Goal: Transaction & Acquisition: Purchase product/service

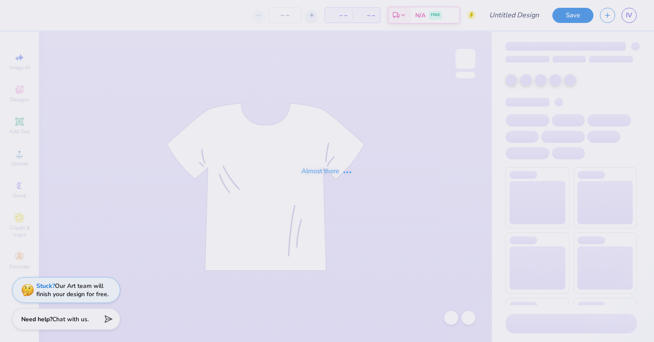
type input "Dudes day 1"
type input "50"
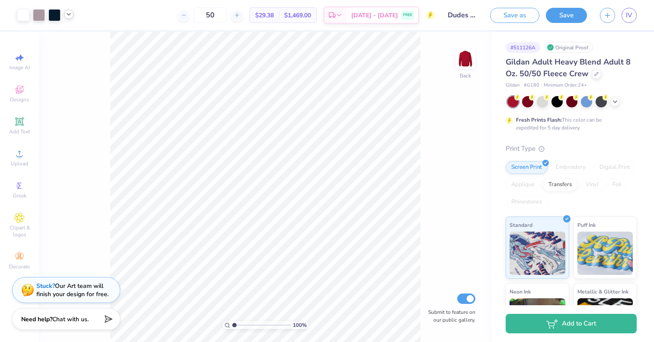
click at [71, 12] on icon at bounding box center [68, 14] width 7 height 7
click at [72, 33] on div at bounding box center [69, 36] width 12 height 12
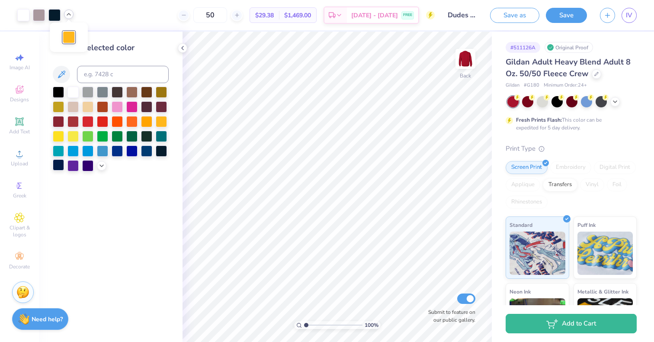
click at [61, 166] on div at bounding box center [58, 164] width 11 height 11
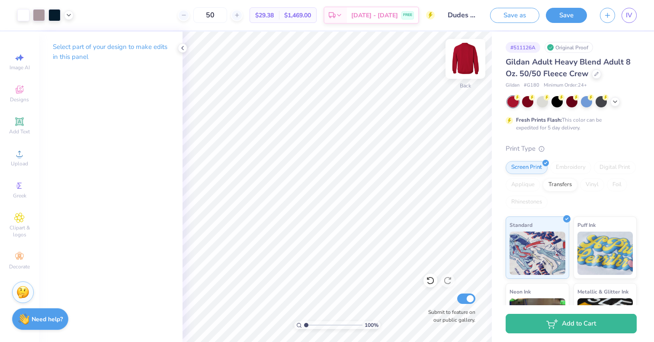
click at [469, 61] on img at bounding box center [465, 59] width 35 height 35
type input "3.00"
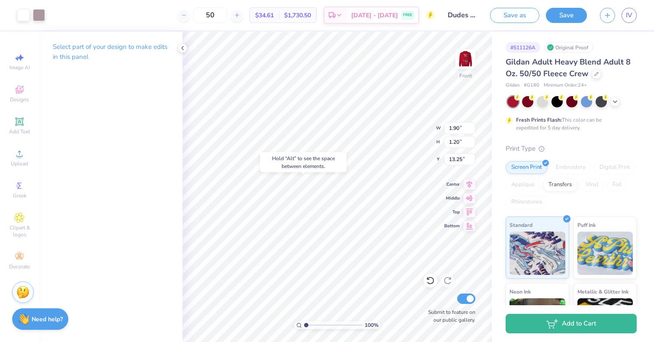
type input "13.25"
type input "2.96"
type input "1.86"
type input "13.25"
type input "1.93"
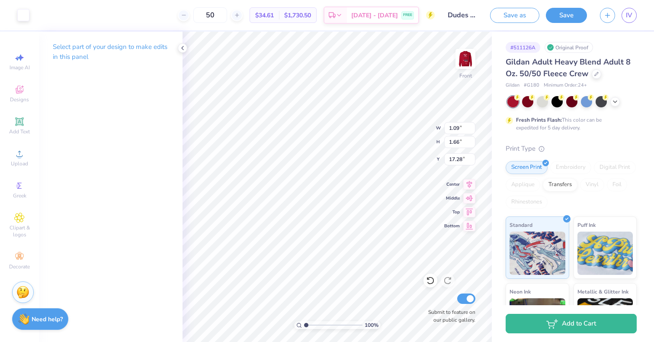
type input "3.10"
type input "6.44"
type input "10.80"
type input "11.59"
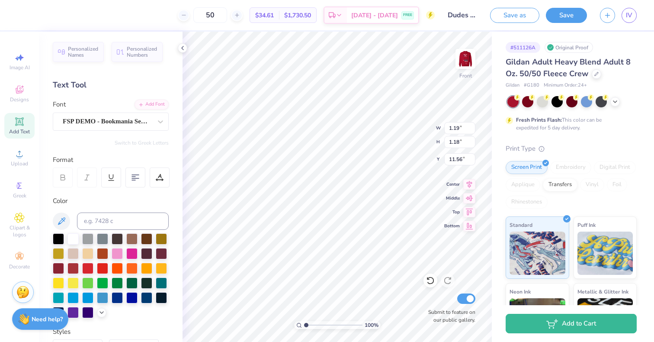
type input "11.48"
type textarea "P"
type input "11.58"
type textarea "h"
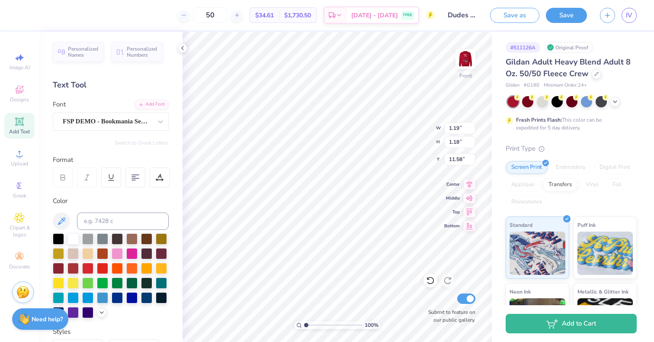
type textarea "H"
type input "1.27"
type input "11.57"
type input "0.92"
type input "0.99"
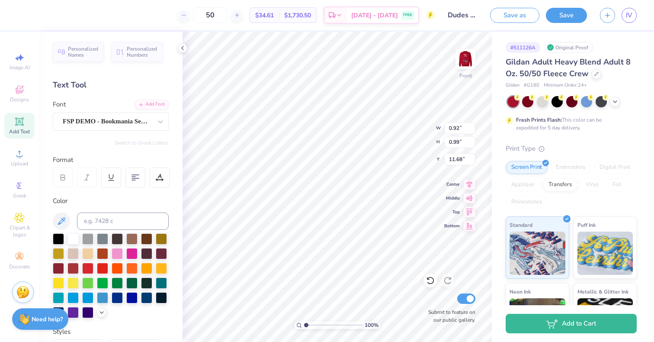
type input "1.27"
type input "1.18"
type input "11.77"
type input "1.07"
type input "1.00"
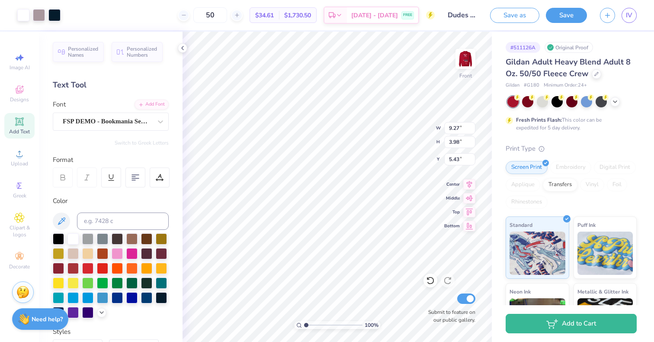
type input "5.43"
click at [29, 14] on div at bounding box center [23, 14] width 12 height 12
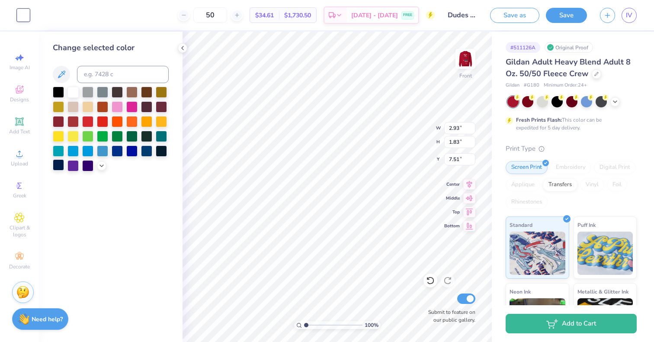
click at [57, 168] on div at bounding box center [58, 164] width 11 height 11
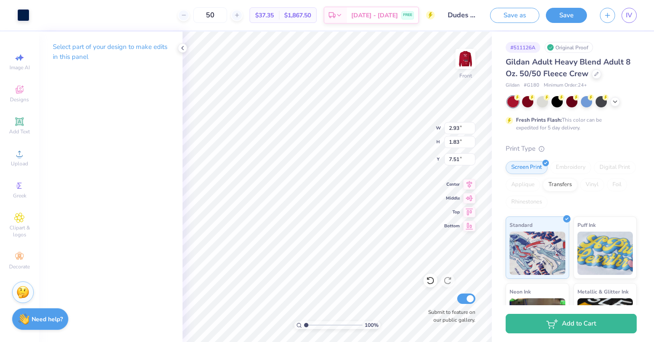
type input "12.34"
click at [68, 16] on icon at bounding box center [68, 14] width 7 height 7
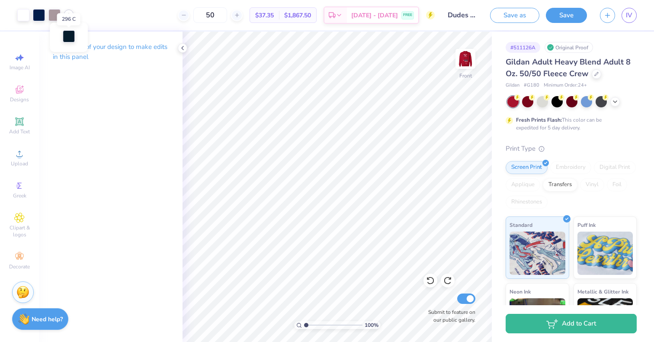
click at [68, 38] on div at bounding box center [69, 36] width 12 height 12
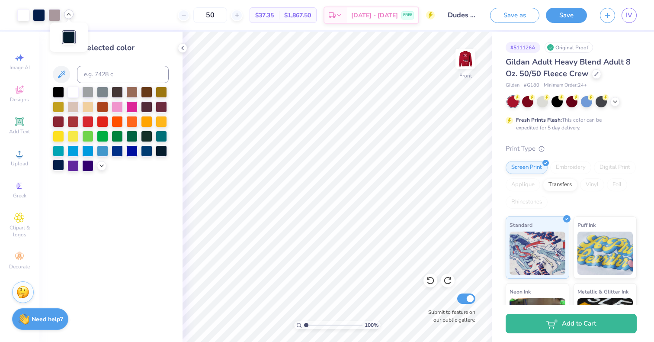
click at [58, 166] on div at bounding box center [58, 164] width 11 height 11
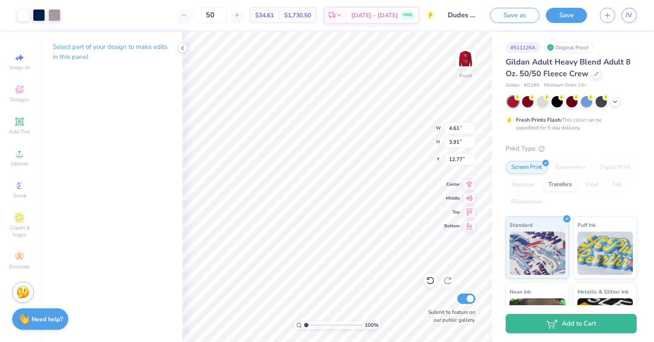
type input "12.77"
type input "1.86"
type input "2.96"
type input "14.27"
type input "1.93"
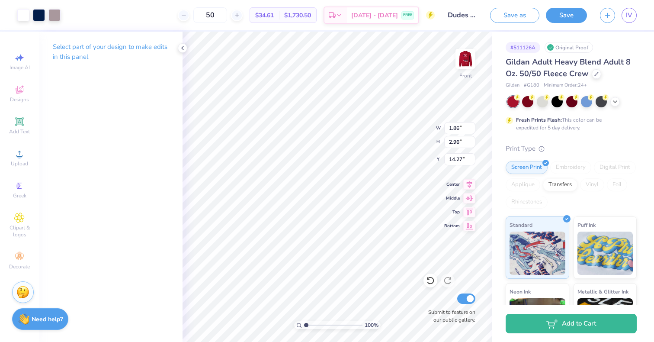
type input "3.10"
type input "5.43"
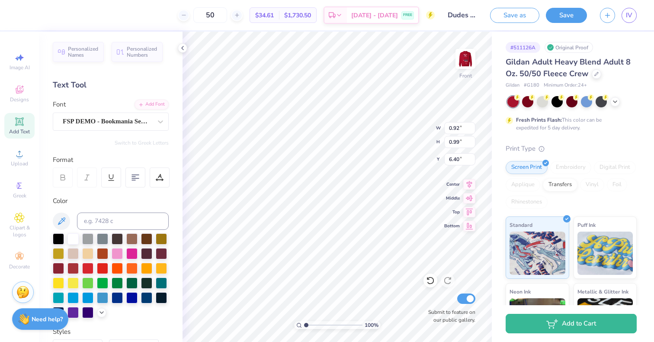
type input "3.32"
type input "1.00"
type input "5.54"
type input "12.09"
type input "5.27"
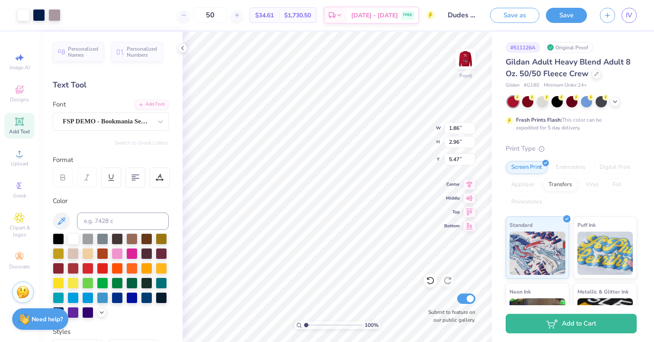
type input "5.50"
type input "5.53"
type input "6.26"
type input "6.51"
click at [16, 160] on div "Upload" at bounding box center [19, 158] width 30 height 26
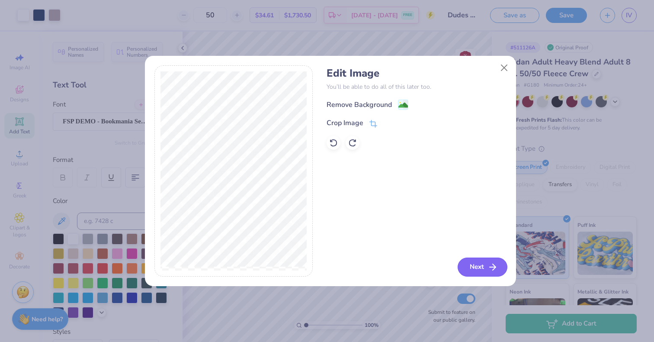
click at [469, 260] on button "Next" at bounding box center [482, 266] width 50 height 19
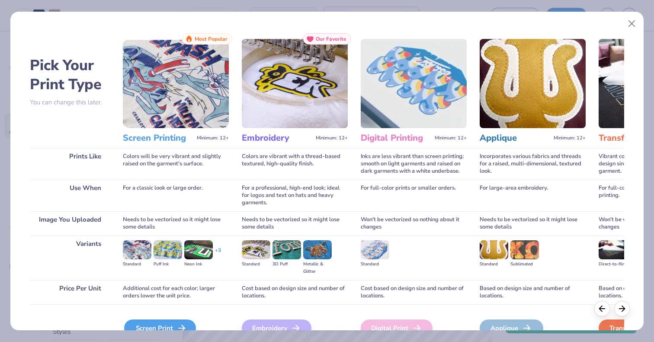
click at [138, 325] on div "Screen Print" at bounding box center [160, 327] width 72 height 17
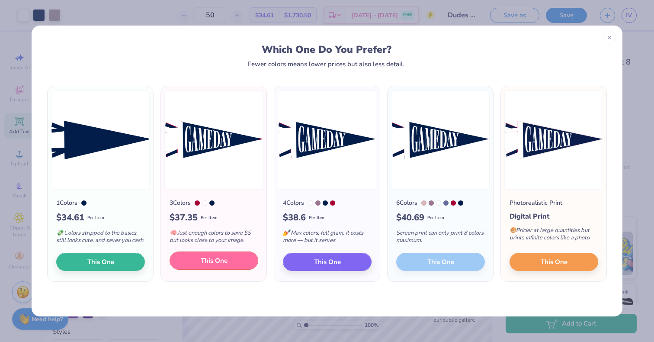
click at [208, 264] on span "This One" at bounding box center [214, 261] width 27 height 10
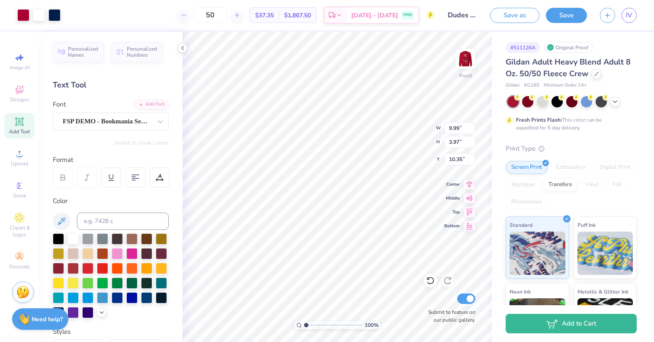
type input "9.99"
type input "3.97"
type input "20.84"
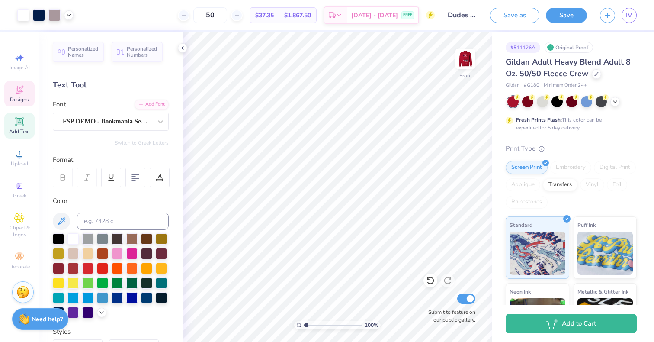
click at [13, 102] on span "Designs" at bounding box center [19, 99] width 19 height 7
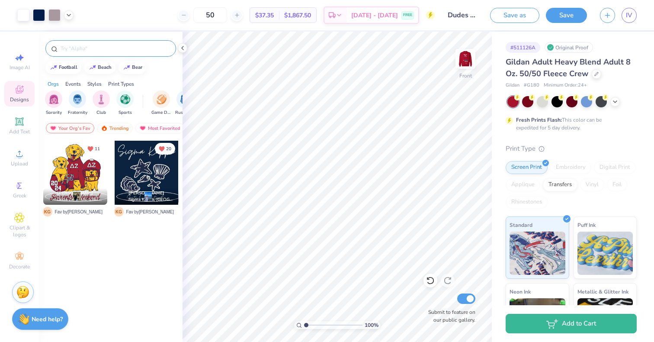
click at [96, 47] on input "text" at bounding box center [115, 48] width 111 height 9
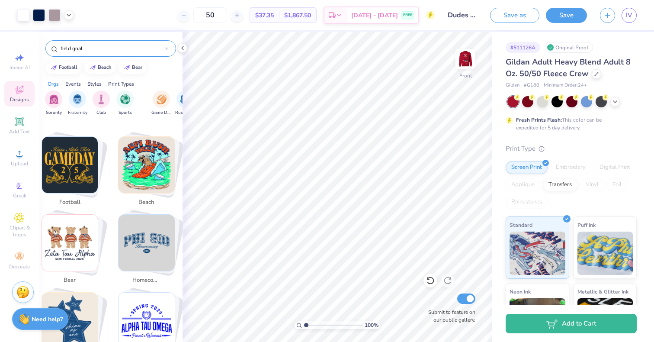
scroll to position [128, 0]
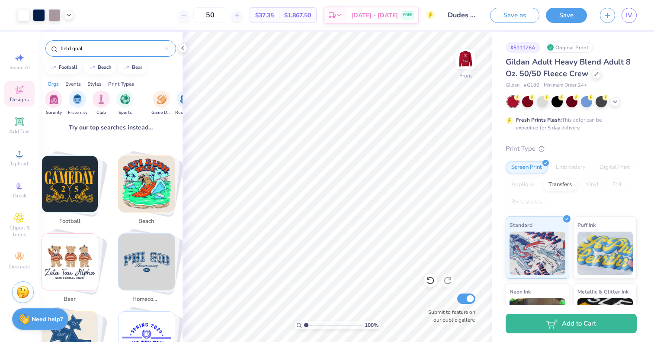
click at [85, 156] on img "Stack Card Button football" at bounding box center [70, 184] width 56 height 56
type input "football"
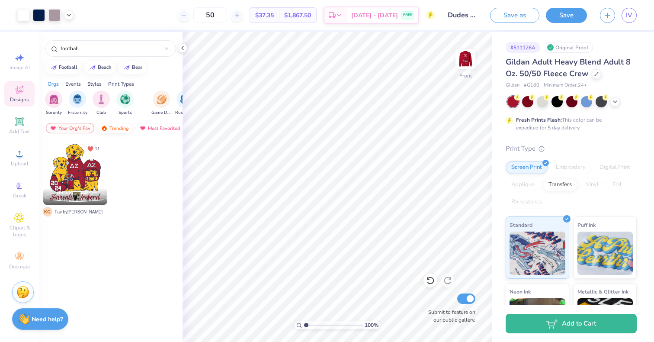
click at [102, 130] on img at bounding box center [104, 128] width 7 height 6
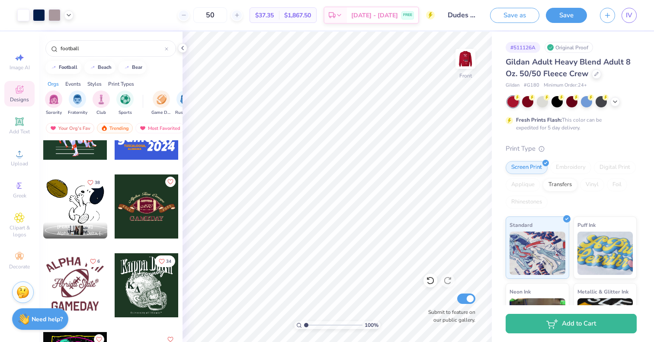
scroll to position [1461, 0]
click at [84, 208] on div at bounding box center [75, 206] width 64 height 64
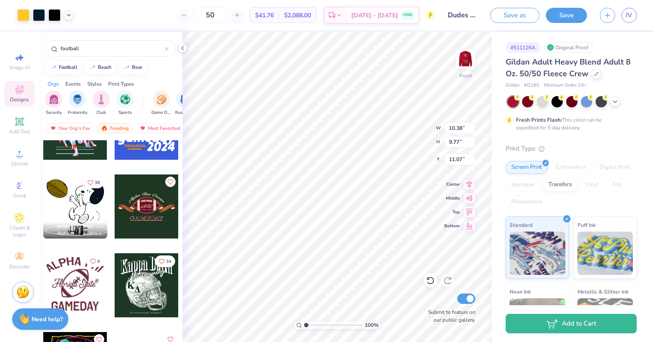
type input "11.07"
type input "6.45"
type input "6.07"
type input "13.68"
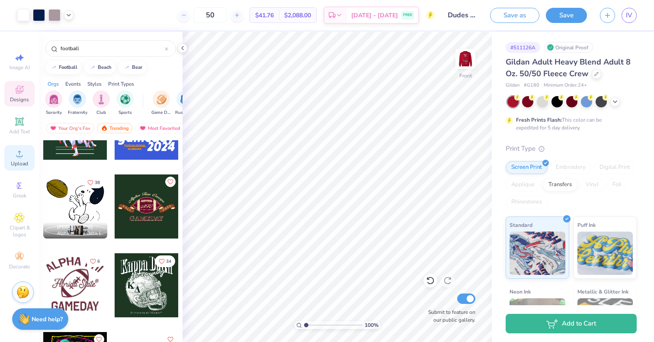
click at [24, 145] on div "Upload" at bounding box center [19, 158] width 30 height 26
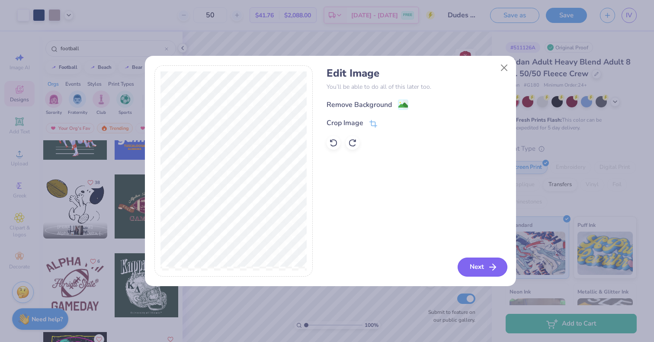
click at [488, 265] on icon "button" at bounding box center [492, 267] width 10 height 10
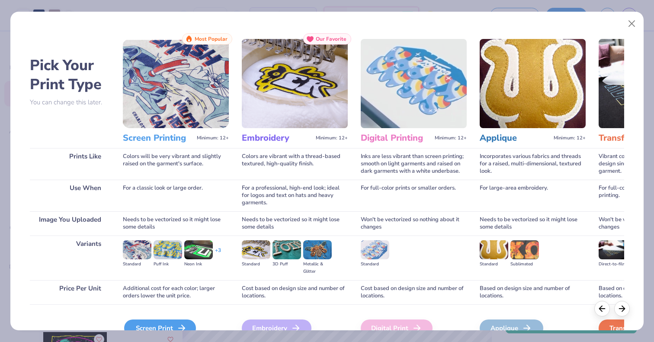
click at [163, 322] on div "Screen Print" at bounding box center [160, 327] width 72 height 17
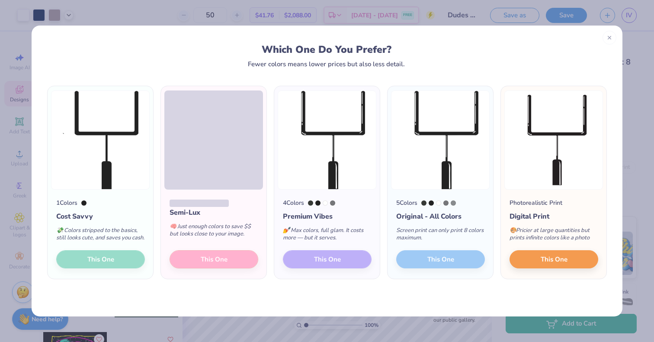
click at [211, 262] on div "Semi-Lux 🧠 Just enough colors to save $$ but looks close to your image. This One" at bounding box center [214, 233] width 106 height 89
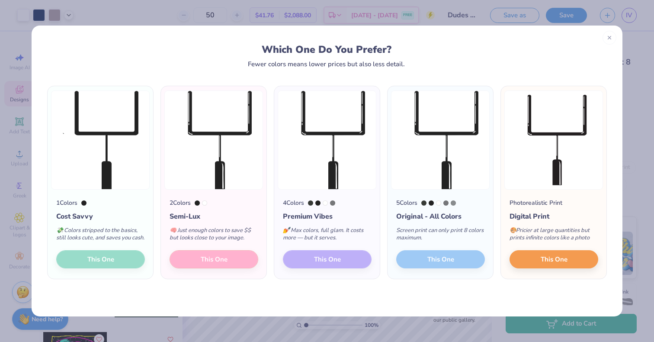
click at [211, 256] on div "2 Colors Semi-Lux 🧠 Just enough colors to save $$ but looks close to your image…" at bounding box center [214, 233] width 106 height 89
click at [208, 264] on div "2 Colors Semi-Lux 🧠 Just enough colors to save $$ but looks close to your image…" at bounding box center [214, 233] width 106 height 89
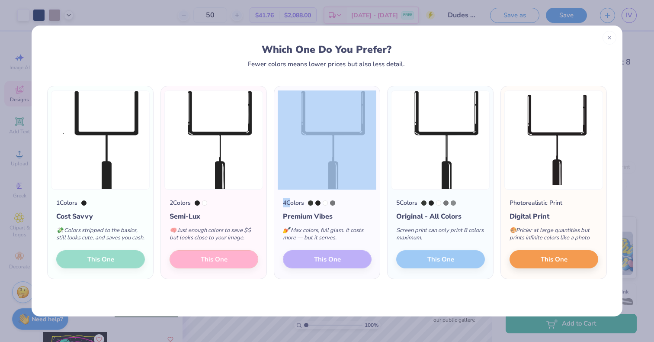
click at [208, 264] on div "2 Colors Semi-Lux 🧠 Just enough colors to save $$ but looks close to your image…" at bounding box center [214, 233] width 106 height 89
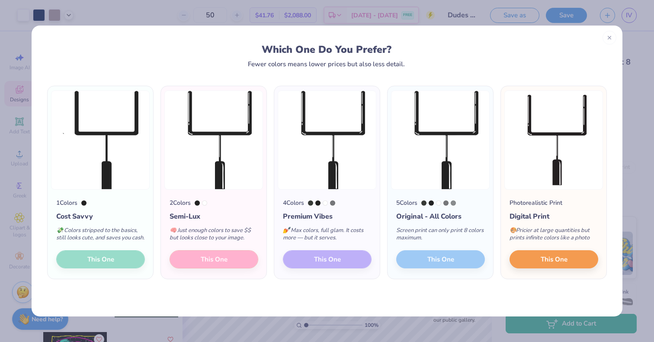
drag, startPoint x: 208, startPoint y: 264, endPoint x: 261, endPoint y: 277, distance: 54.8
click at [261, 277] on div "2 Colors Semi-Lux 🧠 Just enough colors to save $$ but looks close to your image…" at bounding box center [214, 233] width 106 height 89
click at [236, 256] on div "2 Colors Semi-Lux 🧠 Just enough colors to save $$ but looks close to your image…" at bounding box center [214, 233] width 106 height 89
click at [608, 38] on icon at bounding box center [609, 36] width 6 height 6
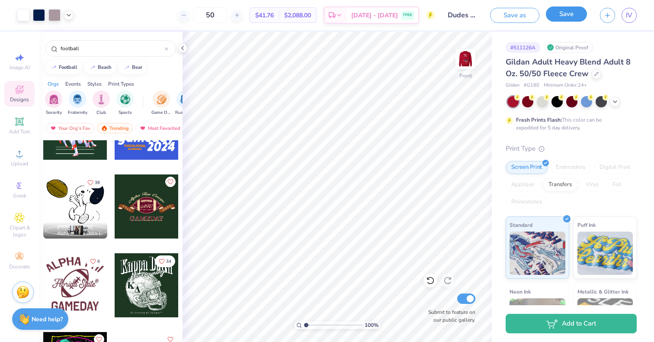
click at [573, 21] on button "Save" at bounding box center [566, 13] width 41 height 15
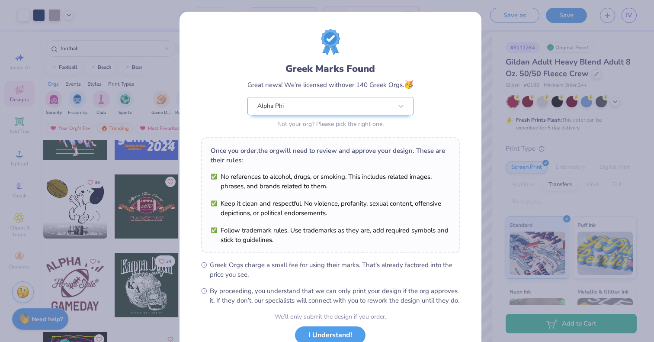
scroll to position [62, 0]
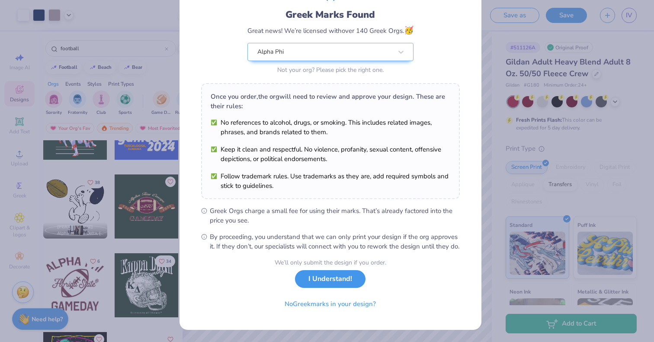
click at [341, 278] on button "I Understand!" at bounding box center [330, 279] width 70 height 18
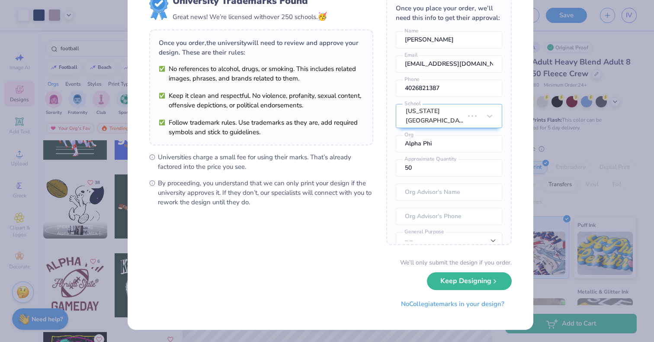
scroll to position [0, 0]
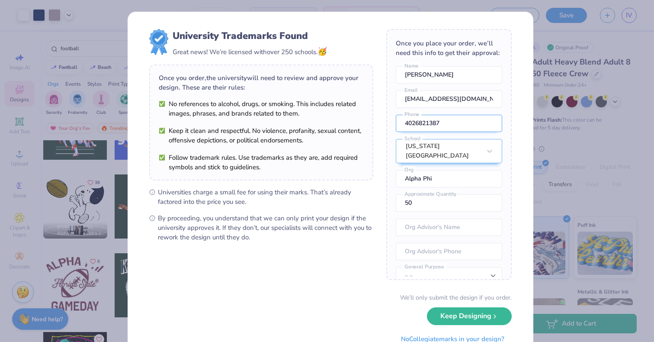
click at [437, 132] on input "4026821387" at bounding box center [449, 123] width 106 height 17
drag, startPoint x: 438, startPoint y: 133, endPoint x: 379, endPoint y: 125, distance: 60.2
click at [379, 125] on form "University Trademarks Found Great news! We’re licensed with over 250 schools. 🥳…" at bounding box center [330, 188] width 362 height 318
type input "(515) 401-4576"
type input "Iowa"
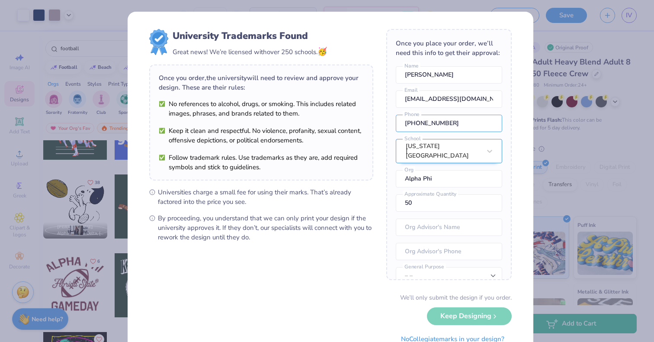
type input "(515) 401-4576"
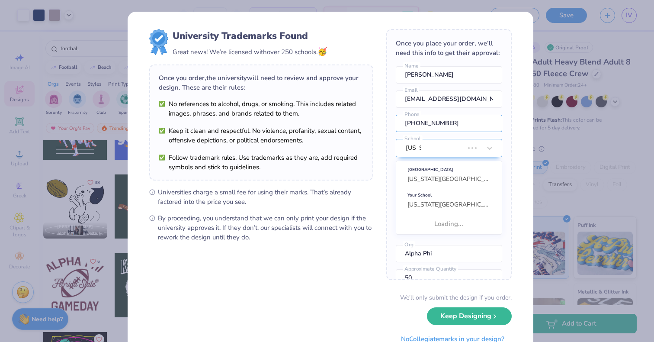
scroll to position [73, 0]
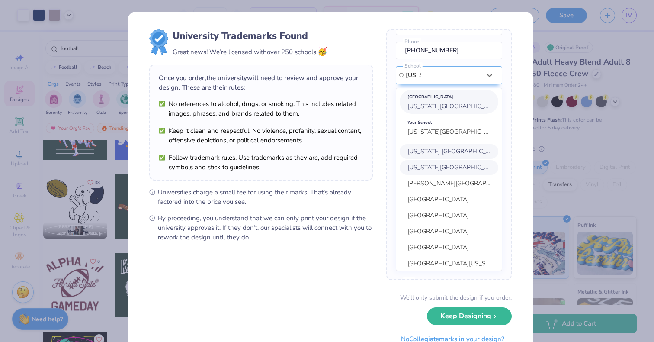
click at [450, 110] on span "Iowa State University" at bounding box center [454, 106] width 94 height 8
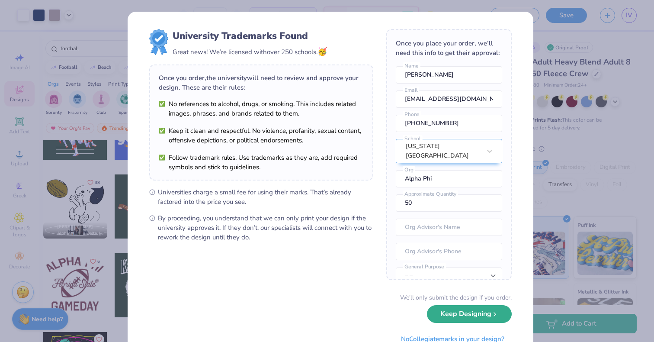
click at [464, 317] on button "Keep Designing" at bounding box center [469, 314] width 85 height 18
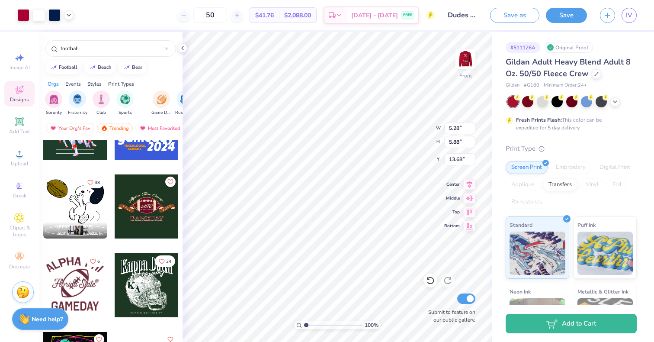
type input "5.28"
type input "5.88"
type input "19.63"
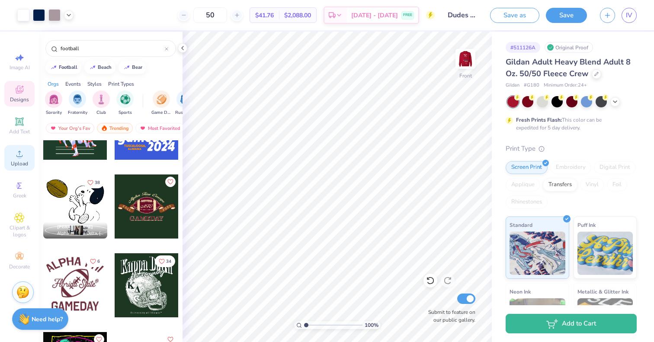
click at [19, 156] on icon at bounding box center [19, 153] width 6 height 6
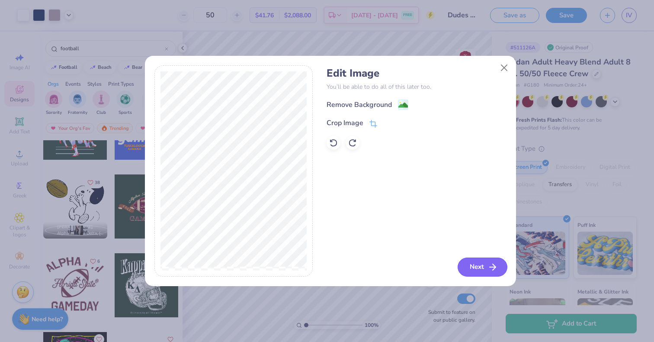
click at [470, 267] on button "Next" at bounding box center [482, 266] width 50 height 19
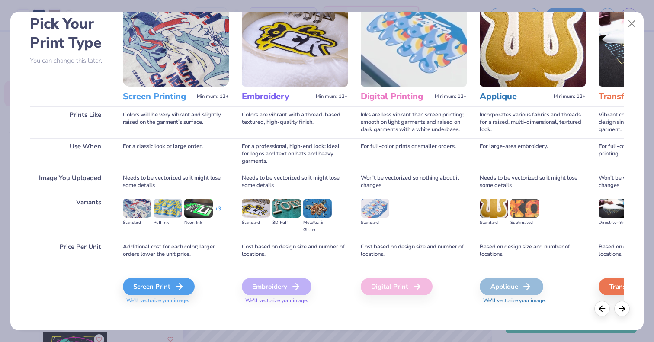
scroll to position [43, 0]
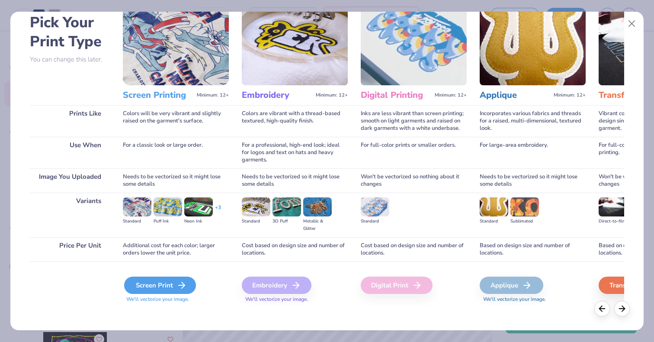
click at [163, 285] on div "Screen Print" at bounding box center [160, 284] width 72 height 17
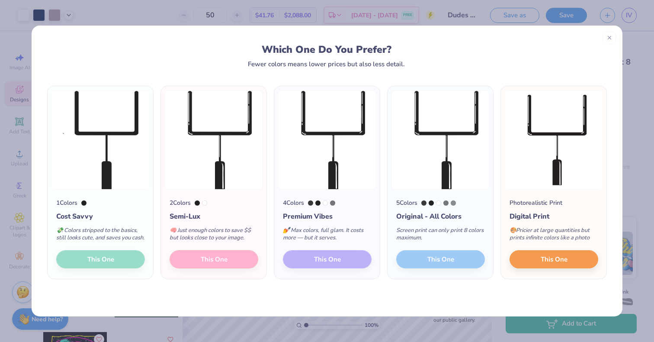
click at [326, 264] on div "4 Colors Premium Vibes 💅 Max colors, full glam. It costs more — but it serves. …" at bounding box center [327, 233] width 106 height 89
click at [104, 255] on div "1 Colors Cost Savvy 💸 Colors stripped to the basics, still looks cute, and save…" at bounding box center [101, 233] width 106 height 89
click at [537, 259] on button "This One" at bounding box center [553, 258] width 89 height 18
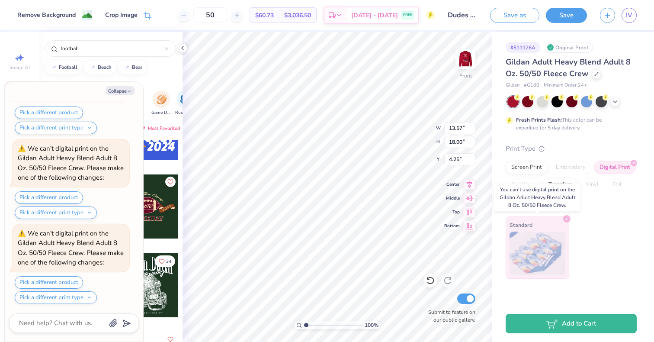
scroll to position [160, 0]
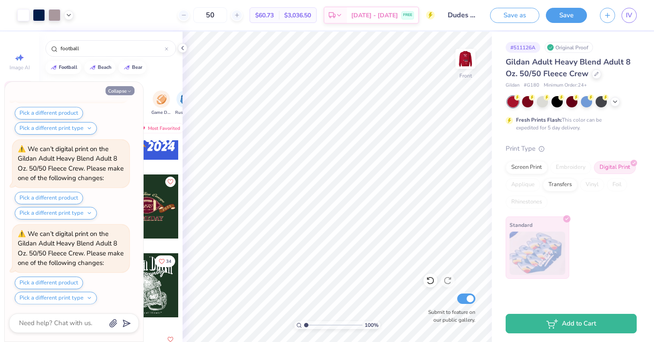
click at [125, 89] on button "Collapse" at bounding box center [120, 90] width 29 height 9
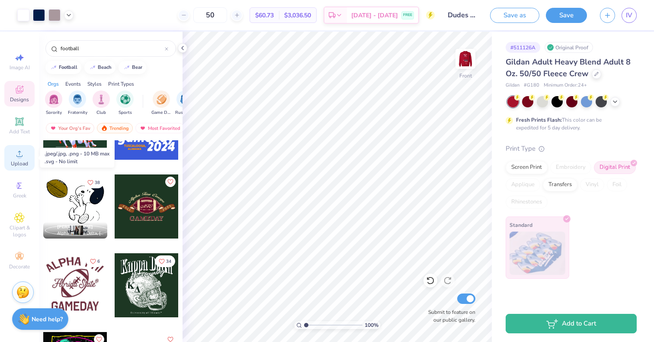
click at [24, 155] on icon at bounding box center [19, 153] width 10 height 10
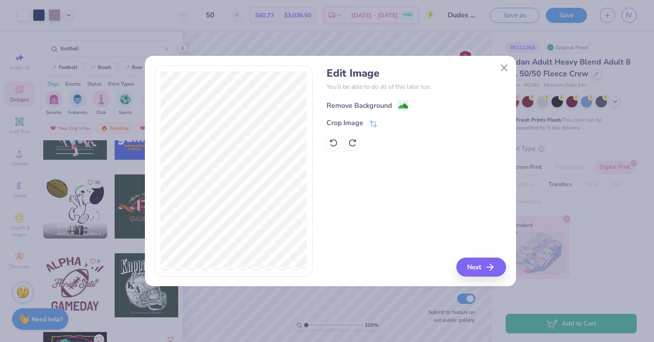
click at [352, 102] on div "Remove Background" at bounding box center [358, 105] width 65 height 10
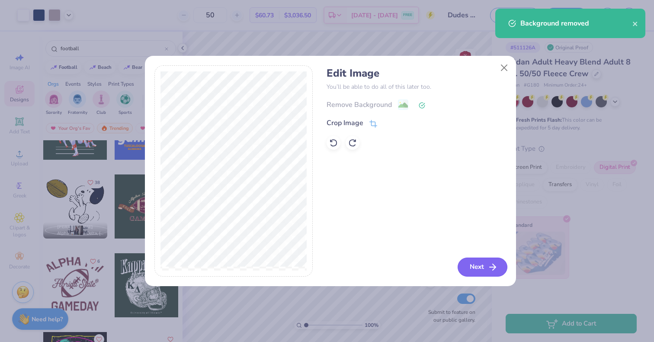
click at [467, 267] on button "Next" at bounding box center [482, 266] width 50 height 19
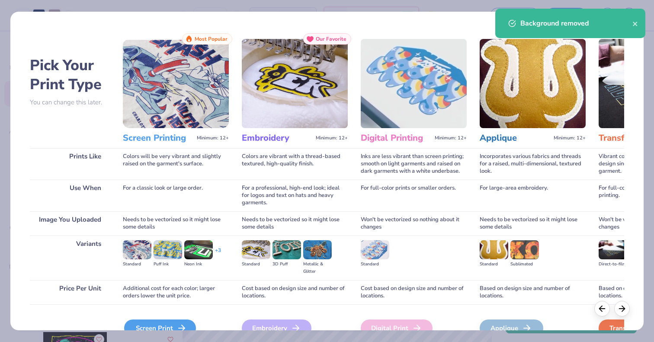
click at [164, 321] on div "Screen Print" at bounding box center [160, 327] width 72 height 17
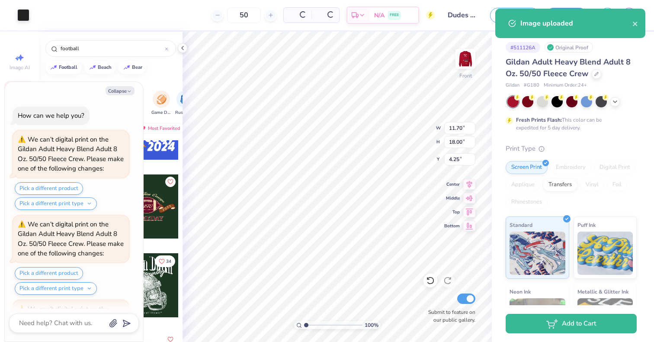
scroll to position [246, 0]
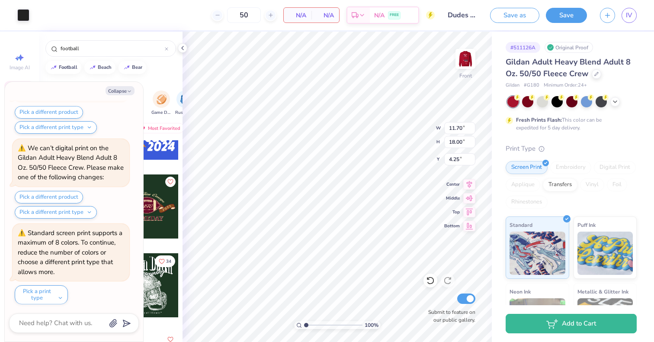
type textarea "x"
type input "9.64"
type input "14.82"
type input "7.43"
type textarea "x"
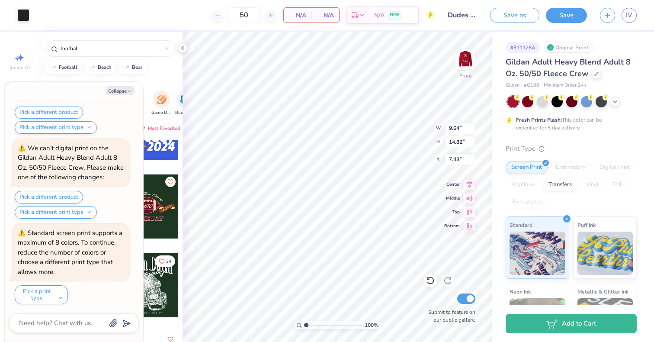
type input "4.17"
type textarea "x"
type input "10.19"
type input "15.66"
type input "3.33"
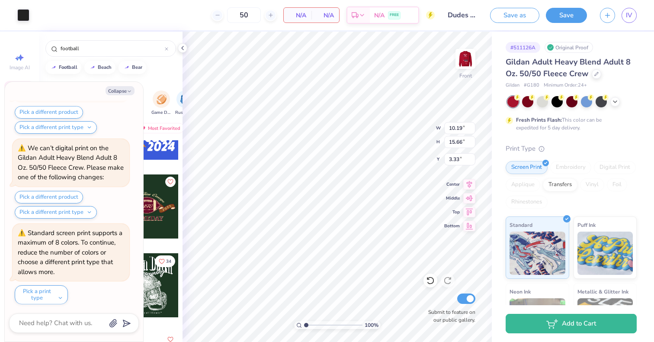
type textarea "x"
type input "3.47"
click at [22, 15] on div at bounding box center [23, 14] width 12 height 12
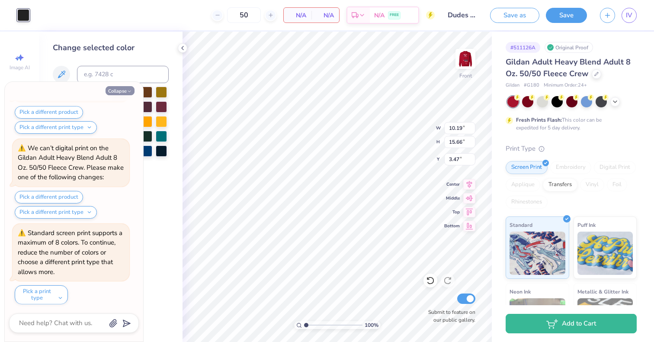
click at [131, 91] on button "Collapse" at bounding box center [120, 90] width 29 height 9
type textarea "x"
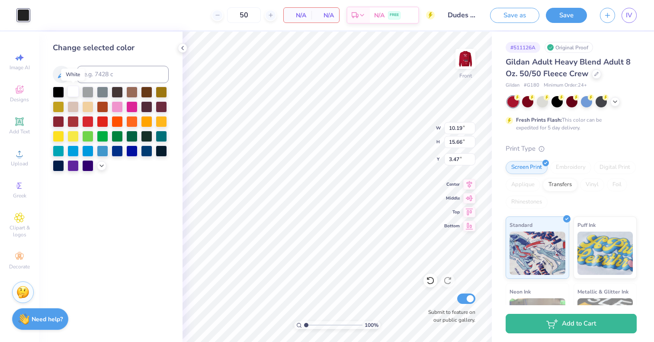
click at [70, 87] on div at bounding box center [72, 91] width 11 height 11
type input "3.77"
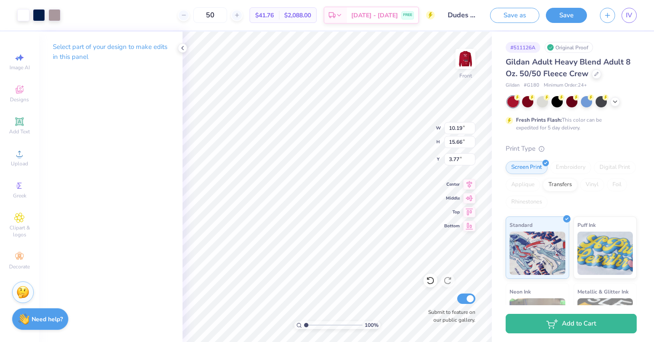
type input "3.00"
type input "11.03"
type input "16.96"
type input "3.24"
type input "2.38"
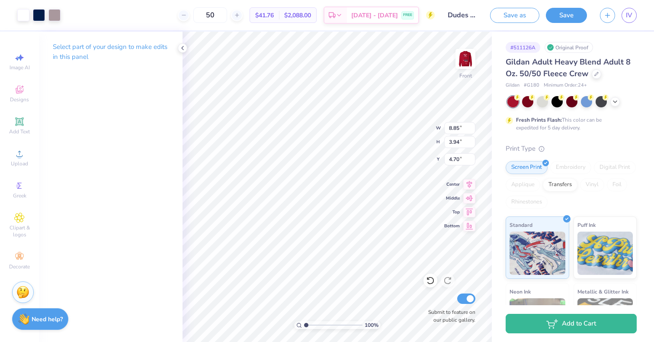
type input "10.29"
type input "4.59"
type input "3.00"
type input "4.18"
type input "19.87"
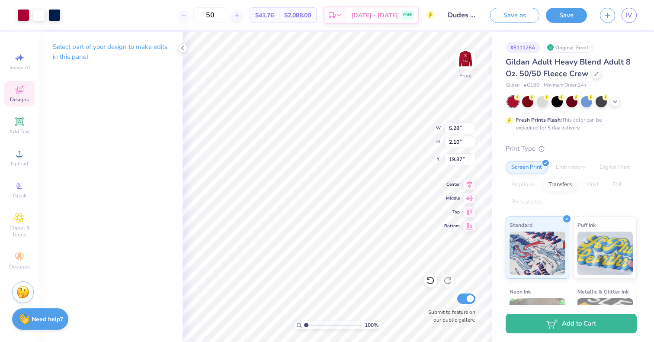
click at [21, 93] on icon at bounding box center [19, 89] width 10 height 10
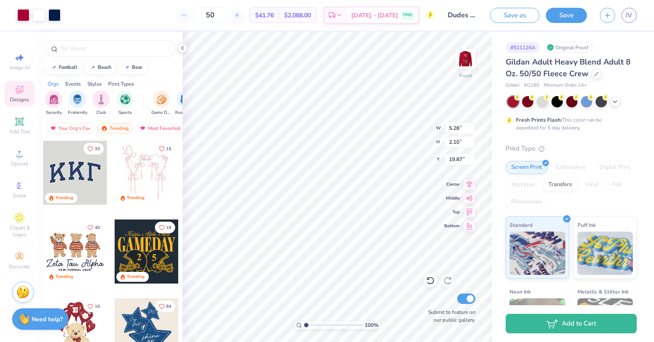
click at [79, 40] on div at bounding box center [111, 46] width 144 height 29
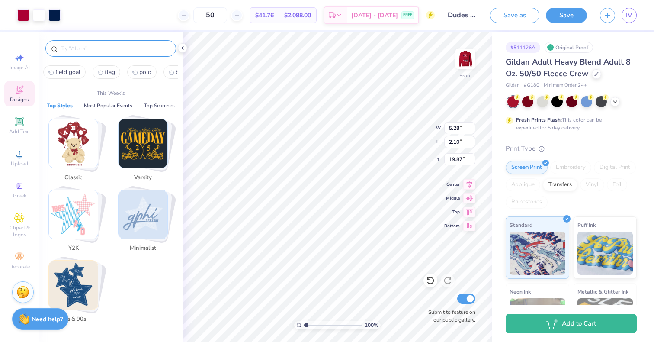
click at [80, 45] on input "text" at bounding box center [115, 48] width 111 height 9
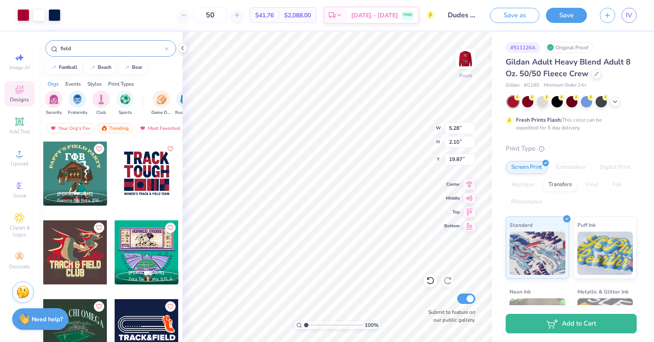
scroll to position [553, 0]
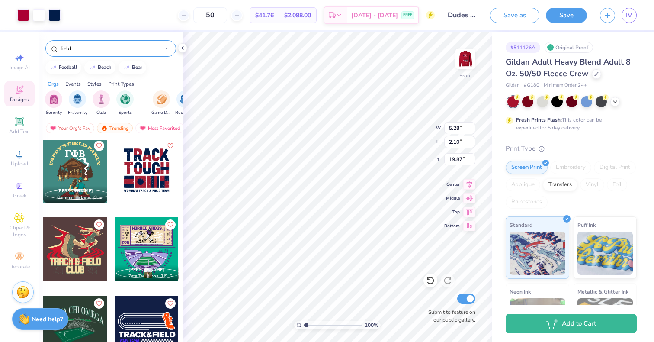
type input "field"
click at [142, 245] on div at bounding box center [147, 249] width 64 height 64
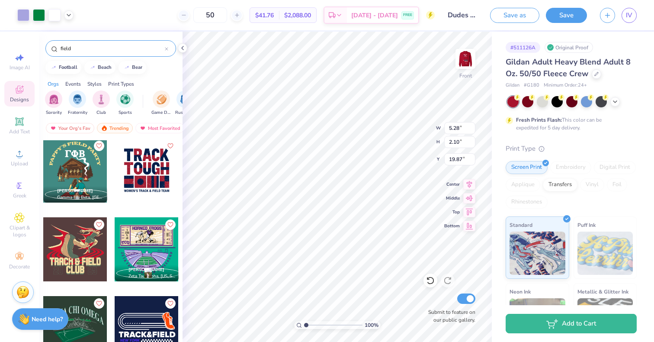
type input "12.25"
type input "10.48"
type input "3.00"
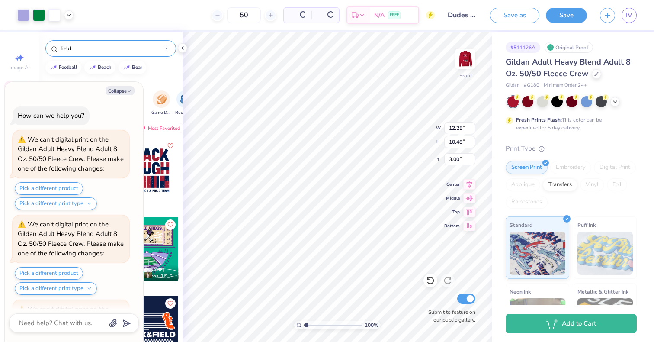
scroll to position [331, 0]
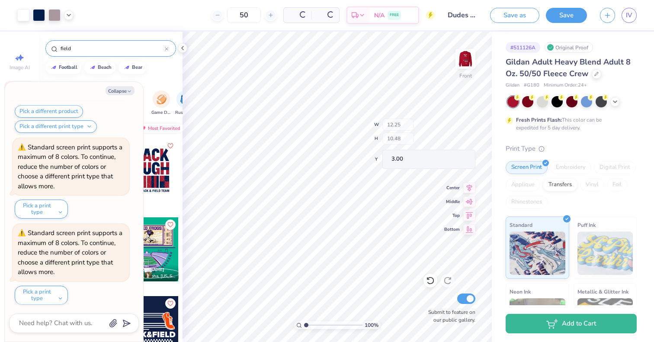
type textarea "x"
type input "9.39"
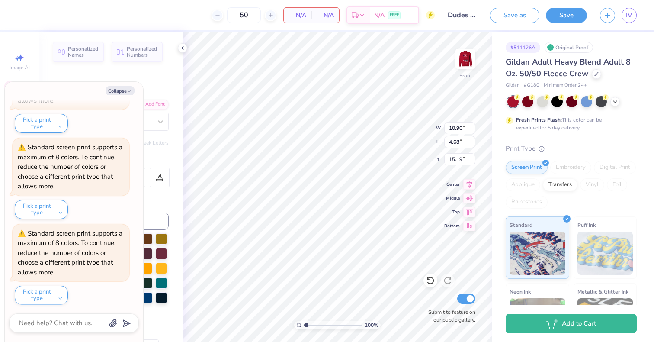
type textarea "x"
type input "10.91"
click at [57, 13] on div at bounding box center [54, 14] width 12 height 12
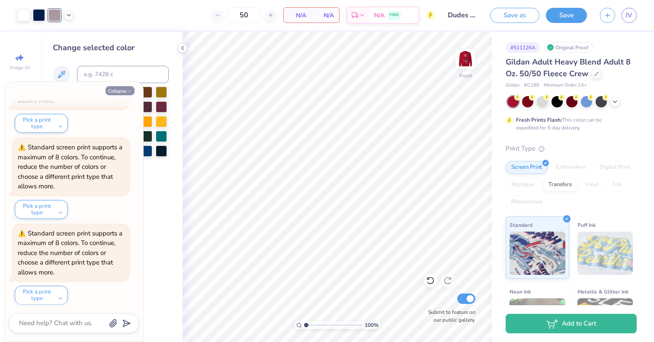
click at [119, 89] on button "Collapse" at bounding box center [120, 90] width 29 height 9
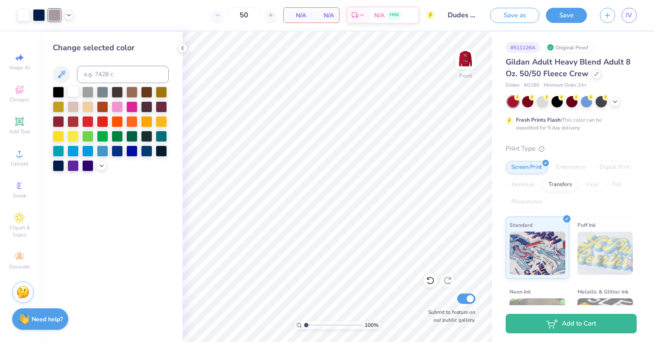
click at [70, 90] on div at bounding box center [72, 91] width 11 height 11
click at [65, 16] on icon at bounding box center [68, 14] width 7 height 7
click at [68, 19] on div at bounding box center [69, 15] width 10 height 10
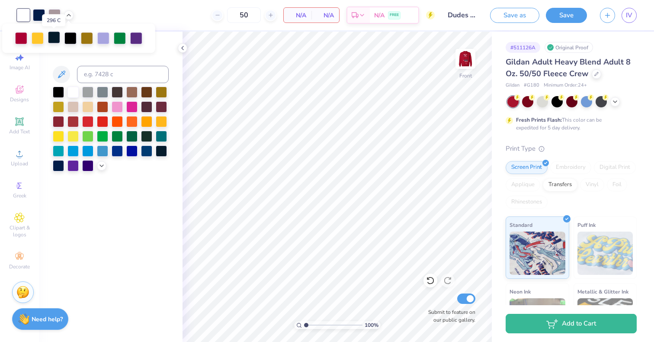
click at [54, 38] on div at bounding box center [54, 37] width 12 height 12
click at [57, 166] on div at bounding box center [58, 164] width 11 height 11
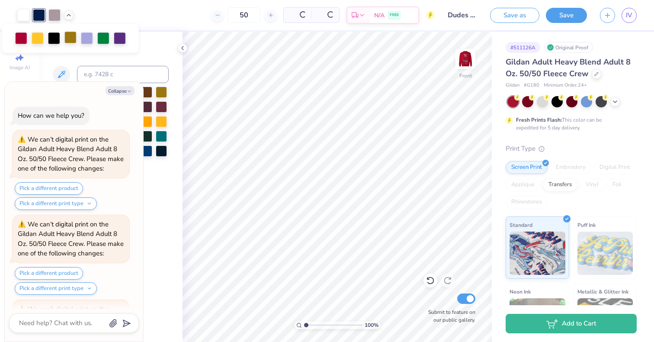
scroll to position [503, 0]
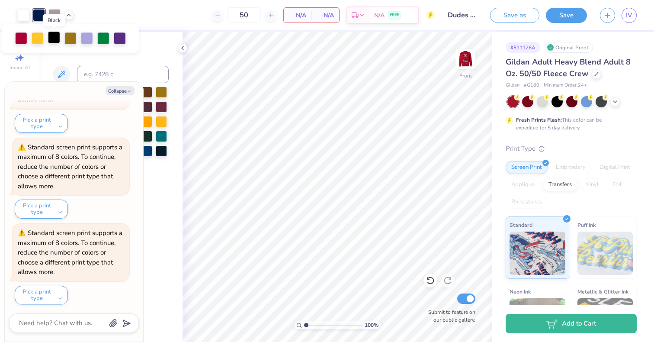
click at [50, 39] on div at bounding box center [54, 37] width 12 height 12
click at [124, 90] on button "Collapse" at bounding box center [120, 90] width 29 height 9
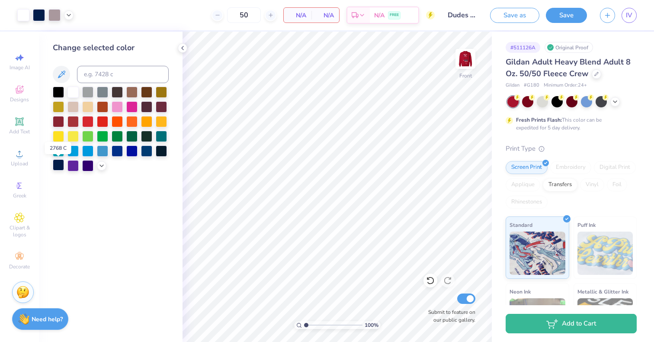
click at [61, 163] on div at bounding box center [58, 164] width 11 height 11
click at [68, 15] on polyline at bounding box center [68, 14] width 3 height 2
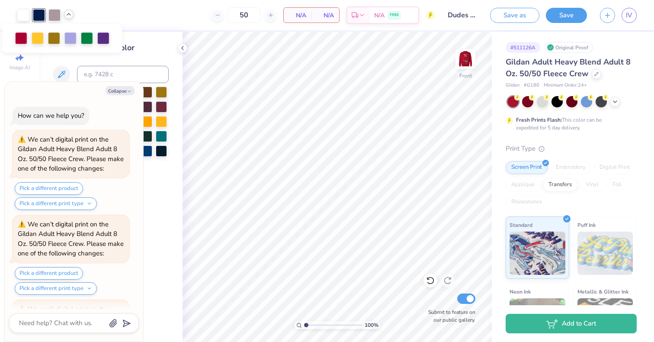
scroll to position [588, 0]
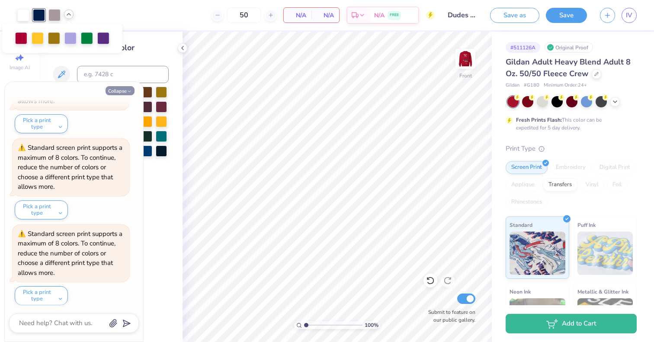
click at [127, 90] on icon "button" at bounding box center [129, 91] width 5 height 5
type textarea "x"
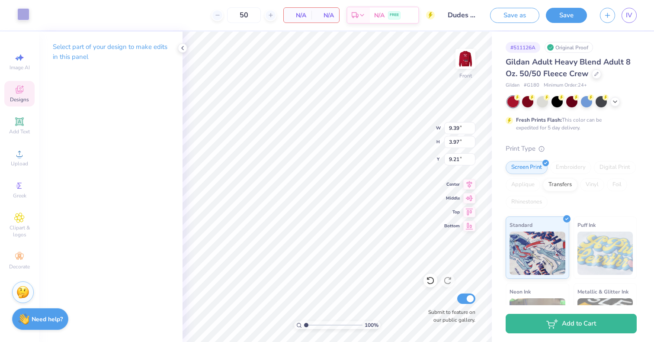
click at [24, 14] on div at bounding box center [23, 14] width 12 height 12
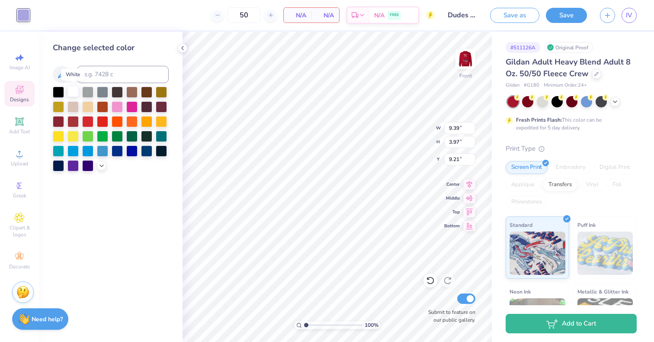
click at [73, 90] on div at bounding box center [72, 91] width 11 height 11
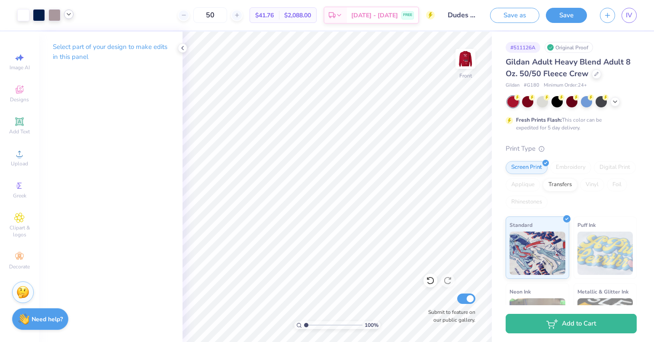
click at [70, 13] on icon at bounding box center [68, 14] width 7 height 7
click at [101, 35] on div at bounding box center [102, 36] width 12 height 12
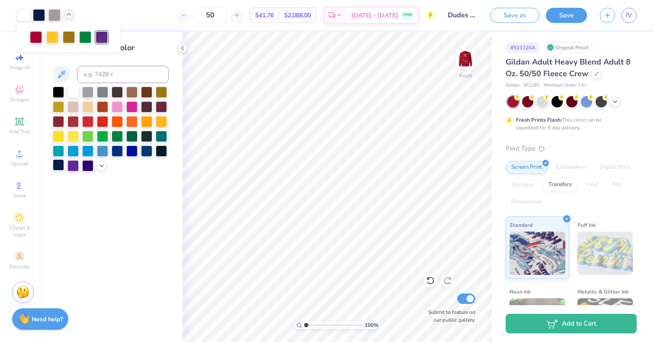
click at [59, 165] on div at bounding box center [58, 164] width 11 height 11
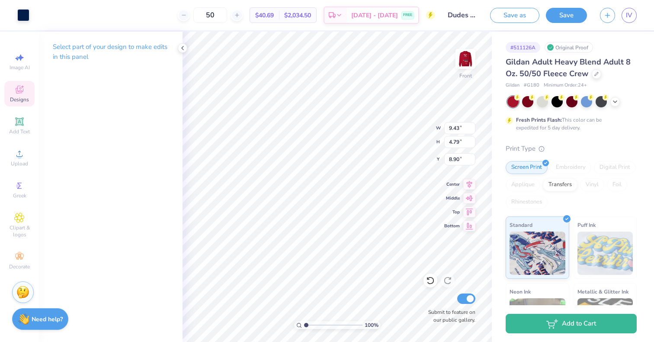
type input "4.21"
type input "0.66"
type input "12.67"
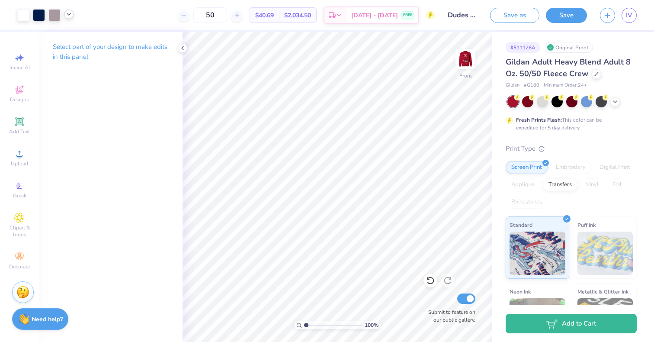
click at [70, 15] on icon at bounding box center [68, 14] width 7 height 7
click at [95, 37] on div at bounding box center [93, 36] width 12 height 12
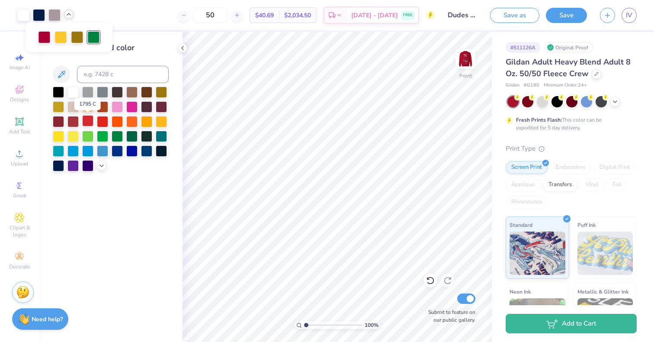
click at [92, 124] on div at bounding box center [87, 120] width 11 height 11
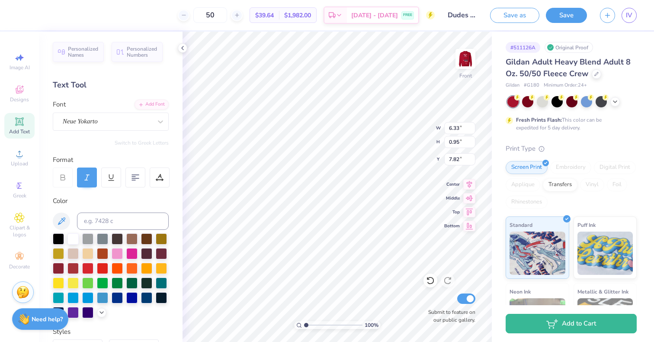
type input "8.44"
type input "1.26"
type input "10.01"
type input "7.61"
type input "7.14"
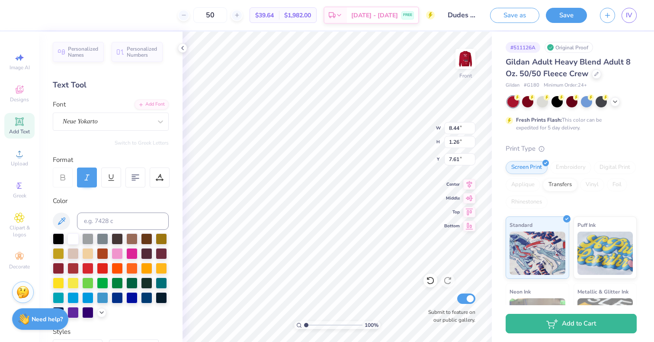
type input "1.07"
type input "7.61"
type input "5.94"
type input "0.89"
type input "7.71"
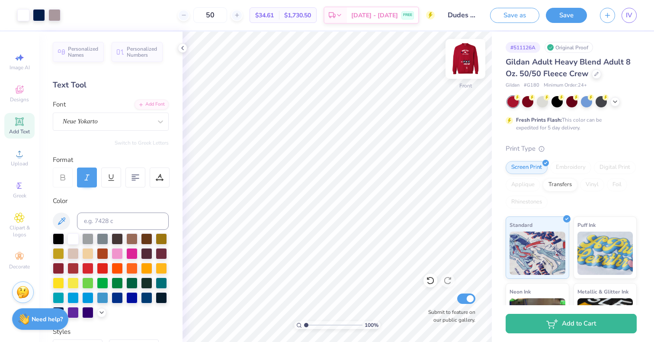
click at [460, 60] on img at bounding box center [465, 59] width 35 height 35
click at [467, 62] on img at bounding box center [465, 59] width 35 height 35
click at [463, 61] on img at bounding box center [465, 59] width 35 height 35
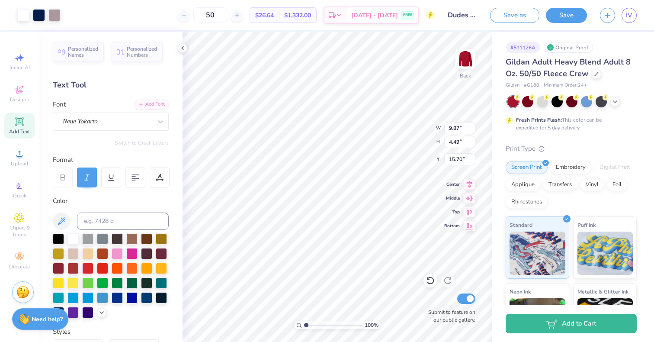
type input "15.70"
click at [467, 61] on img at bounding box center [465, 59] width 35 height 35
click at [468, 60] on img at bounding box center [465, 59] width 35 height 35
type input "3.00"
click at [13, 160] on span "Upload" at bounding box center [19, 163] width 17 height 7
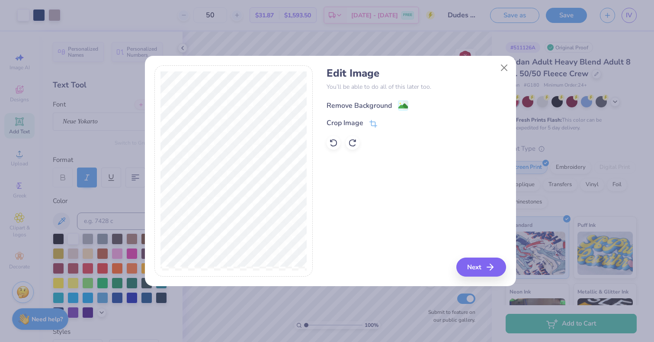
click at [368, 103] on div "Remove Background" at bounding box center [358, 105] width 65 height 10
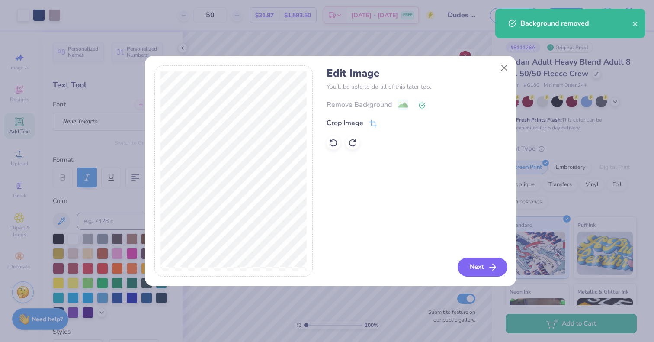
click at [464, 270] on button "Next" at bounding box center [482, 266] width 50 height 19
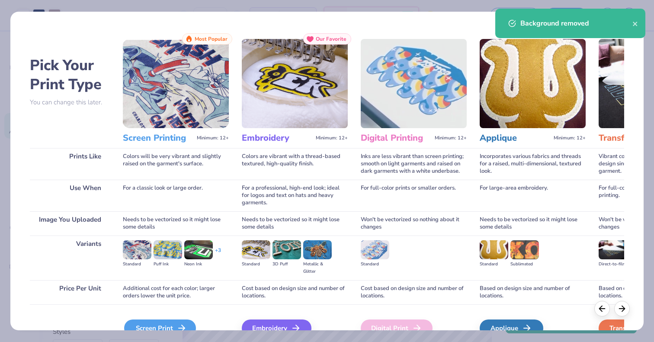
click at [180, 322] on div "Screen Print" at bounding box center [160, 327] width 72 height 17
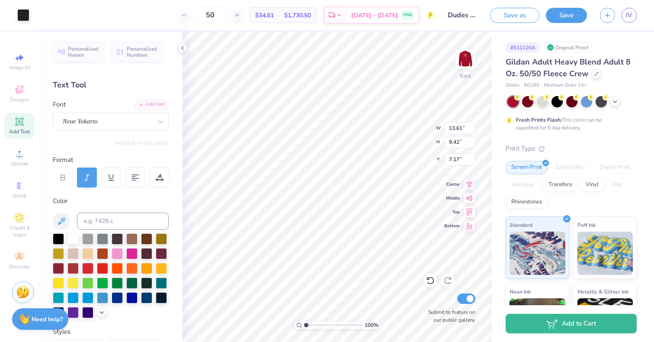
type input "10.49"
type input "7.26"
type input "2.10"
type input "11.42"
type input "7.90"
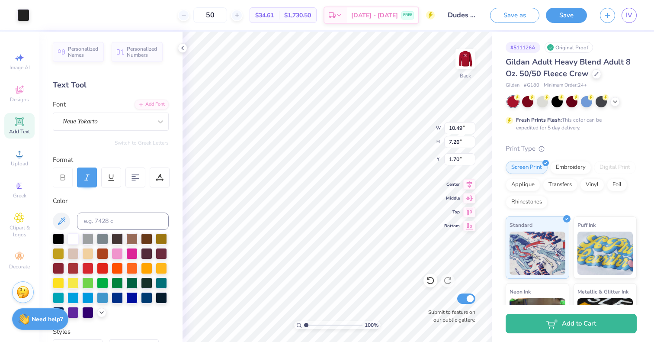
type input "1.06"
click at [67, 15] on icon at bounding box center [68, 14] width 7 height 7
click at [67, 38] on div at bounding box center [69, 36] width 12 height 12
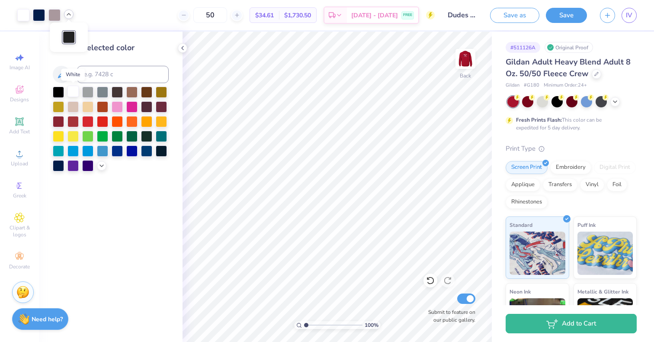
click at [70, 89] on div at bounding box center [72, 91] width 11 height 11
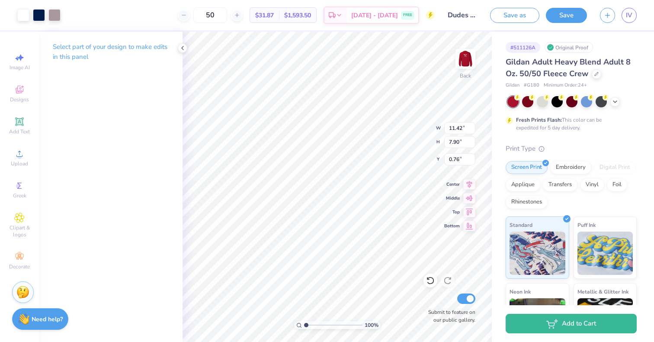
type input "1.86"
click at [19, 126] on icon at bounding box center [19, 121] width 10 height 10
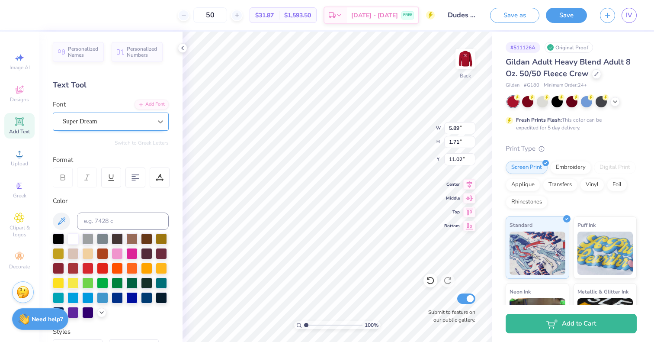
click at [157, 123] on icon at bounding box center [160, 121] width 9 height 9
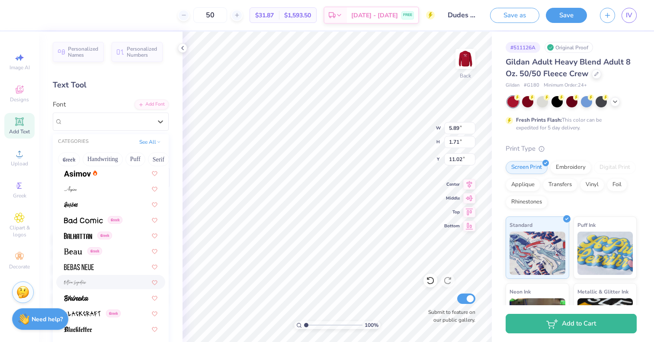
scroll to position [500, 0]
click at [96, 166] on div "Greek Handwriting Puff Serif Bold Calligraphy Retro Sans Serif Minimal Fantasy …" at bounding box center [111, 159] width 116 height 19
click at [103, 171] on div at bounding box center [110, 172] width 93 height 9
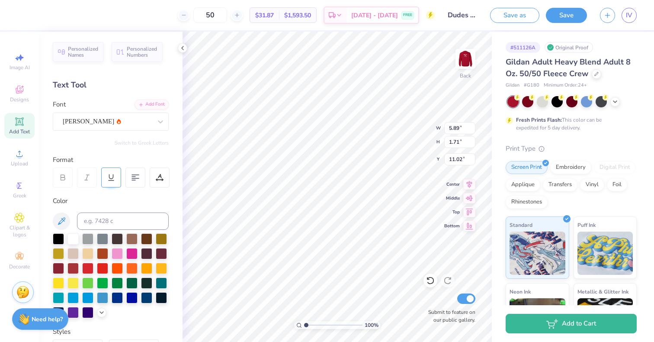
type input "5.83"
type input "1.73"
type input "11.01"
type textarea "ames, ia"
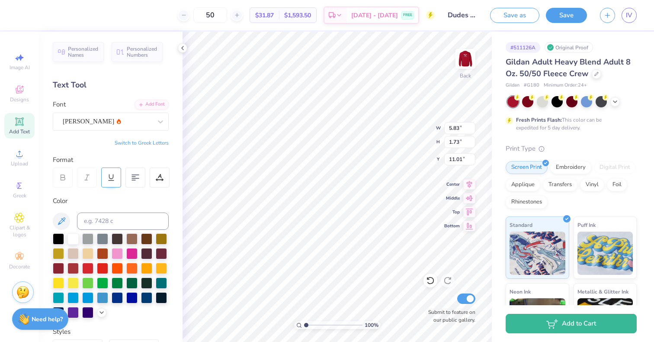
scroll to position [7, 2]
type input "2.84"
type input "0.71"
type input "10.04"
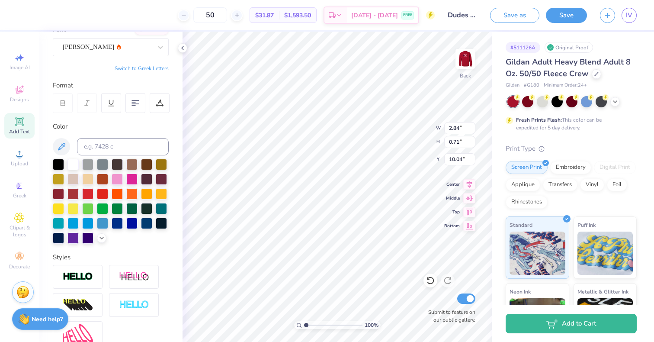
scroll to position [75, 0]
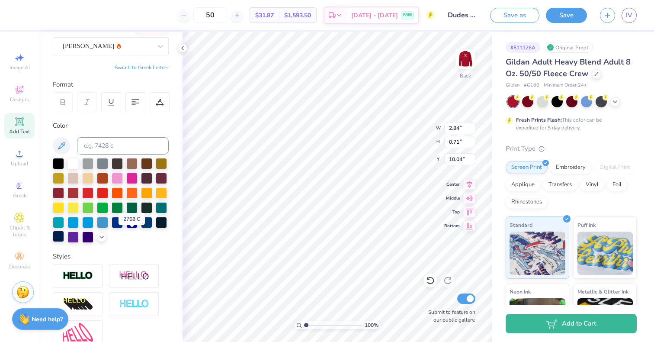
click at [64, 235] on div at bounding box center [58, 235] width 11 height 11
type input "12.35"
type input "9.12"
type input "1.24"
type input "11.57"
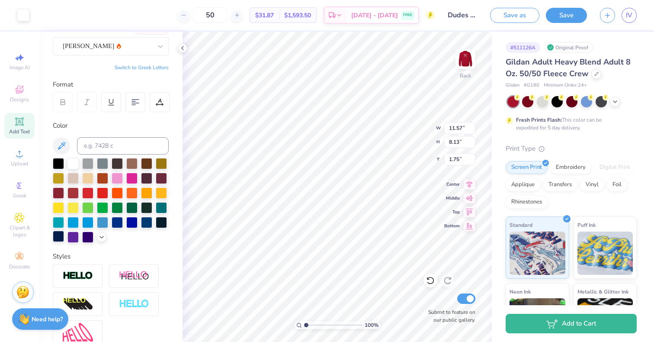
type input "8.13"
type input "1.75"
type input "11.44"
type input "7.93"
type input "1.85"
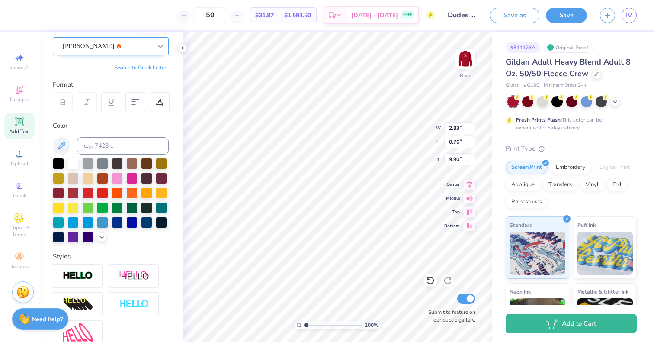
click at [156, 47] on icon at bounding box center [160, 46] width 9 height 9
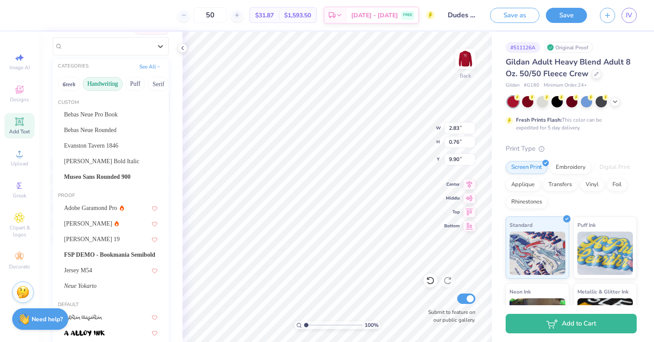
click at [108, 80] on button "Handwriting" at bounding box center [103, 84] width 40 height 14
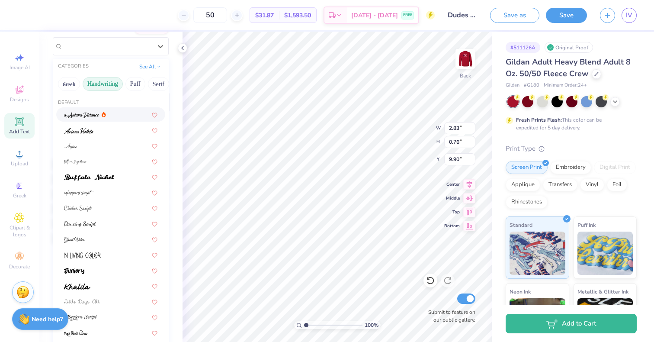
click at [144, 77] on div "Greek Handwriting Puff Serif Bold Calligraphy Retro Sans Serif Minimal Fantasy …" at bounding box center [111, 83] width 116 height 19
click at [135, 82] on button "Puff" at bounding box center [135, 84] width 20 height 14
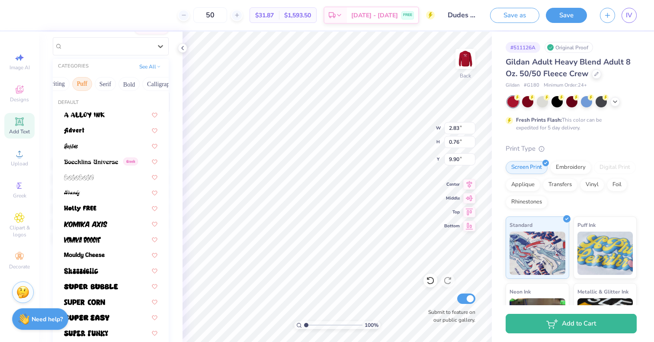
scroll to position [0, 62]
click at [102, 79] on button "Serif" at bounding box center [96, 84] width 21 height 14
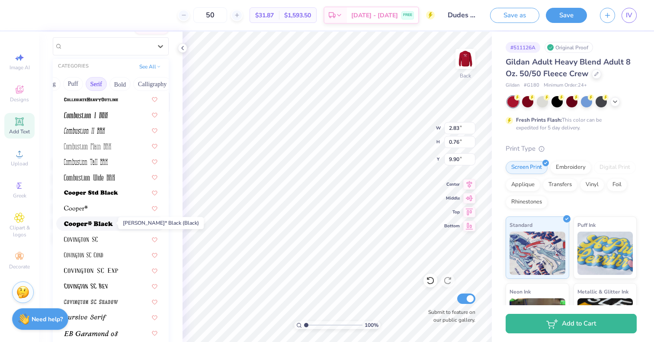
scroll to position [336, 0]
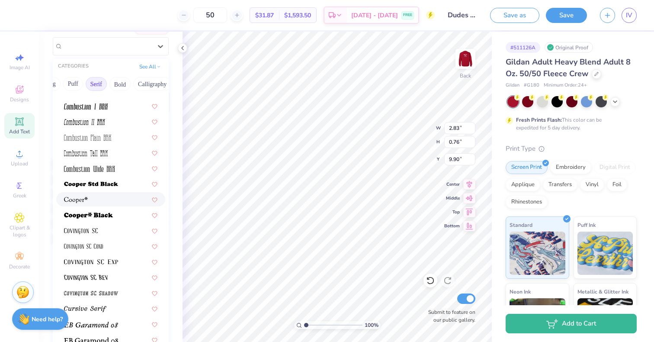
click at [90, 195] on div at bounding box center [110, 199] width 93 height 9
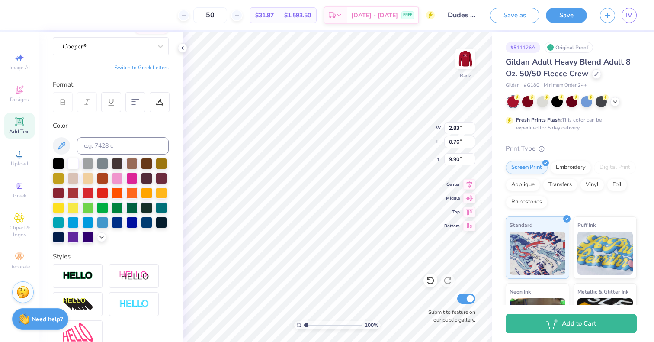
type input "2.45"
type input "0.62"
type input "9.98"
type input "3.76"
type input "0.96"
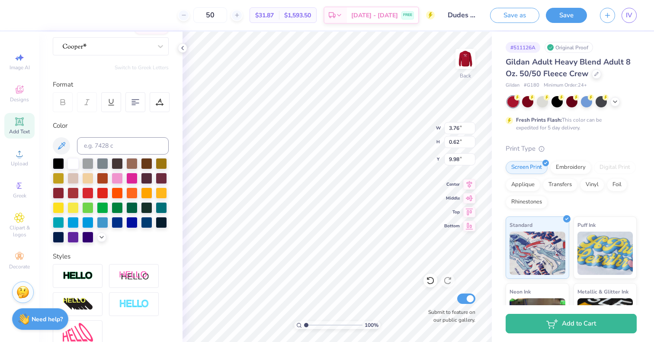
type input "9.75"
type input "3.79"
type input "0.93"
type input "9.81"
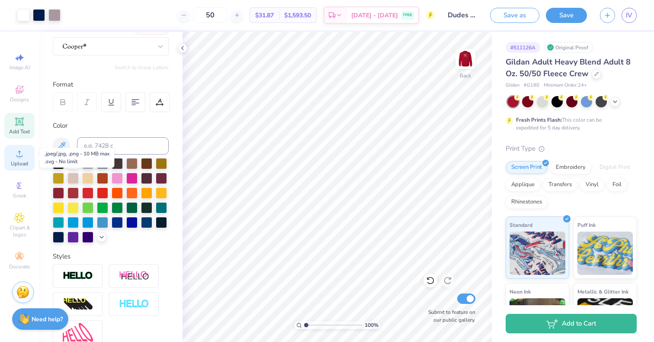
click at [20, 157] on circle at bounding box center [19, 156] width 5 height 5
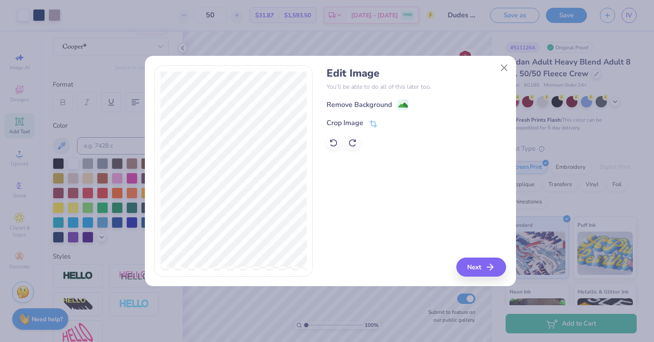
click at [347, 99] on div "Edit Image You’ll be able to do all of this later too. Remove Background Crop I…" at bounding box center [415, 108] width 179 height 83
click at [352, 106] on div "Remove Background" at bounding box center [358, 105] width 65 height 10
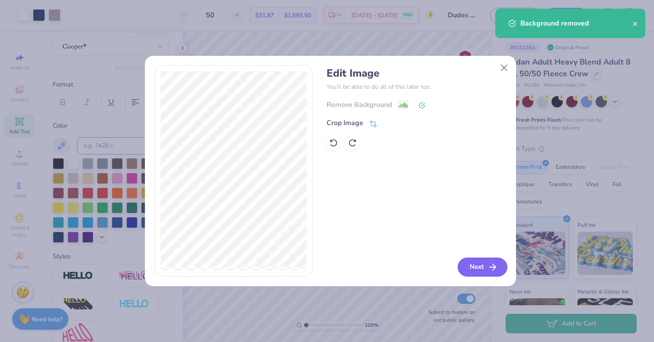
click at [479, 270] on button "Next" at bounding box center [482, 266] width 50 height 19
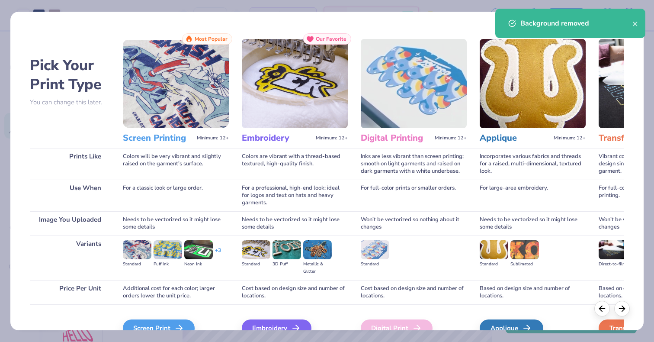
scroll to position [46, 0]
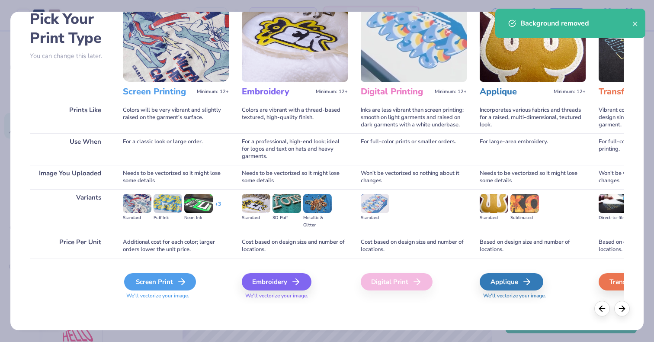
click at [151, 274] on div "Screen Print" at bounding box center [160, 281] width 72 height 17
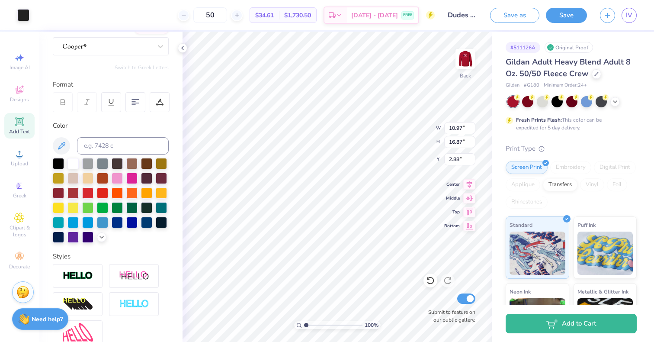
type input "10.97"
type input "16.87"
click at [20, 14] on div at bounding box center [23, 14] width 12 height 12
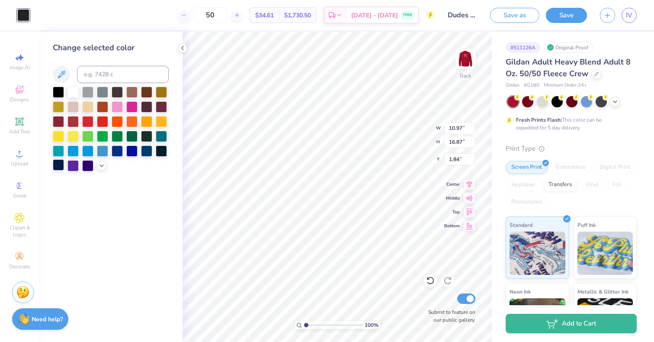
click at [57, 165] on div at bounding box center [58, 164] width 11 height 11
type input "2.24"
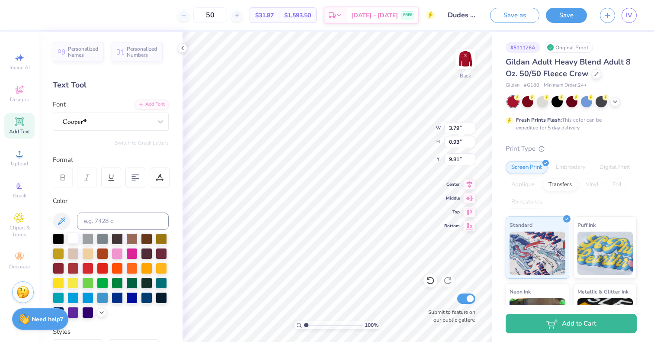
click at [77, 236] on div at bounding box center [72, 237] width 11 height 11
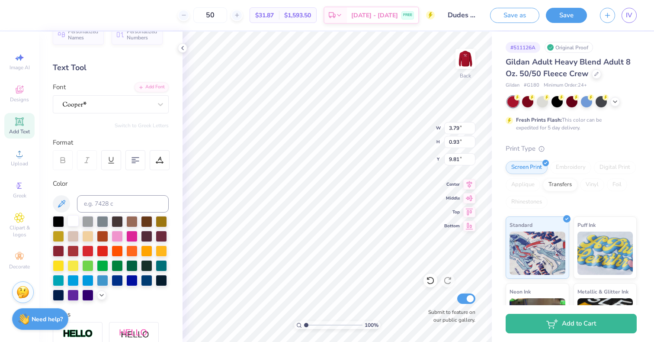
scroll to position [35, 0]
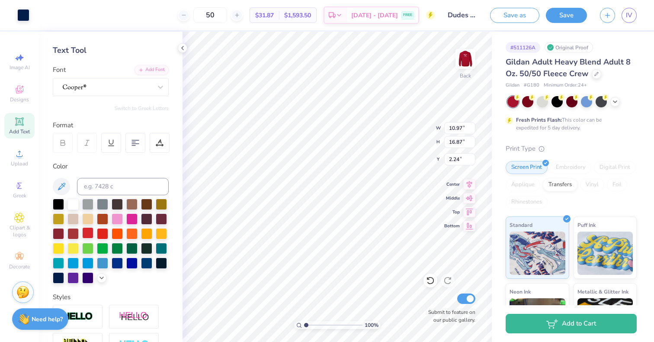
click at [93, 233] on div at bounding box center [87, 232] width 11 height 11
click at [19, 15] on div at bounding box center [23, 14] width 12 height 12
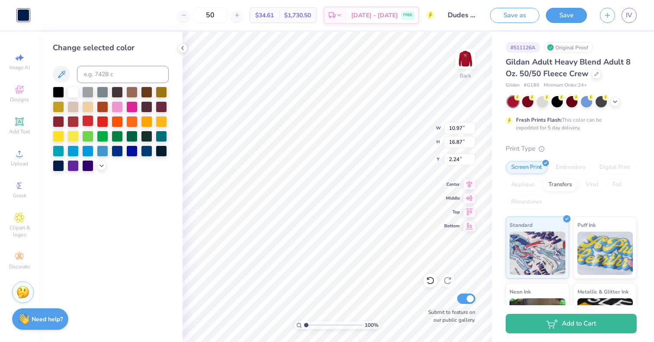
click at [90, 121] on div at bounding box center [87, 120] width 11 height 11
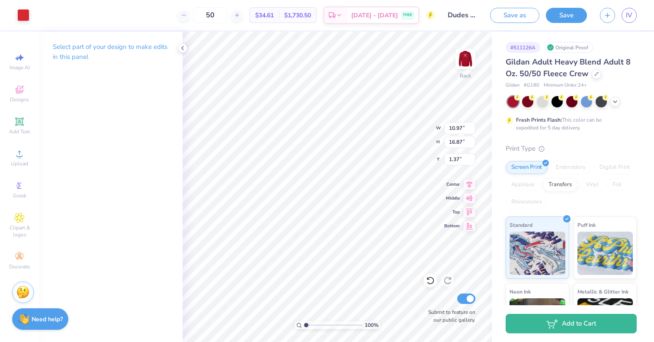
type input "1.37"
type input "3.79"
type input "0.93"
type input "9.81"
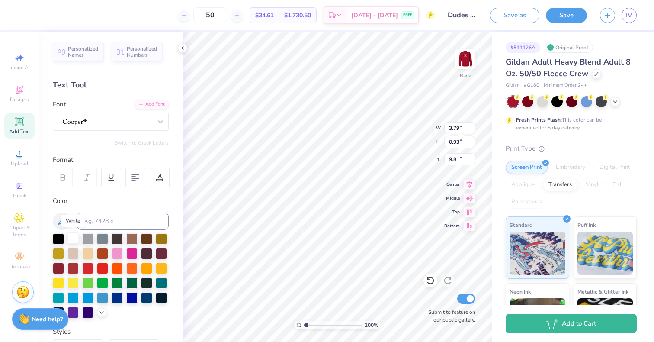
click at [69, 237] on div at bounding box center [72, 237] width 11 height 11
type input "10.97"
type input "16.87"
type input "1.84"
click at [73, 236] on div at bounding box center [72, 237] width 11 height 11
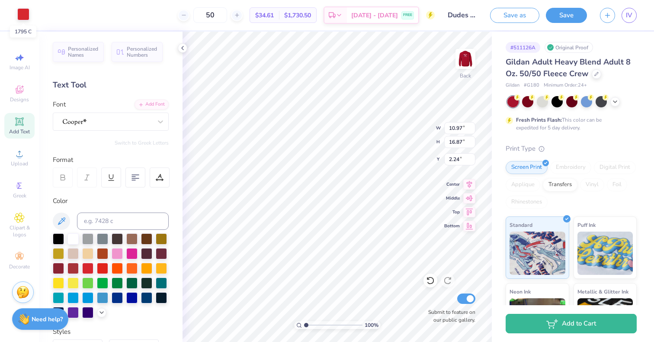
click at [24, 15] on div at bounding box center [23, 14] width 12 height 12
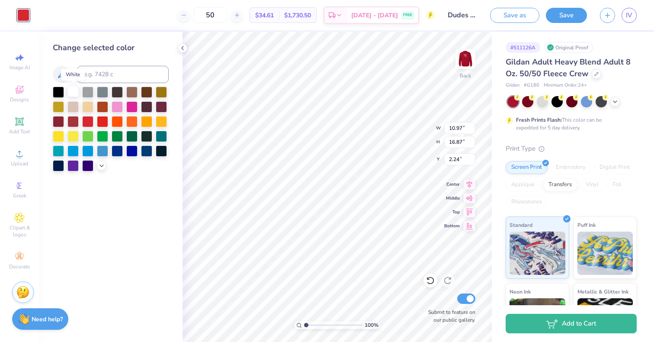
click at [70, 90] on div at bounding box center [72, 91] width 11 height 11
click at [60, 165] on div at bounding box center [58, 164] width 11 height 11
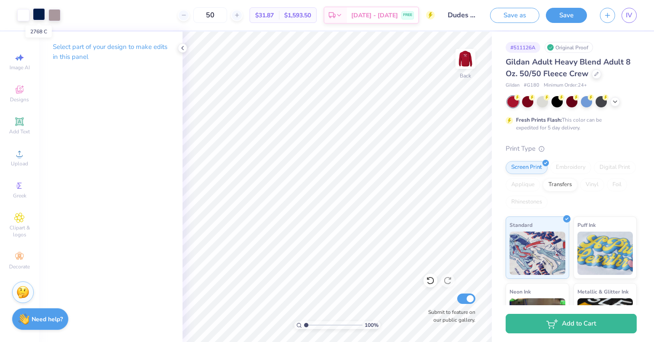
click at [42, 13] on div at bounding box center [39, 14] width 12 height 12
click at [23, 13] on div at bounding box center [23, 14] width 12 height 12
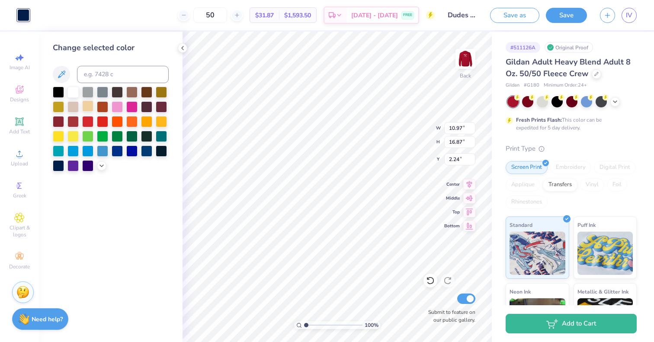
click at [87, 105] on div at bounding box center [87, 105] width 11 height 11
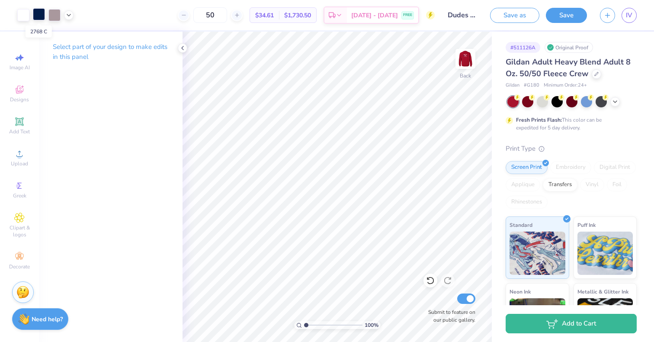
click at [40, 14] on div at bounding box center [39, 14] width 12 height 12
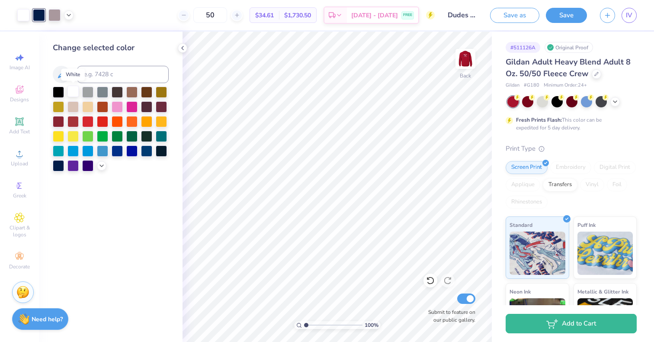
click at [74, 90] on div at bounding box center [72, 91] width 11 height 11
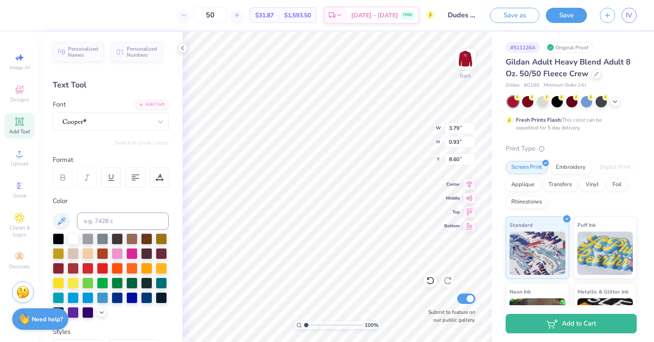
type input "8.60"
type input "15.39"
type input "9.89"
type input "4.56"
type input "4.09"
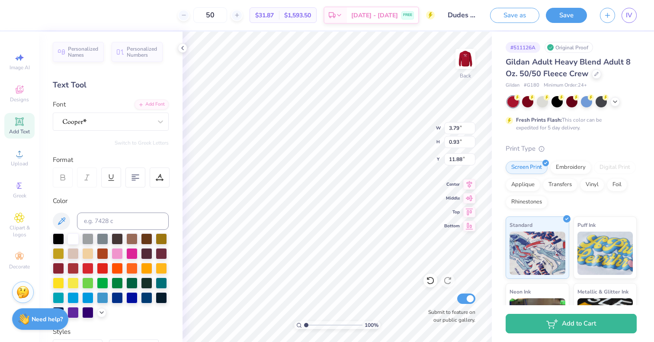
type input "11.88"
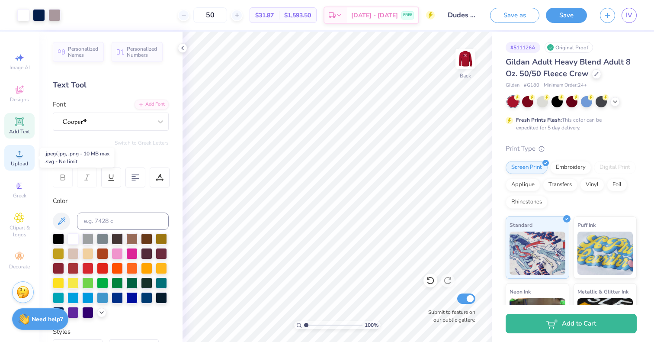
click at [10, 167] on div "Upload" at bounding box center [19, 158] width 30 height 26
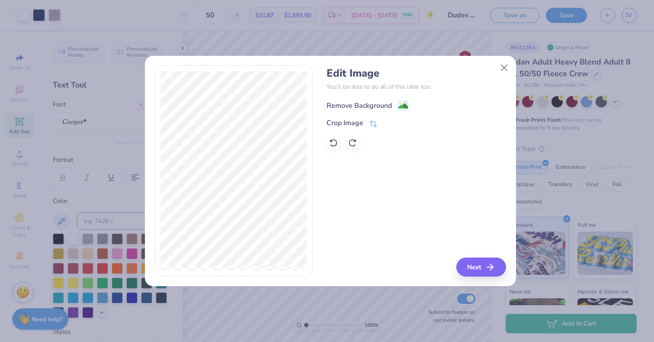
click at [348, 104] on div "Remove Background" at bounding box center [358, 105] width 65 height 10
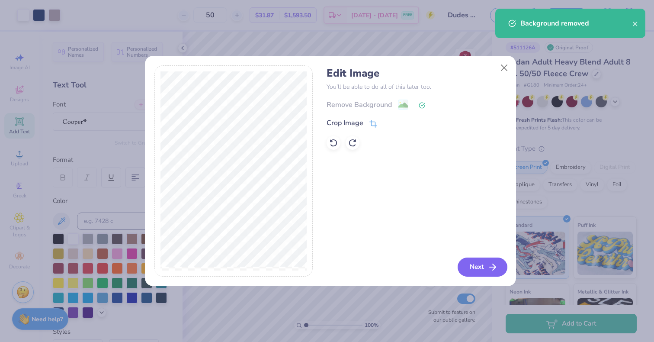
click at [474, 272] on button "Next" at bounding box center [482, 266] width 50 height 19
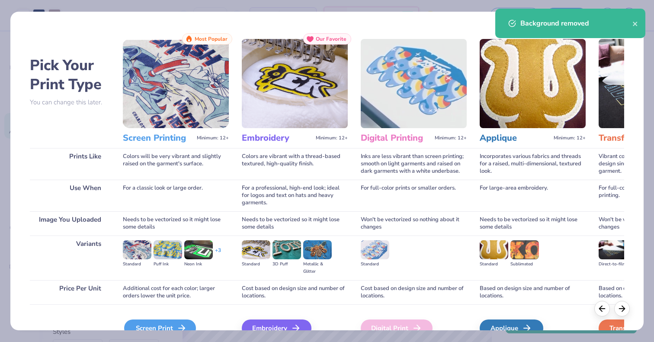
click at [135, 325] on div "Screen Print" at bounding box center [160, 327] width 72 height 17
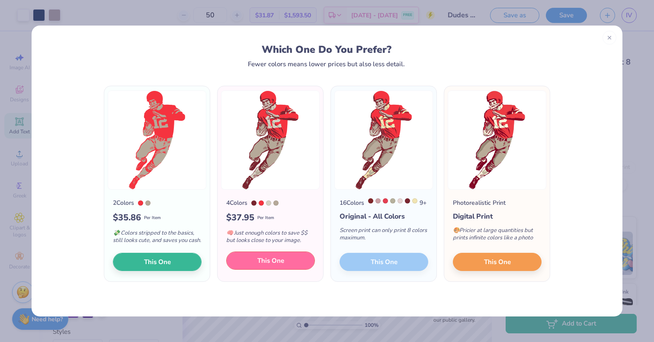
click at [263, 264] on span "This One" at bounding box center [270, 261] width 27 height 10
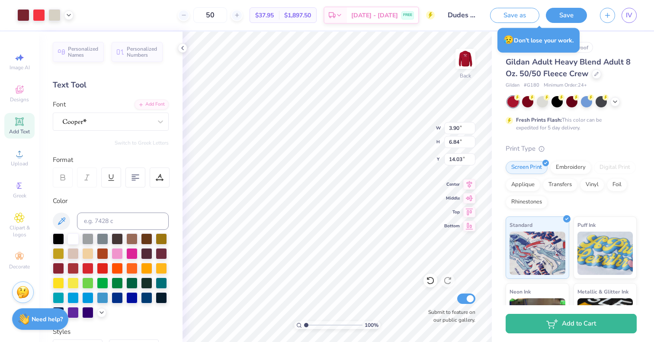
type input "3.90"
type input "6.84"
type input "3.34"
type input "3.19"
type input "5.60"
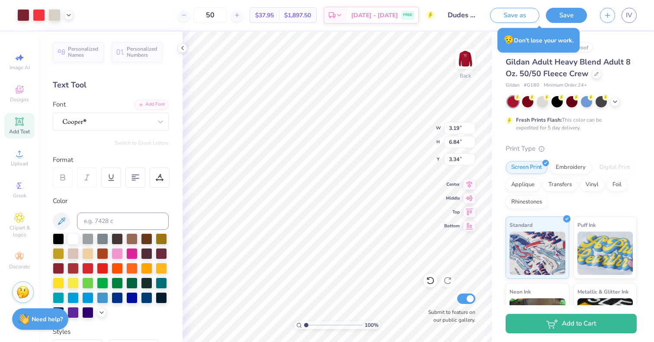
type input "3.35"
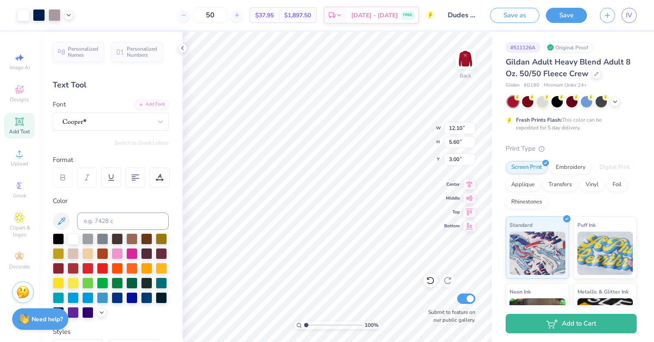
type input "3.00"
click at [70, 15] on icon at bounding box center [68, 14] width 7 height 7
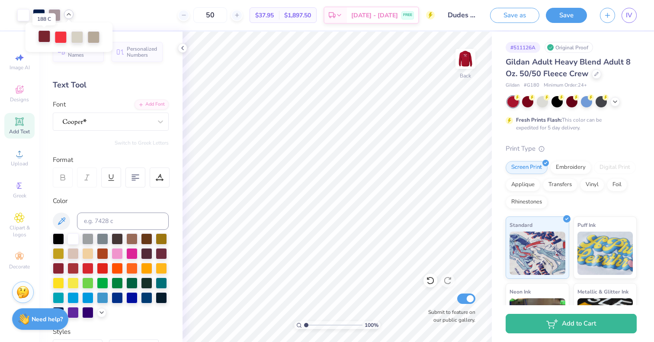
click at [41, 36] on div at bounding box center [44, 36] width 12 height 12
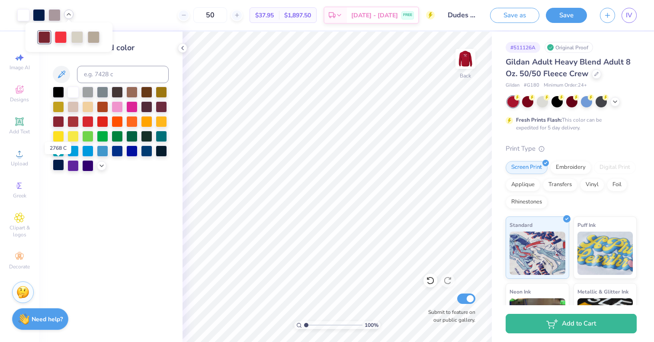
click at [61, 164] on div at bounding box center [58, 164] width 11 height 11
click at [76, 36] on div at bounding box center [77, 36] width 12 height 12
click at [73, 92] on div at bounding box center [72, 91] width 11 height 11
click at [60, 37] on div at bounding box center [60, 36] width 12 height 12
click at [76, 91] on div at bounding box center [72, 91] width 11 height 11
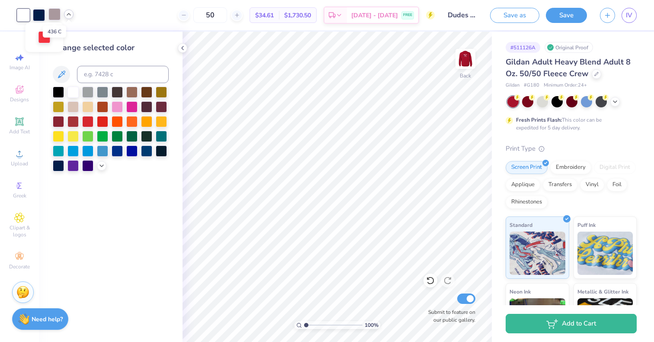
click at [56, 16] on div at bounding box center [54, 14] width 12 height 12
click at [57, 161] on div at bounding box center [58, 164] width 11 height 11
click at [70, 14] on polyline at bounding box center [68, 14] width 3 height 2
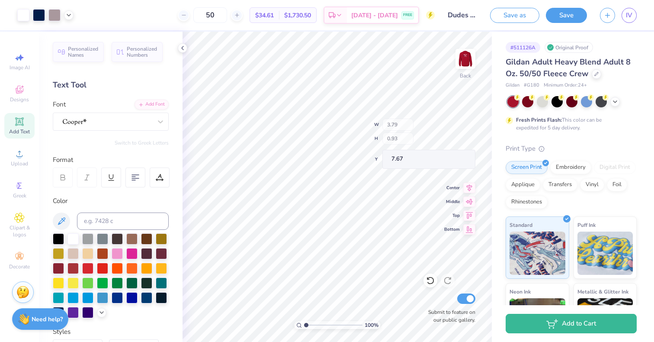
type input "7.67"
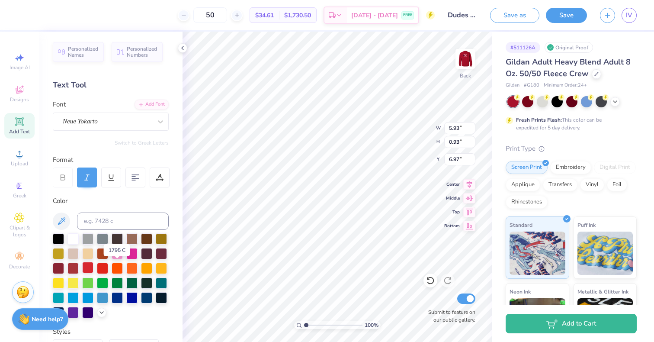
click at [93, 269] on div at bounding box center [87, 267] width 11 height 11
click at [71, 14] on icon at bounding box center [68, 14] width 7 height 7
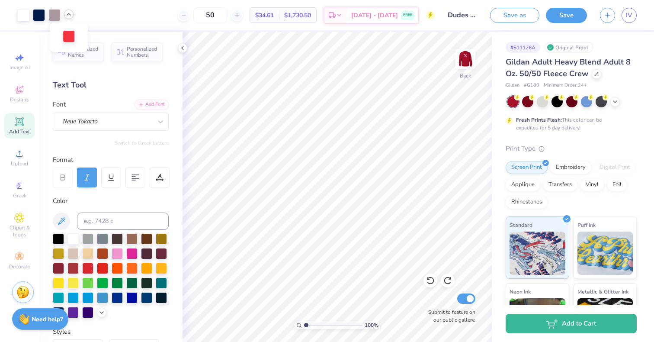
click at [67, 37] on div at bounding box center [69, 36] width 12 height 12
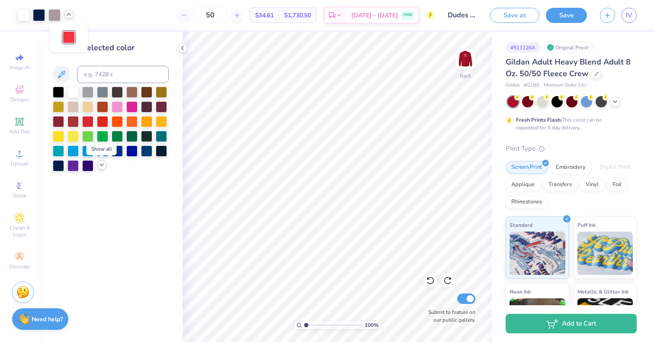
click at [102, 167] on icon at bounding box center [101, 164] width 7 height 7
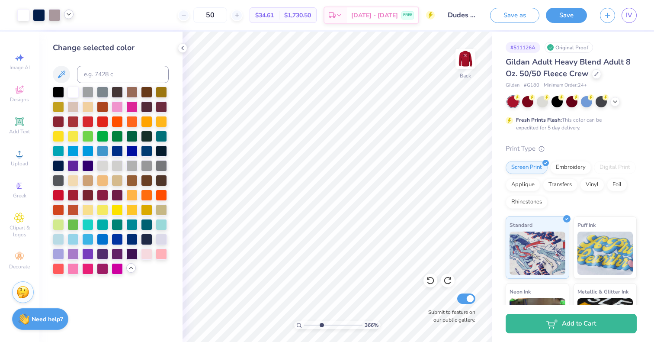
click at [321, 325] on input "range" at bounding box center [333, 325] width 58 height 8
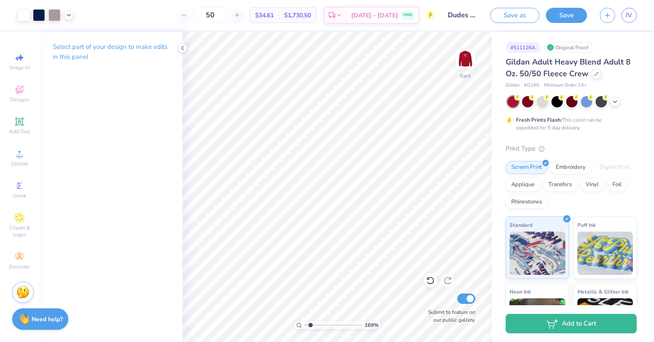
drag, startPoint x: 320, startPoint y: 325, endPoint x: 310, endPoint y: 323, distance: 10.5
click at [310, 323] on input "range" at bounding box center [333, 325] width 58 height 8
click at [313, 325] on input "range" at bounding box center [333, 325] width 58 height 8
drag, startPoint x: 315, startPoint y: 326, endPoint x: 305, endPoint y: 321, distance: 10.8
type input "1"
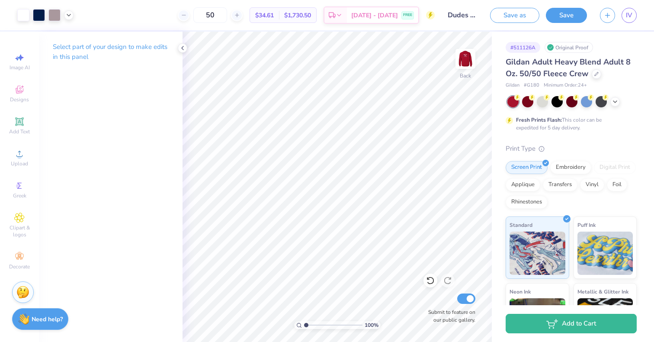
click at [305, 321] on input "range" at bounding box center [333, 325] width 58 height 8
click at [474, 52] on img at bounding box center [465, 59] width 35 height 35
click at [460, 56] on img at bounding box center [465, 59] width 35 height 35
click at [182, 47] on icon at bounding box center [182, 48] width 7 height 7
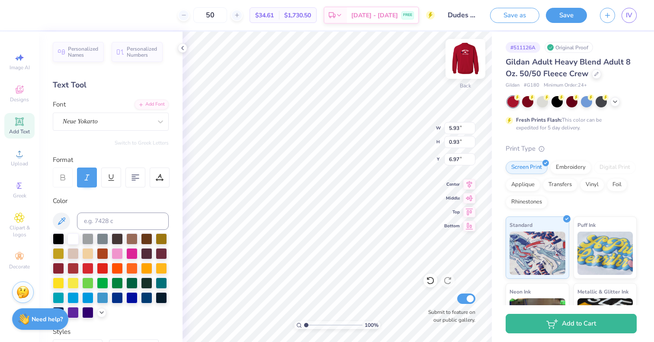
click at [473, 59] on img at bounding box center [465, 59] width 35 height 35
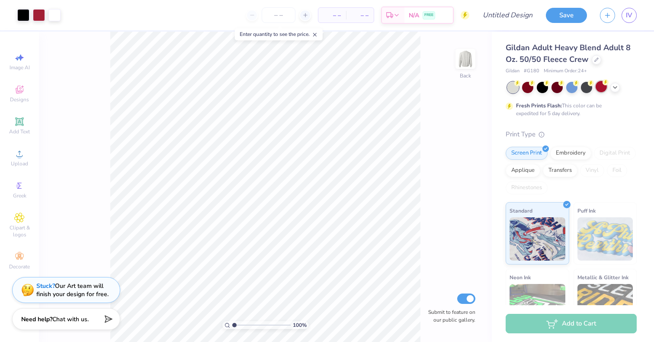
click at [602, 87] on div at bounding box center [600, 86] width 11 height 11
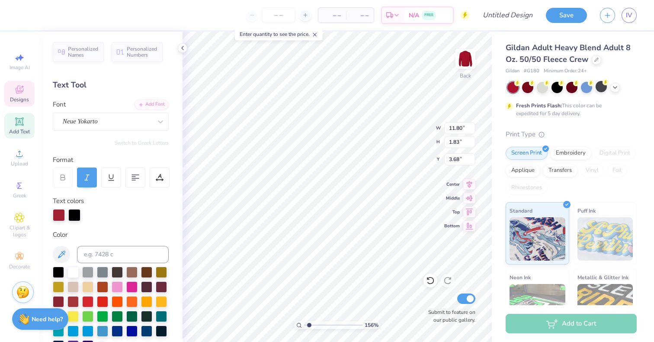
scroll to position [7, 3]
type input "1.56085503536415"
type textarea "Alpha P"
type input "1.56085503536415"
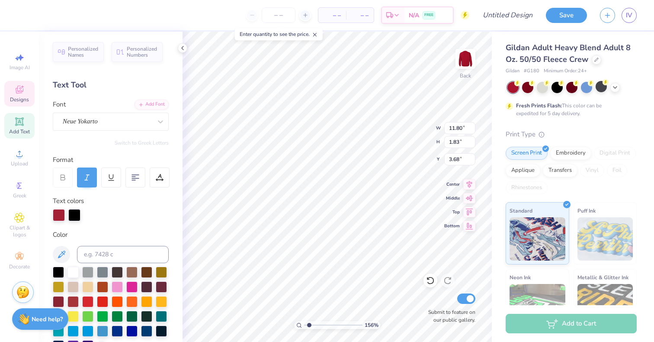
type textarea "Alpha Phi"
type input "1.56085503536415"
type textarea "Alpha Phi"
click at [60, 215] on div at bounding box center [59, 215] width 12 height 12
click at [74, 269] on div at bounding box center [72, 270] width 11 height 11
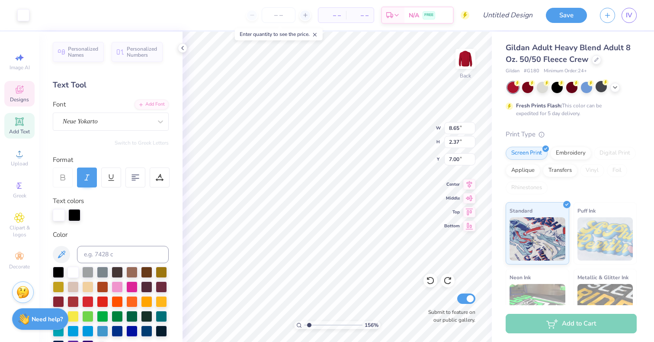
type input "1.56085503536415"
type input "8.06"
type input "1.56085503536415"
type input "7.00"
type input "1.56085503536415"
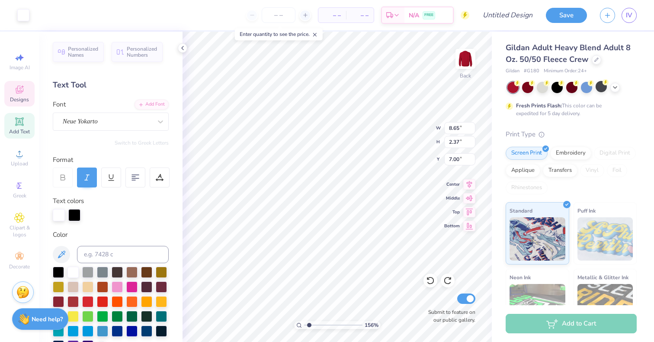
type input "0.69"
type input "0.51"
type input "7.65"
type input "1.56085503536415"
type input "0.71"
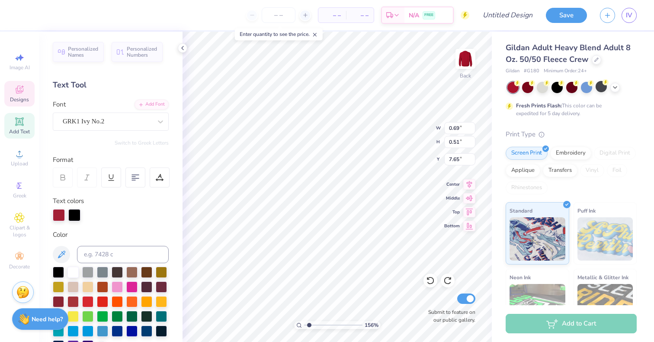
type input "7.16"
type input "1.56085503536415"
type input "8.65"
type input "2.37"
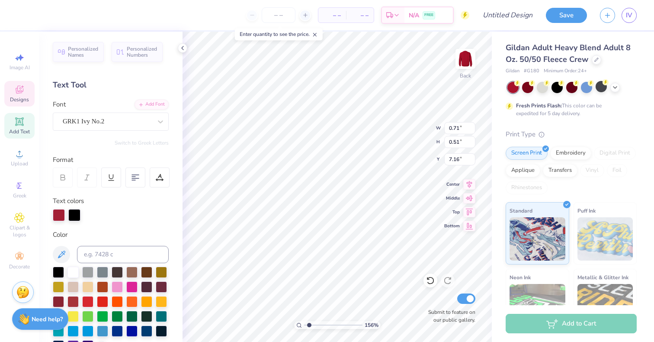
type input "7.00"
type input "1.56085503536415"
type input "0.71"
type input "0.51"
type input "15.25"
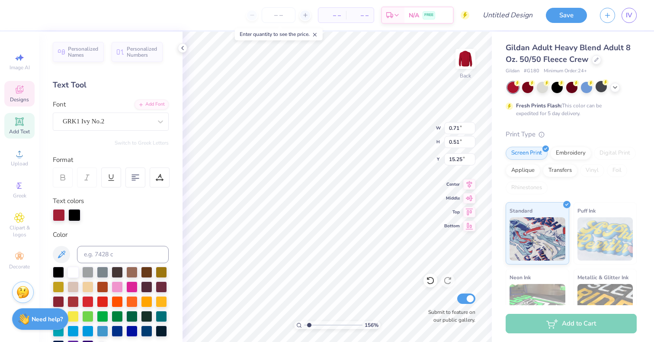
type input "1.56085503536415"
type input "15.68"
type input "1.56085503536415"
type input "3.07"
type input "1.76"
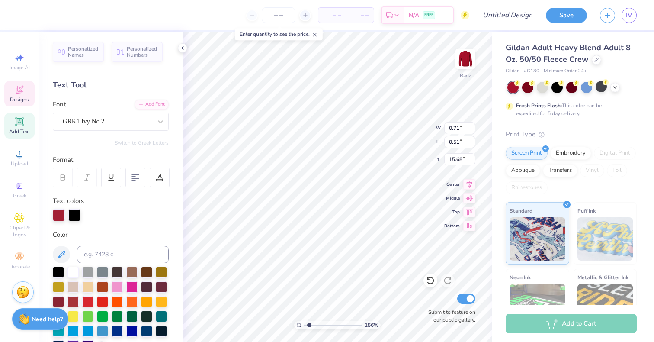
type input "9.36"
type input "1.56085503536415"
type textarea "AD"
type input "1.56085503536415"
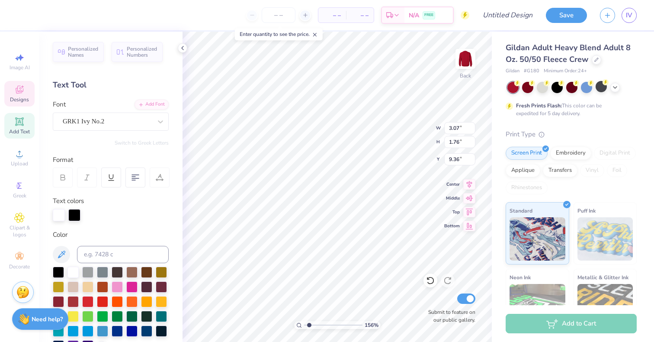
type textarea "A"
type input "1.56085503536415"
type textarea "APhi"
type input "1.56085503536415"
type textarea "APh"
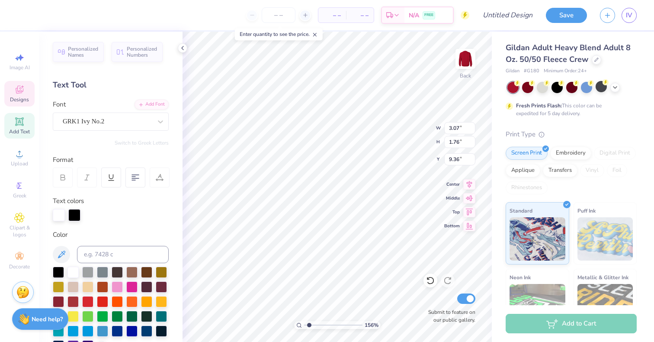
type input "1.56085503536415"
type textarea "AP"
type input "1.56085503536415"
type textarea "A"
type input "1.56085503536415"
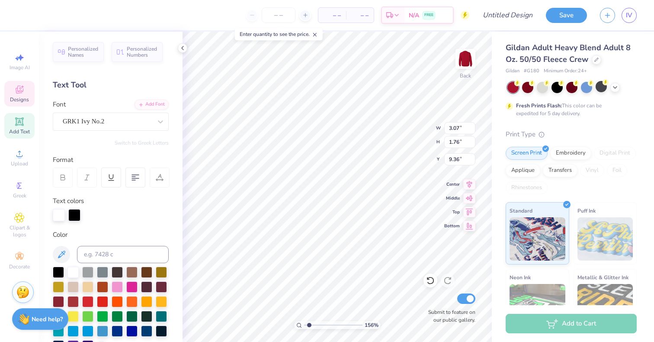
type input "1.56085503536415"
type textarea "a"
type input "1.56085503536415"
type textarea "a12"
type input "1.56085503536415"
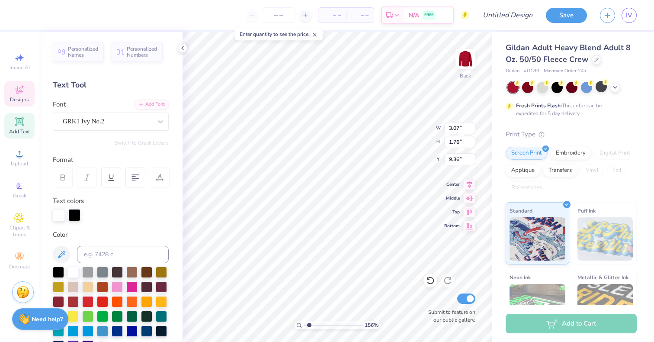
type textarea "a123"
type input "1.56085503536415"
type textarea "a12345"
type input "1.56085503536415"
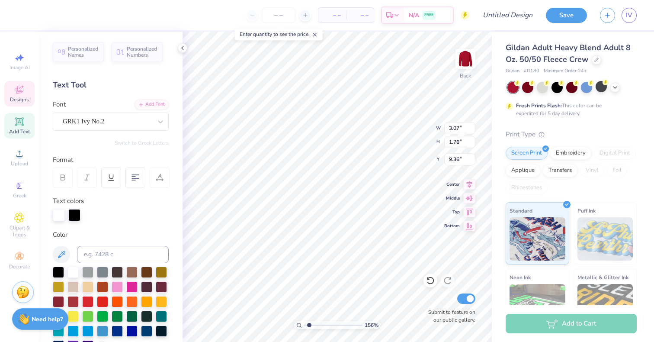
type textarea "a123456"
type input "1.56085503536415"
type textarea "a12345"
type input "1.56085503536415"
type textarea "a1234"
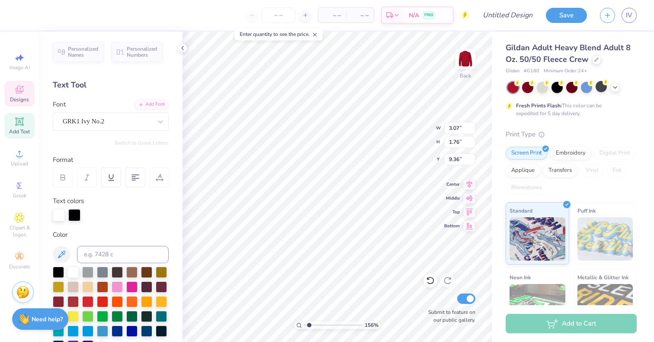
type input "1.56085503536415"
type textarea "a12"
type input "1.56085503536415"
type textarea "a1"
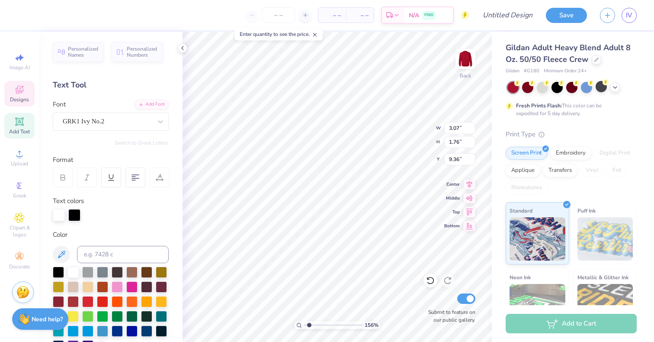
type input "1.56085503536415"
type textarea "a"
type input "1.56085503536415"
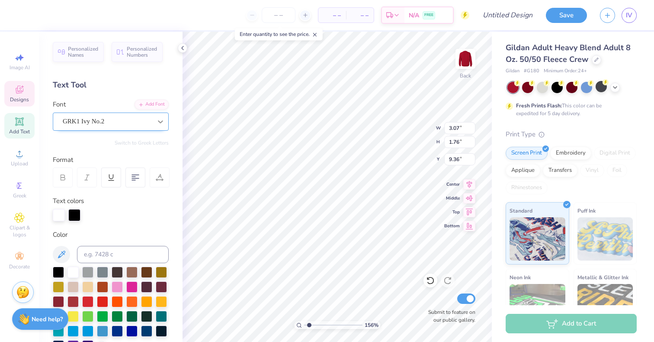
click at [158, 120] on icon at bounding box center [160, 121] width 9 height 9
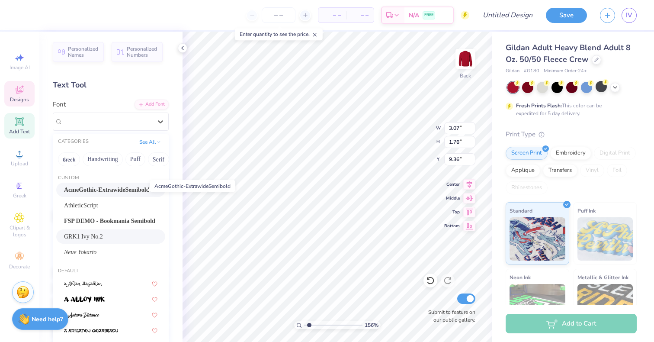
click at [115, 186] on span "AcmeGothic-ExtrawideSemibold" at bounding box center [107, 189] width 86 height 9
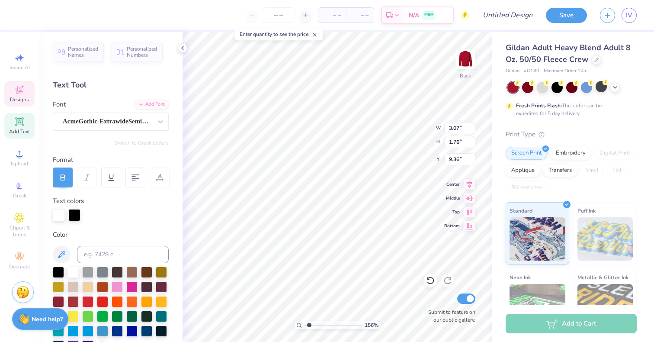
scroll to position [6, 1]
type input "1.56085503536415"
type textarea "D"
type input "1.56085503536415"
type textarea "Du"
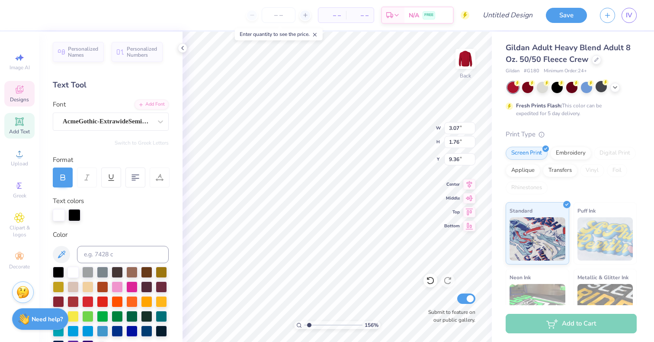
type input "1.56085503536415"
type textarea "Dud"
type input "1.56085503536415"
type textarea "Du"
type input "1.56085503536415"
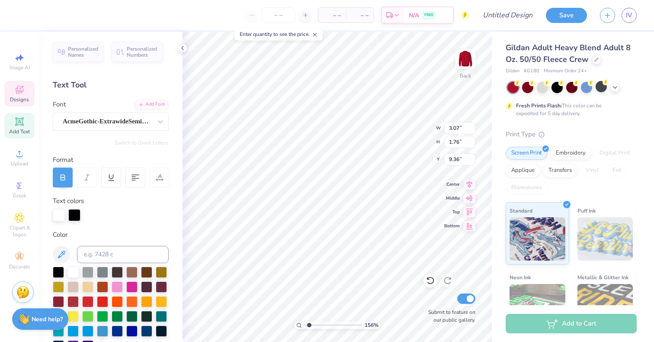
type textarea "D"
type input "1.56085503536415"
type textarea "DU"
type input "1.56085503536415"
type textarea "DUD"
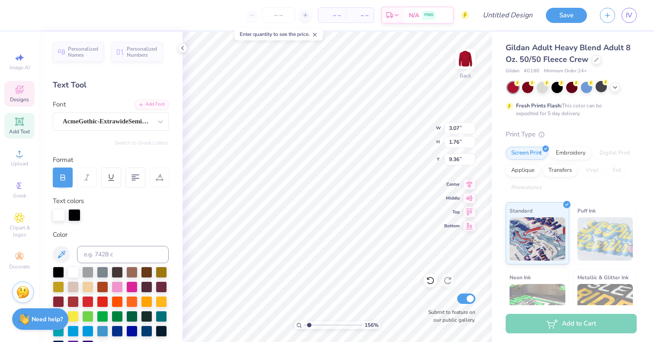
scroll to position [6, 1]
type input "1.56085503536415"
type textarea "DUDE"
type input "1.56085503536415"
type textarea "DUDES"
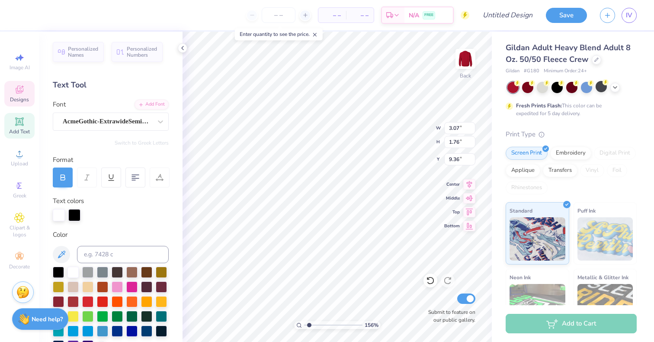
scroll to position [6, 2]
type input "1.56085503536415"
type textarea "DUD"
type input "1.56085503536415"
type textarea "DU"
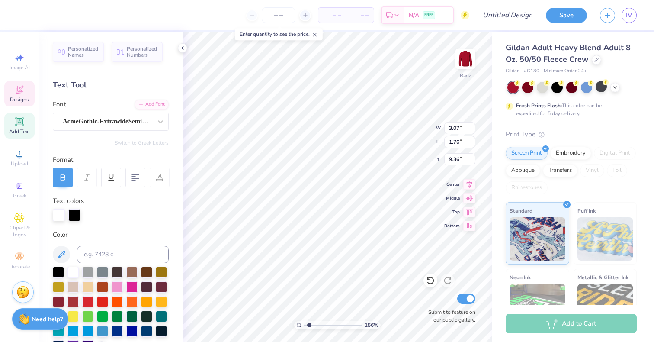
type input "1.56085503536415"
type textarea "D"
type input "1.56085503536415"
type textarea "DAY"
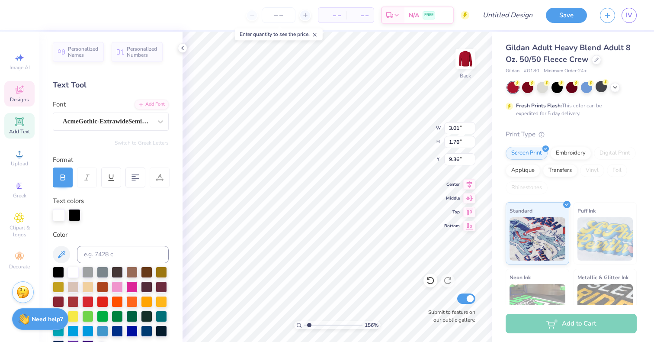
type input "1.56085503536415"
type input "7.00"
type input "1.56085503536415"
type input "8.50"
type input "2.97"
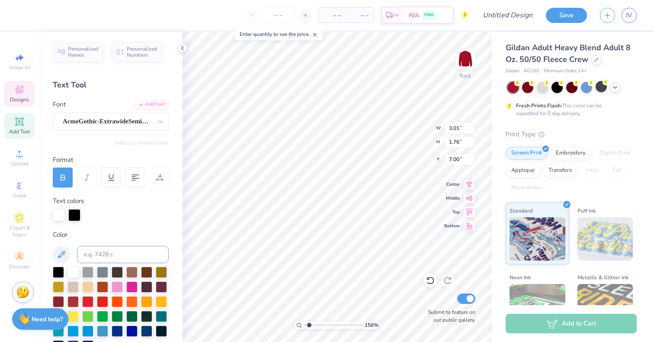
type input "5.54"
type input "1.56085503536415"
type input "3.01"
type input "1.76"
type input "7.00"
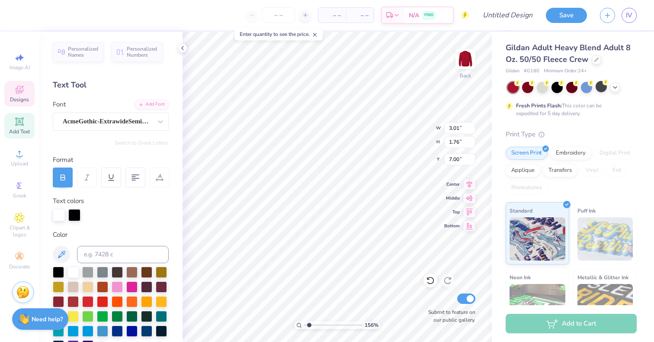
type input "1.56085503536415"
type input "3.14"
type input "1.67"
type input "7.03"
click at [55, 216] on div at bounding box center [59, 214] width 12 height 12
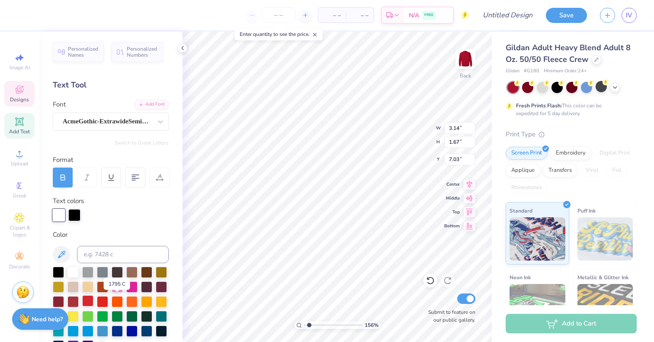
click at [93, 301] on div at bounding box center [87, 300] width 11 height 11
click at [72, 216] on div at bounding box center [74, 214] width 12 height 12
click at [74, 270] on div at bounding box center [72, 270] width 11 height 11
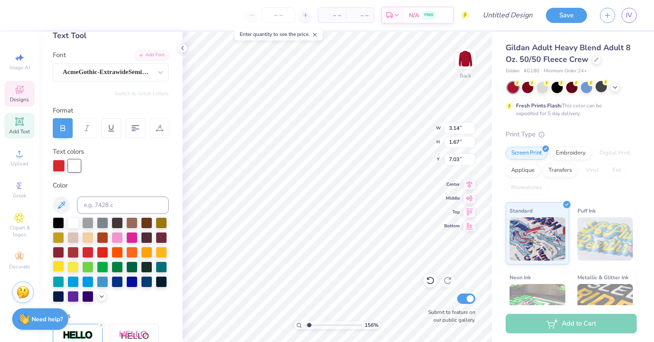
scroll to position [50, 0]
click at [64, 297] on div at bounding box center [58, 294] width 11 height 11
click at [57, 165] on div at bounding box center [59, 164] width 12 height 12
click at [74, 221] on div at bounding box center [72, 221] width 11 height 11
click at [64, 298] on div at bounding box center [58, 294] width 11 height 11
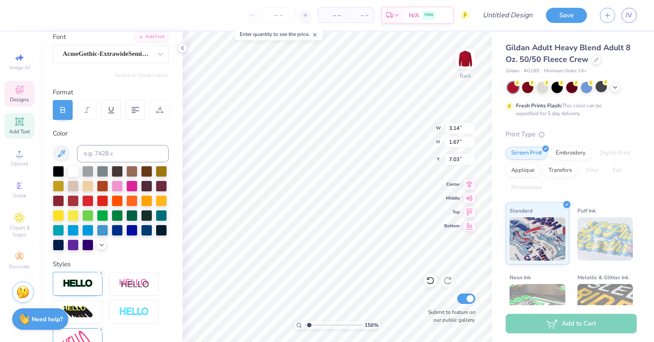
scroll to position [65, 0]
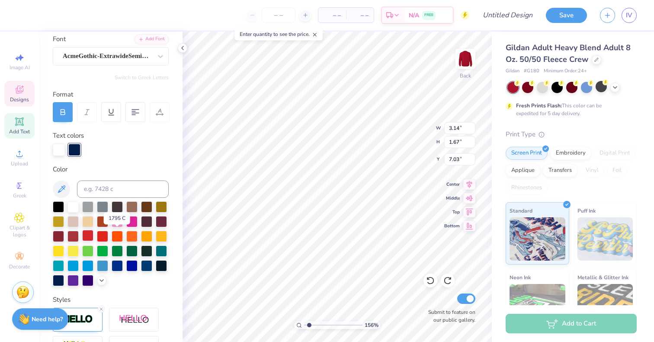
click at [93, 237] on div at bounding box center [87, 235] width 11 height 11
click at [58, 152] on div at bounding box center [59, 149] width 12 height 12
click at [64, 281] on div at bounding box center [58, 279] width 11 height 11
type input "1.56085503536415"
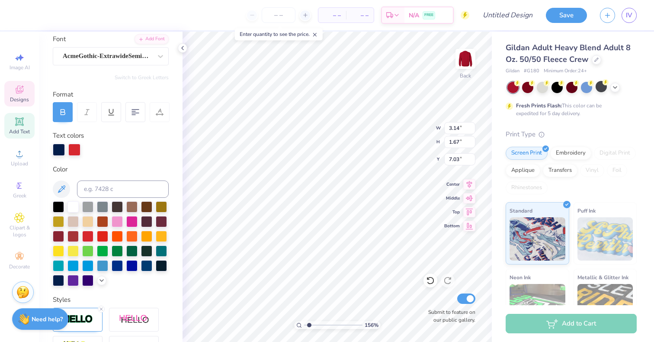
type textarea "DUD"
type input "1.56085503536415"
type textarea "DUDE"
type input "1.56085503536415"
type textarea "DUDES"
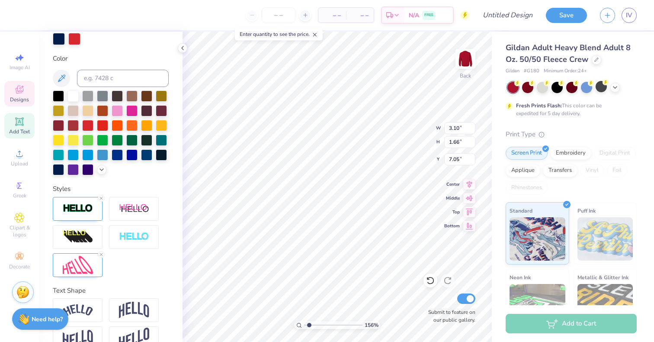
scroll to position [209, 0]
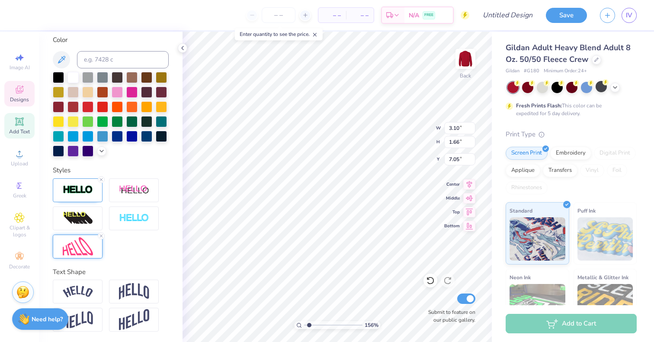
click at [74, 248] on img at bounding box center [78, 246] width 30 height 19
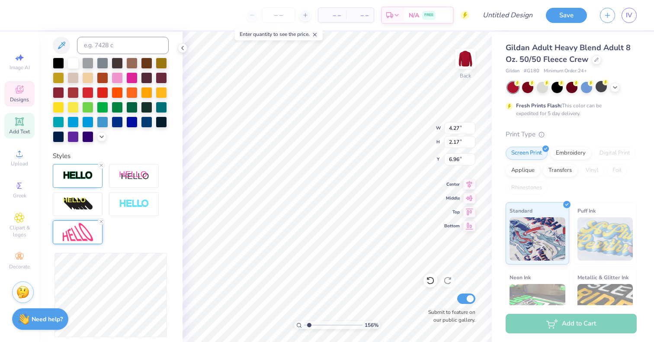
type input "1.56085503536415"
type input "3.57"
type input "1.82"
type input "6.90"
type input "1.56085503536415"
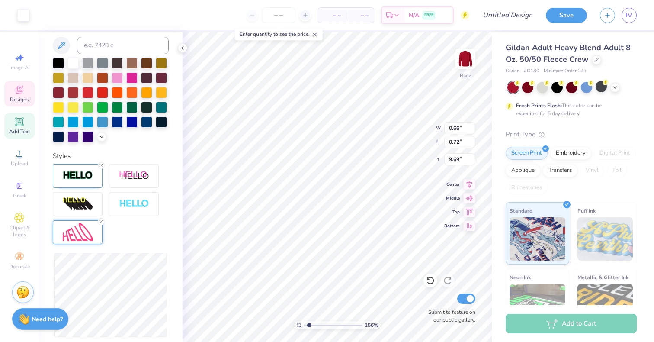
type input "7.29"
click at [24, 13] on div at bounding box center [23, 14] width 12 height 12
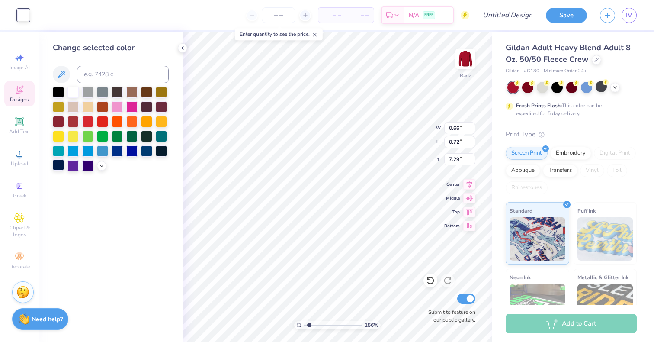
click at [61, 163] on div at bounding box center [58, 164] width 11 height 11
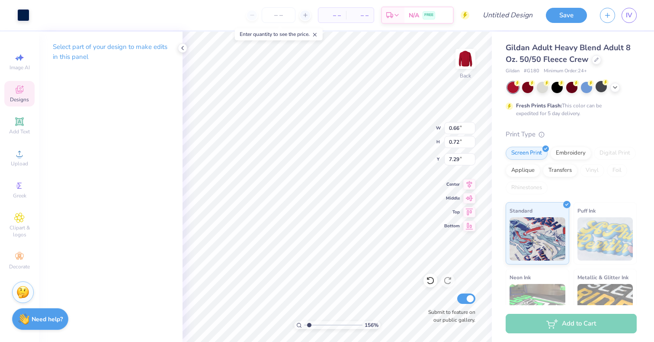
type input "1.56085503536415"
type input "7.65"
type input "1.56085503536415"
type input "1.13"
type input "1.24"
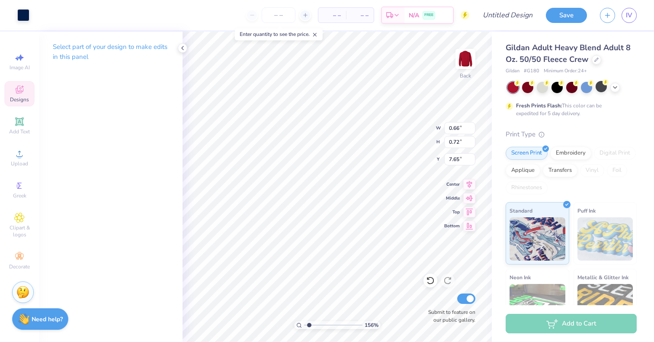
type input "7.13"
type input "4.55"
click at [326, 325] on input "range" at bounding box center [333, 325] width 58 height 8
type input "0.78"
type input "0.75"
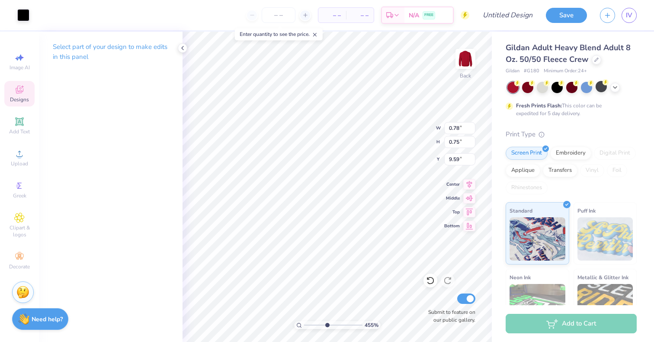
type input "8.30"
type input "1.21"
type input "1.16"
type input "7.89"
type input "1.24"
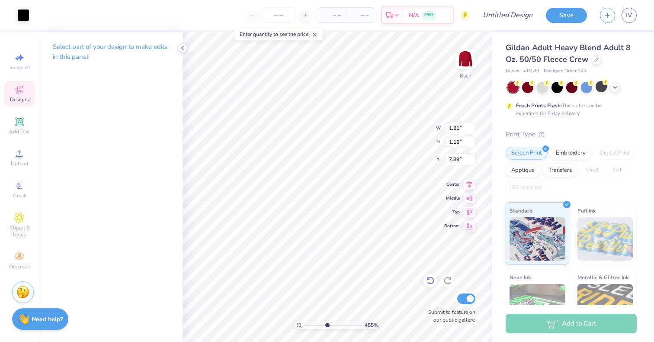
type input "1.13"
type input "7.94"
drag, startPoint x: 326, startPoint y: 324, endPoint x: 310, endPoint y: 324, distance: 15.6
click at [310, 324] on input "range" at bounding box center [333, 325] width 58 height 8
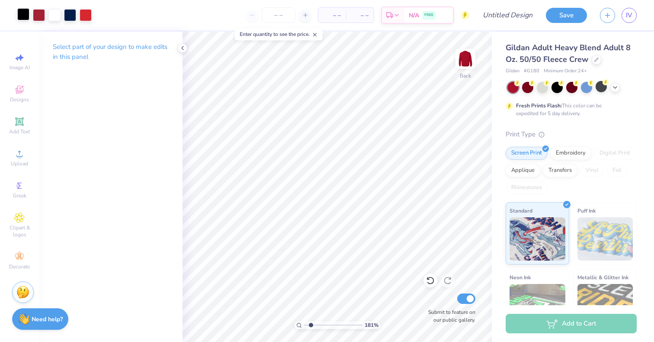
click at [24, 16] on div at bounding box center [23, 14] width 12 height 12
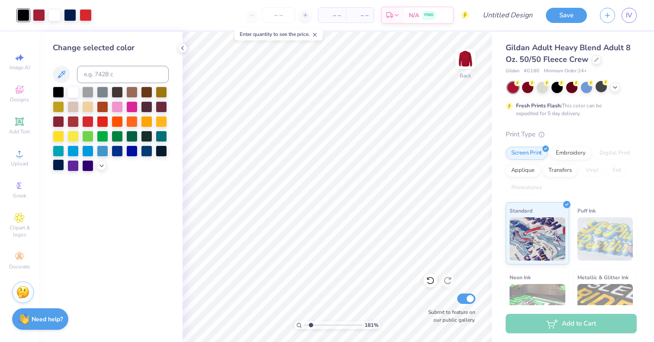
click at [58, 163] on div at bounding box center [58, 164] width 11 height 11
click at [163, 123] on div at bounding box center [161, 120] width 11 height 11
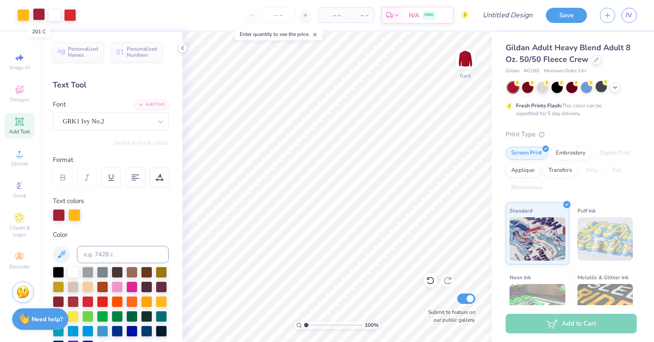
click at [43, 13] on div at bounding box center [39, 14] width 12 height 12
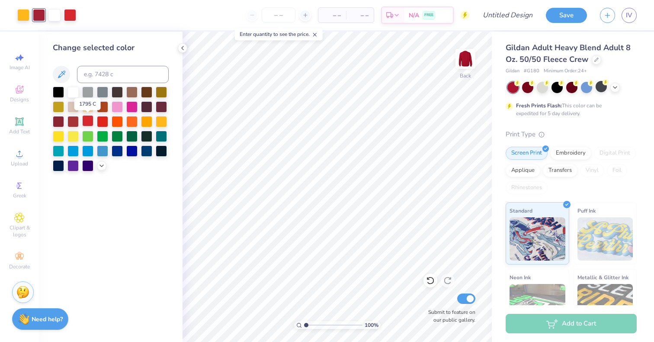
click at [89, 123] on div at bounding box center [87, 120] width 11 height 11
type input "1.00142316353062"
click at [278, 19] on input "number" at bounding box center [279, 15] width 34 height 16
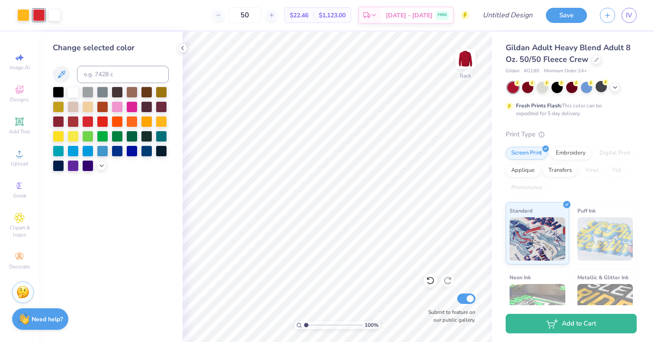
type input "50"
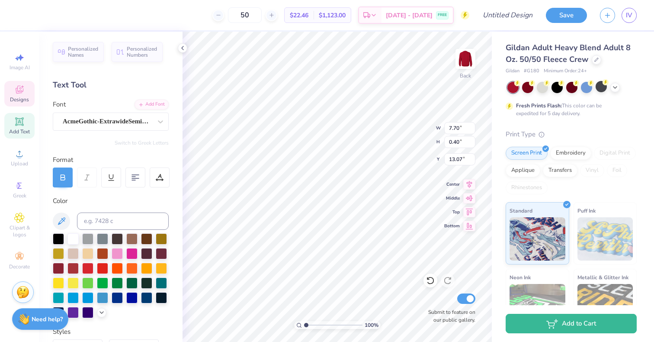
scroll to position [7, 6]
type input "1.00142316353062"
type textarea "A"
type input "1.00142316353062"
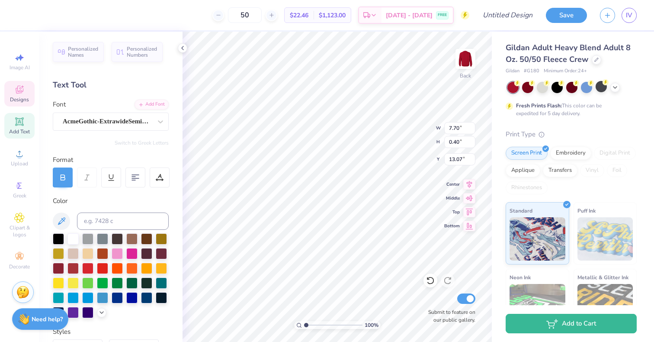
type textarea "Am"
type input "1.00142316353062"
type textarea "A"
type input "1.00142316353062"
type textarea "AM"
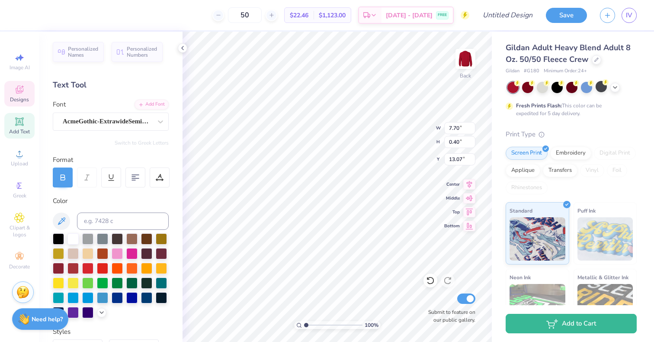
type input "1.00142316353062"
type textarea "AME"
type input "1.00142316353062"
type textarea "[PERSON_NAME]"
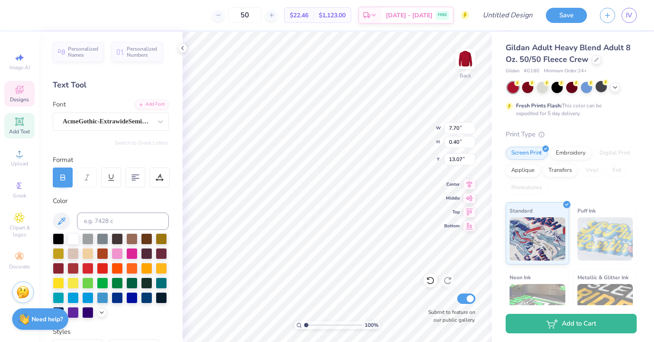
type input "1.00142316353062"
type textarea "[PERSON_NAME]"
type input "1.00142316353062"
type textarea "[PERSON_NAME] IO"
type input "1.00142316353062"
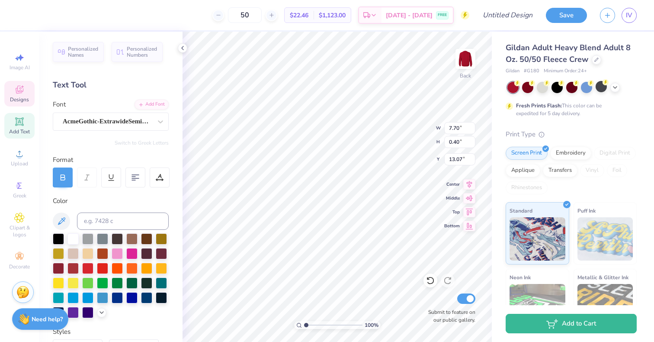
type textarea "[PERSON_NAME] IOW"
type input "1.00142316353062"
type textarea "AMES [US_STATE]"
click at [72, 240] on div at bounding box center [72, 237] width 11 height 11
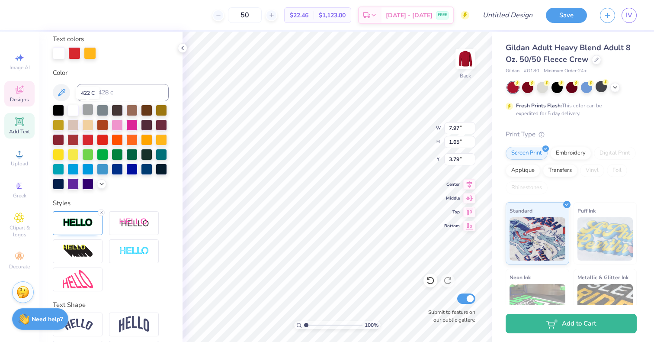
scroll to position [162, 0]
click at [104, 215] on div at bounding box center [101, 211] width 7 height 7
type input "1.00142316353062"
type input "7.96"
type input "1.64"
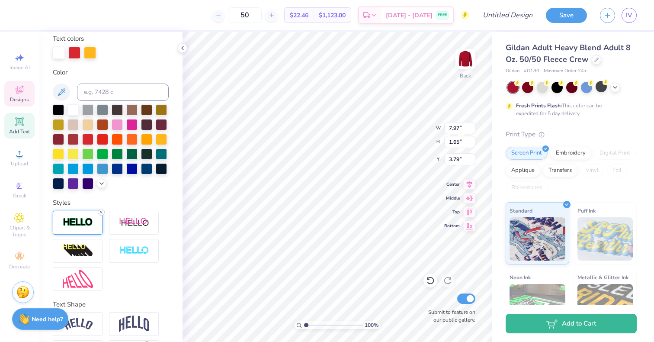
type input "3.80"
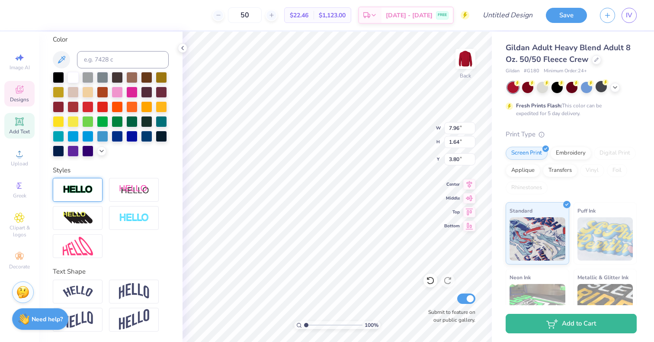
scroll to position [129, 0]
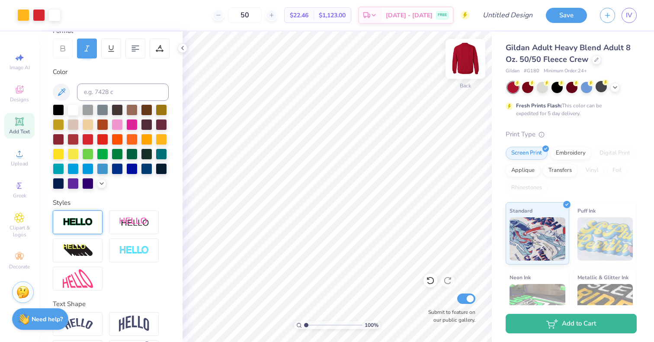
click at [460, 58] on img at bounding box center [465, 59] width 35 height 35
click at [19, 94] on icon at bounding box center [19, 89] width 10 height 10
type input "1.00142316353062"
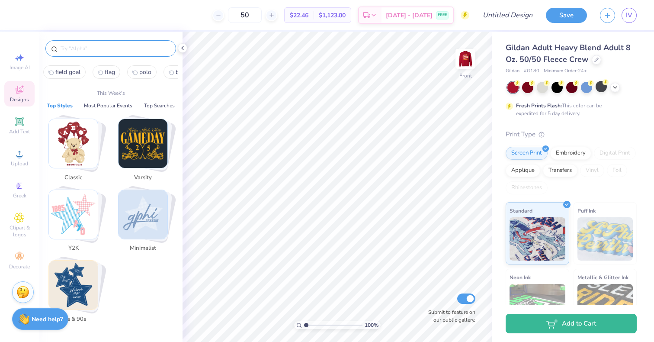
click at [81, 48] on input "text" at bounding box center [115, 48] width 111 height 9
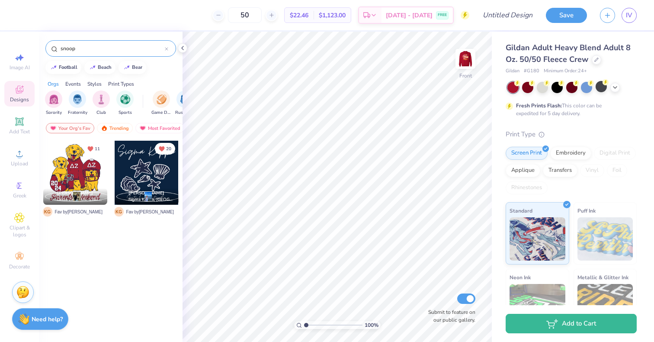
type input "snoopy"
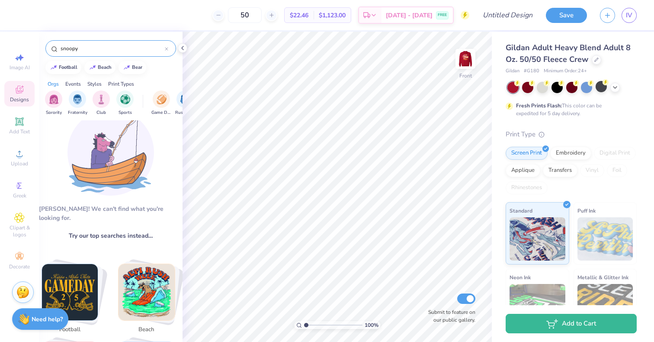
scroll to position [0, 0]
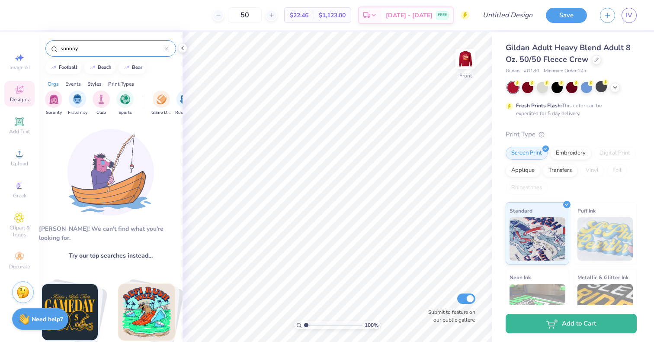
click at [165, 46] on div at bounding box center [166, 49] width 3 height 8
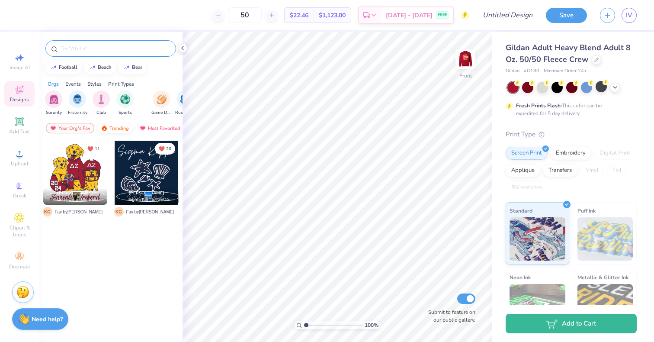
click at [114, 128] on div "Trending" at bounding box center [115, 128] width 36 height 10
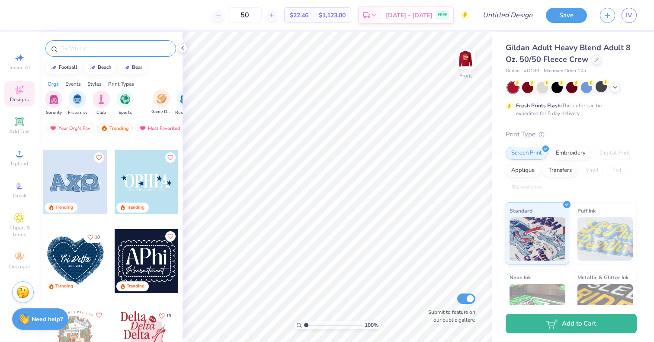
scroll to position [0, 16]
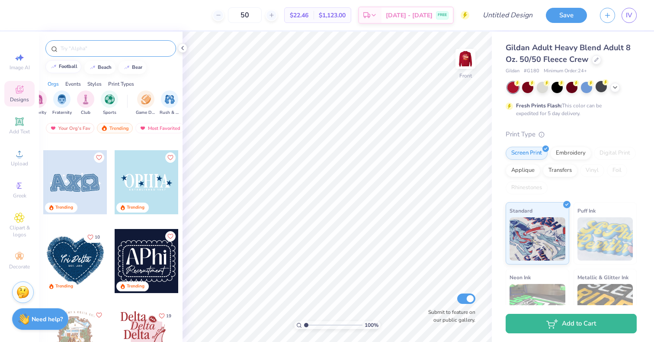
click at [72, 64] on div "football" at bounding box center [68, 66] width 19 height 5
type input "football"
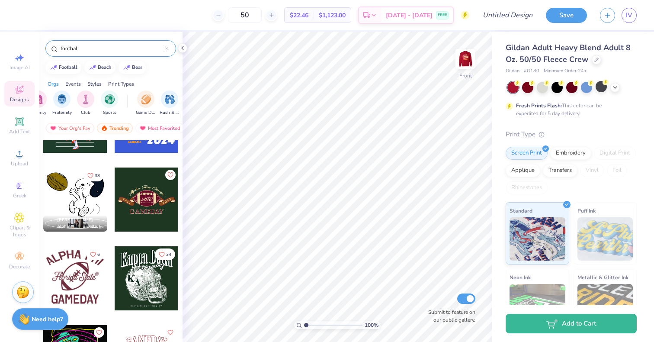
scroll to position [1470, 0]
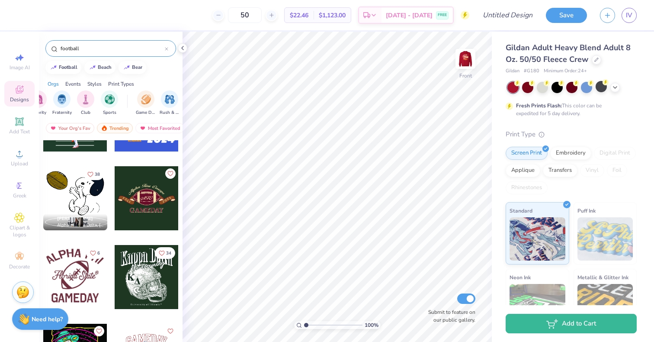
click at [84, 198] on div at bounding box center [75, 198] width 64 height 64
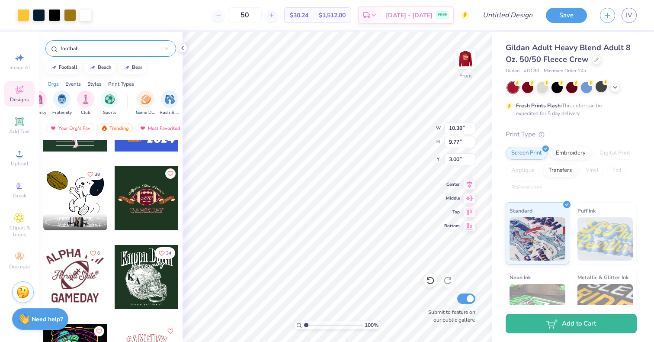
type input "1.00142316353062"
type input "5.79"
click at [41, 13] on div at bounding box center [39, 14] width 12 height 12
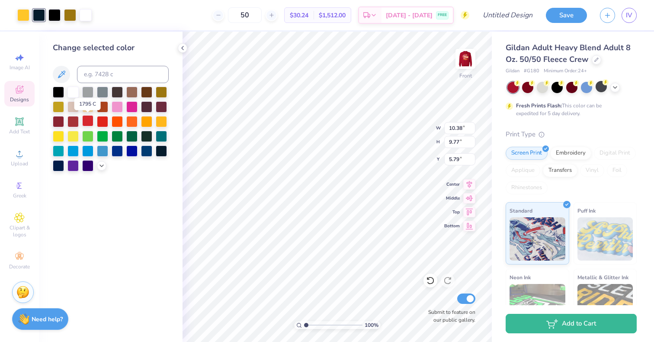
click at [90, 119] on div at bounding box center [87, 120] width 11 height 11
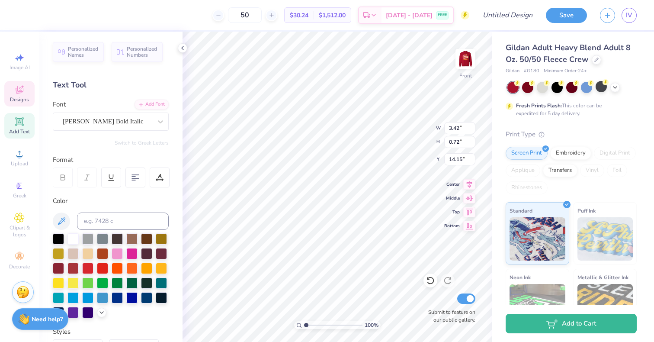
scroll to position [7, 1]
type input "1.00142316353062"
type textarea "Al"
type input "1.00142316353062"
type textarea "Alph"
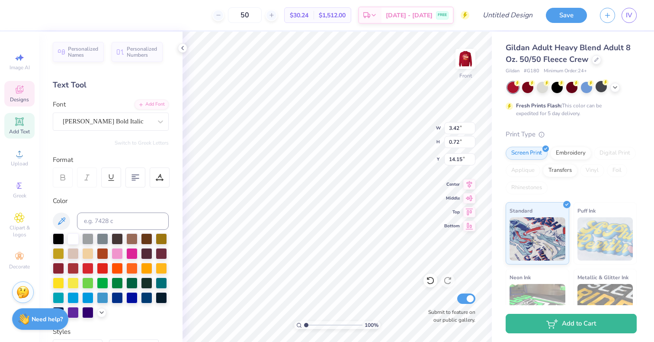
type input "1.00142316353062"
type textarea "Alpha"
type input "1.00142316353062"
type textarea "Alpha"
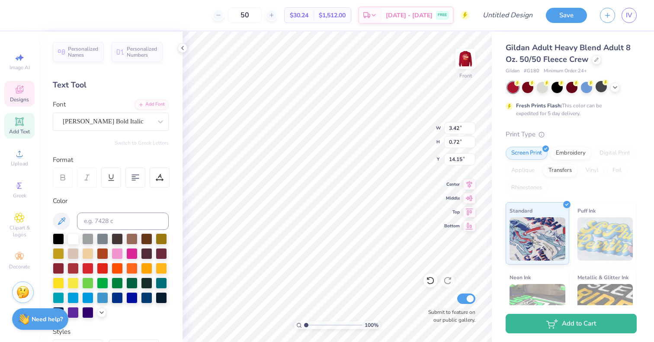
type input "1.00142316353062"
type textarea "Alpha P"
type input "1.00142316353062"
type textarea "Alpha Ph"
type input "1.00142316353062"
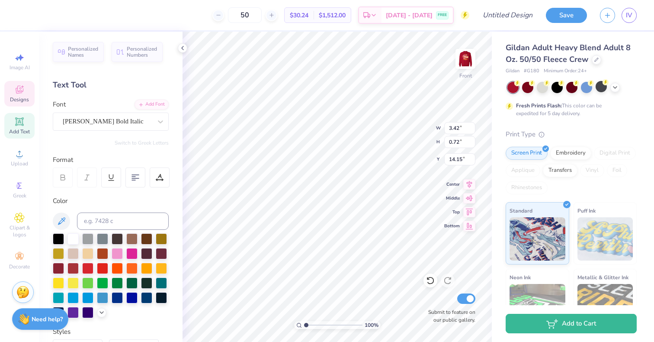
scroll to position [7, 2]
type textarea "Alpha Phi"
click at [75, 237] on div at bounding box center [72, 237] width 11 height 11
type input "1.00142316353062"
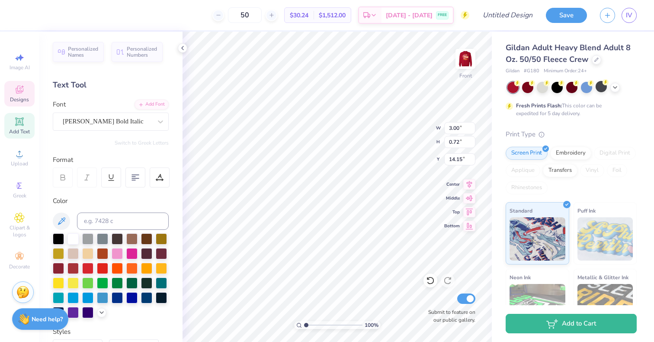
type input "13.25"
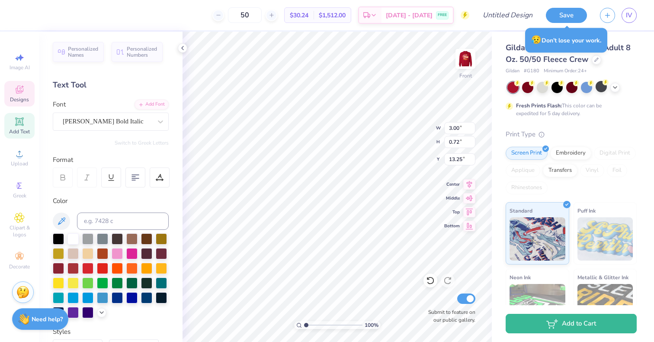
type input "1.00142316353062"
type input "5.79"
type input "1.39"
type input "12.58"
type input "1.00142316353062"
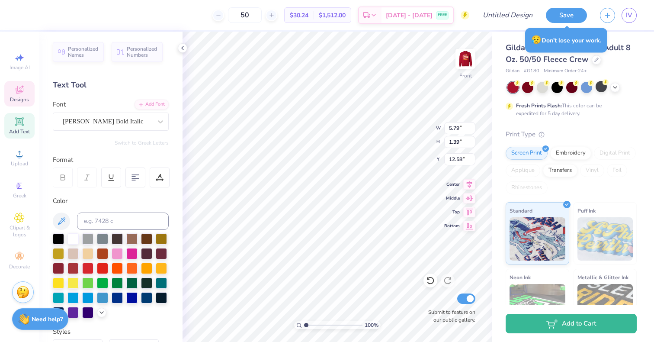
type input "9.60"
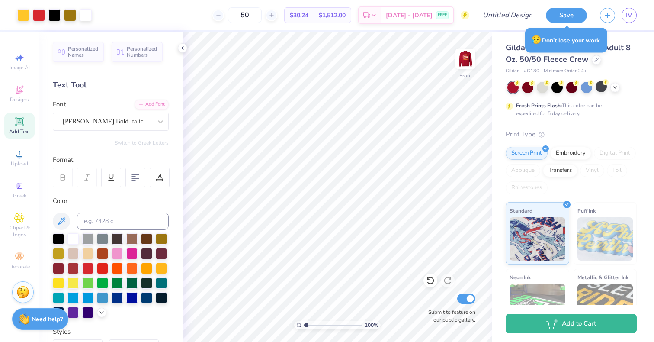
click at [22, 132] on span "Add Text" at bounding box center [19, 131] width 21 height 7
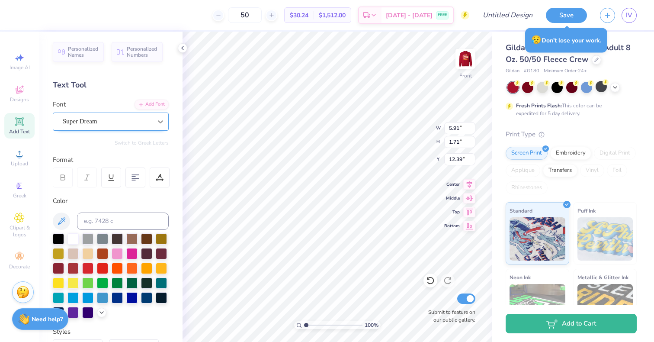
click at [153, 119] on div at bounding box center [161, 122] width 16 height 16
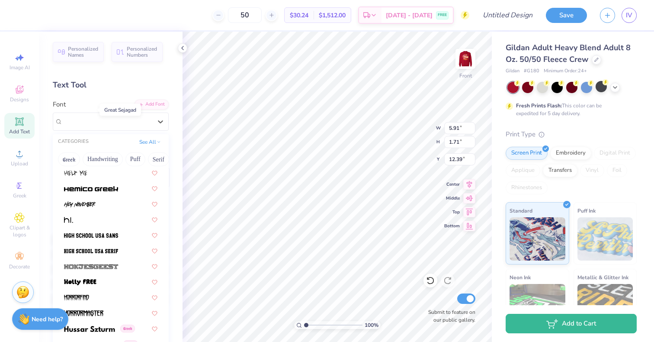
scroll to position [2243, 0]
click at [118, 247] on div at bounding box center [110, 250] width 93 height 9
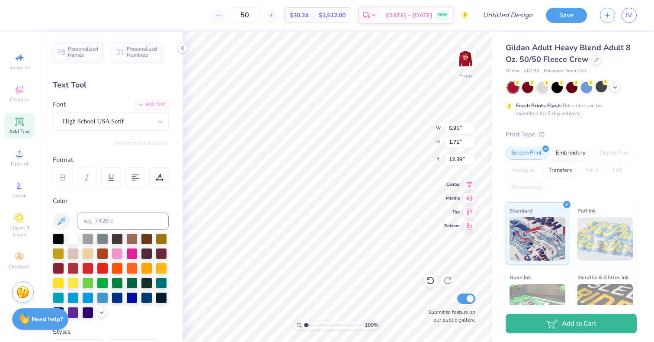
type input "1.00142316353062"
type input "5.67"
type input "1.92"
type input "12.29"
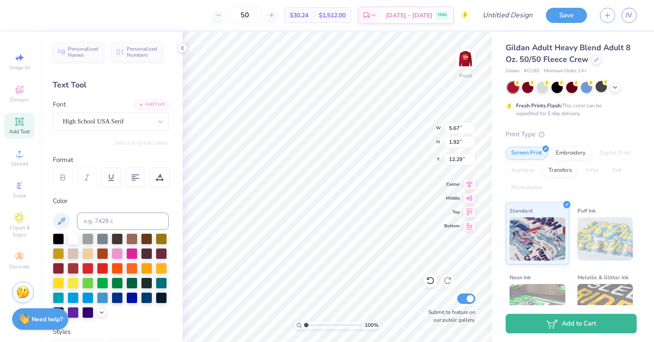
type input "1.00142316353062"
type textarea "D"
type input "1.00142316353062"
type textarea "Du"
type input "1.00142316353062"
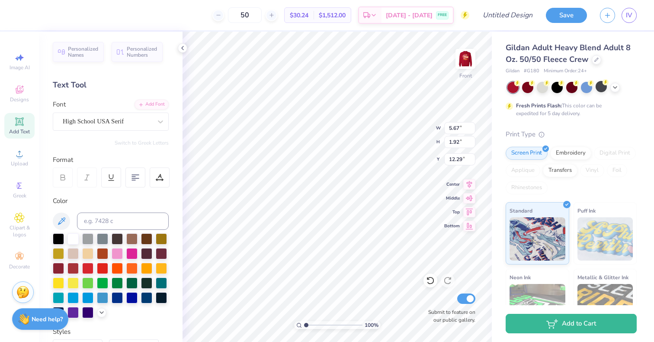
type textarea "Dudu"
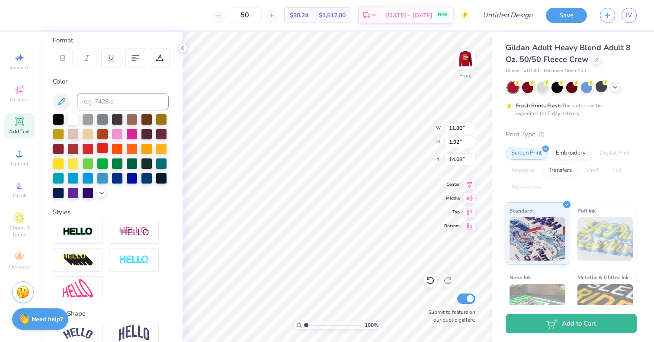
scroll to position [120, 0]
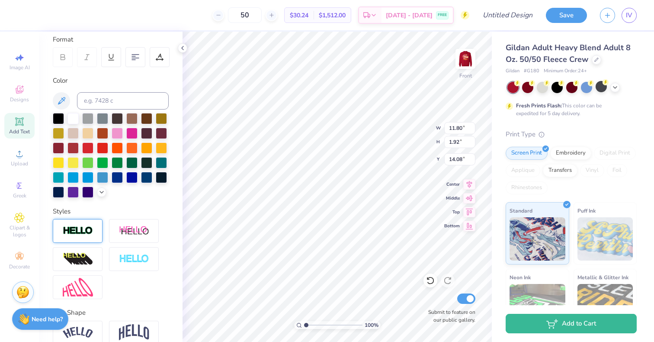
click at [95, 243] on div at bounding box center [78, 231] width 50 height 24
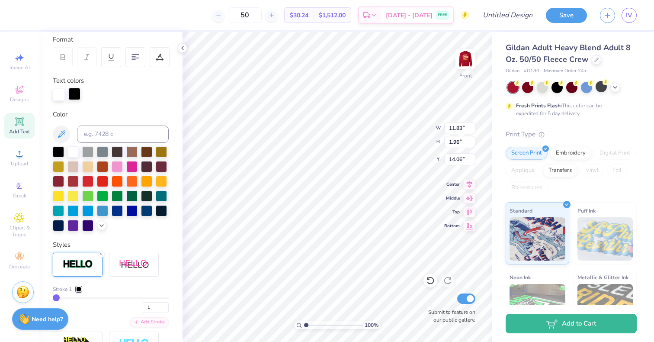
click at [73, 94] on div at bounding box center [74, 94] width 12 height 12
click at [64, 225] on div at bounding box center [58, 224] width 11 height 11
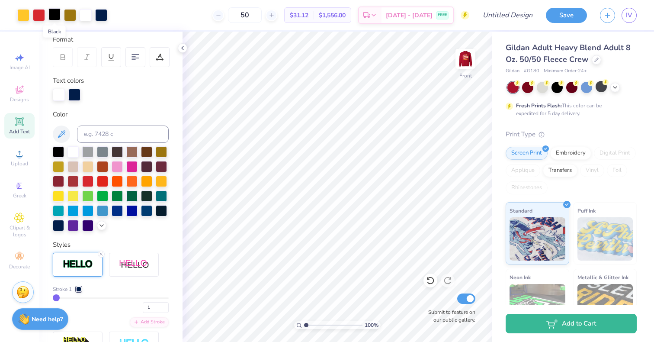
click at [56, 16] on div at bounding box center [54, 14] width 12 height 12
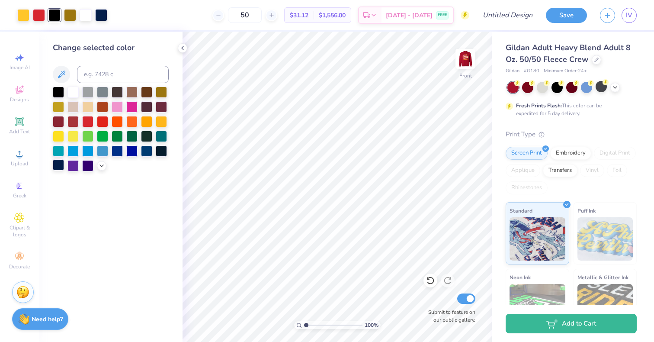
click at [59, 165] on div at bounding box center [58, 164] width 11 height 11
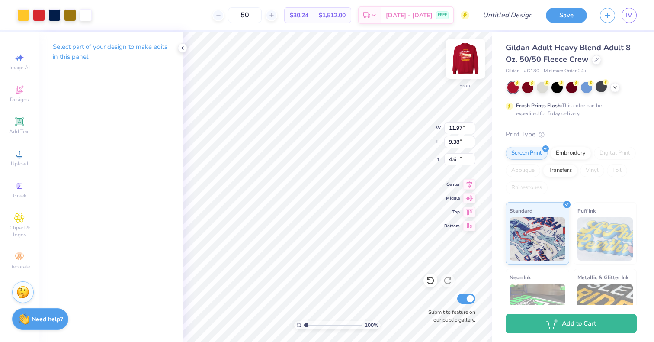
click at [459, 52] on img at bounding box center [465, 59] width 35 height 35
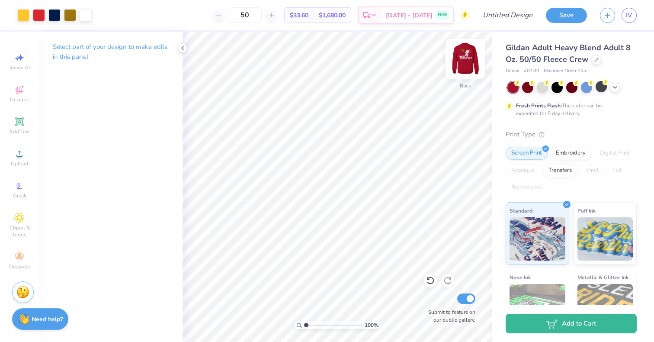
click at [469, 60] on img at bounding box center [465, 59] width 35 height 35
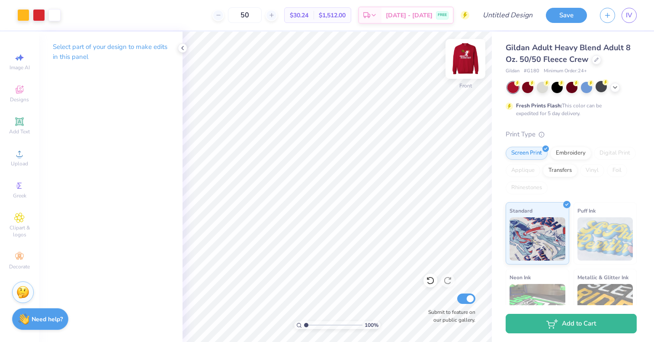
click at [460, 64] on img at bounding box center [465, 59] width 35 height 35
click at [181, 319] on div "Select part of your design to make edits in this panel" at bounding box center [111, 187] width 144 height 310
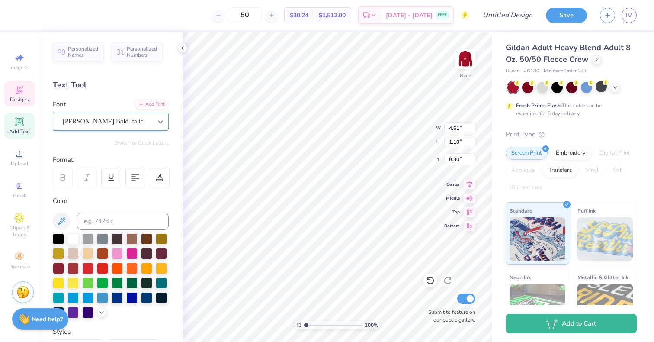
click at [156, 124] on icon at bounding box center [160, 121] width 9 height 9
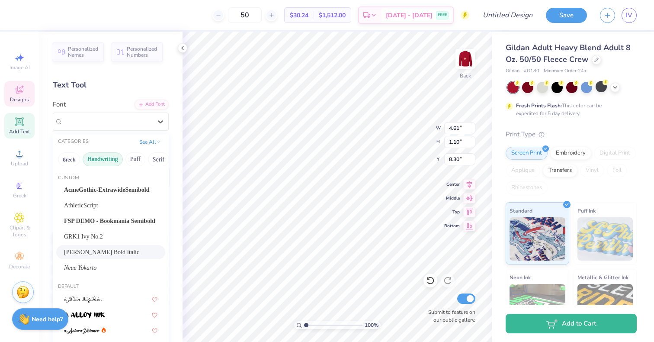
click at [107, 160] on button "Handwriting" at bounding box center [103, 159] width 40 height 14
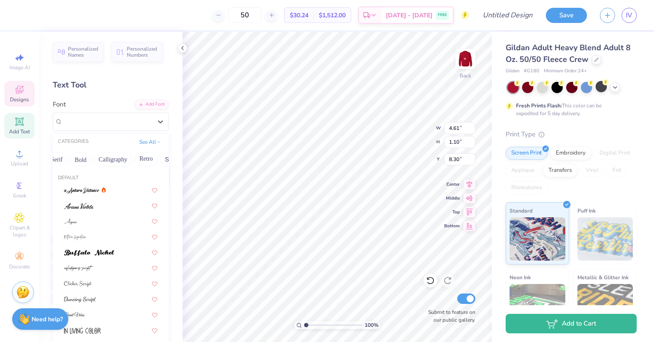
scroll to position [0, 102]
click at [122, 160] on button "Calligraphy" at bounding box center [112, 159] width 38 height 14
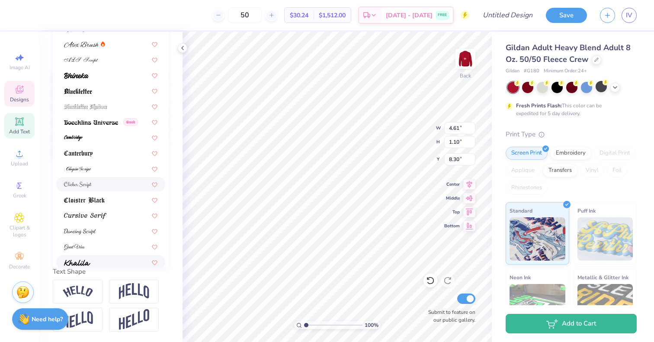
scroll to position [0, 0]
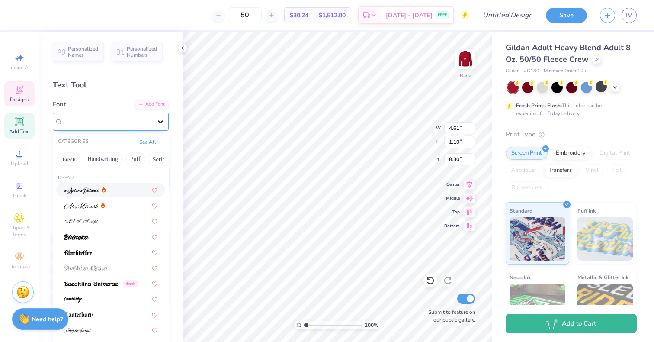
click at [156, 118] on icon at bounding box center [160, 121] width 9 height 9
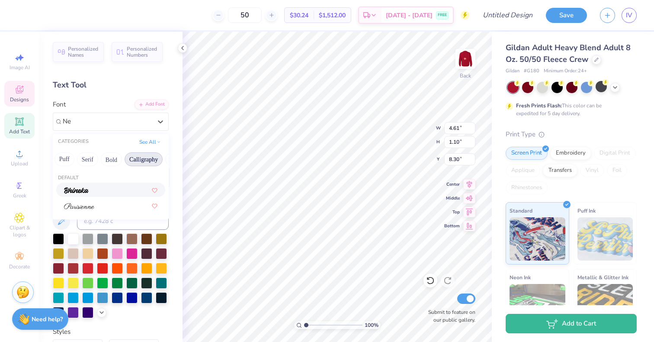
scroll to position [0, 80]
click at [126, 160] on button "Calligraphy" at bounding box center [135, 159] width 38 height 14
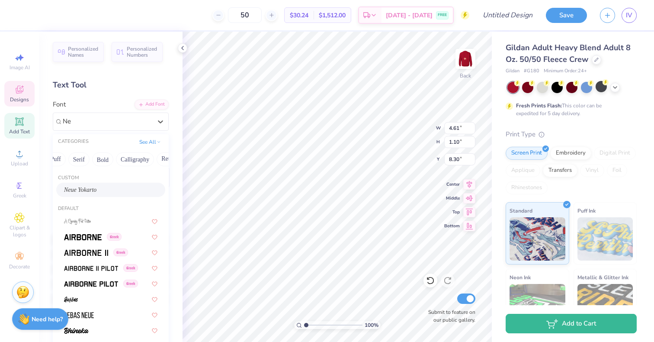
click at [96, 189] on span "Neue Yokarto" at bounding box center [80, 189] width 32 height 9
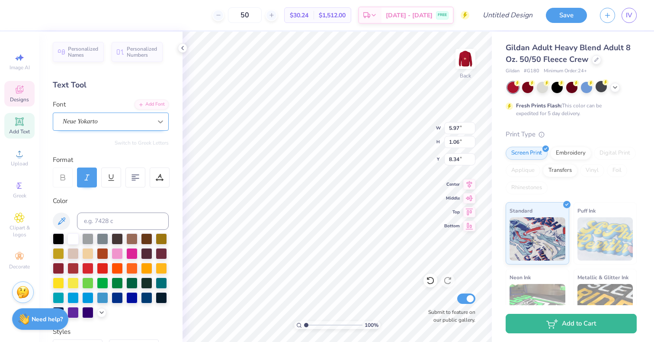
click at [156, 120] on icon at bounding box center [160, 121] width 9 height 9
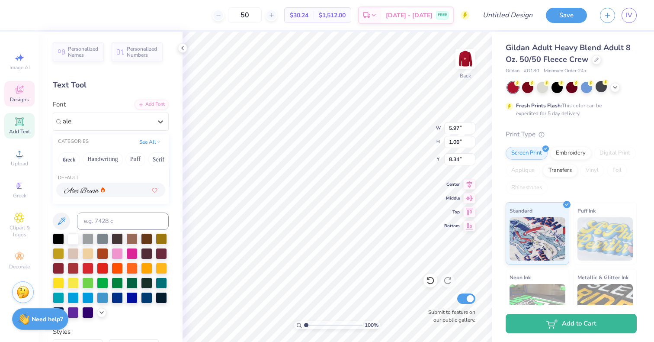
click at [106, 189] on div at bounding box center [110, 189] width 93 height 9
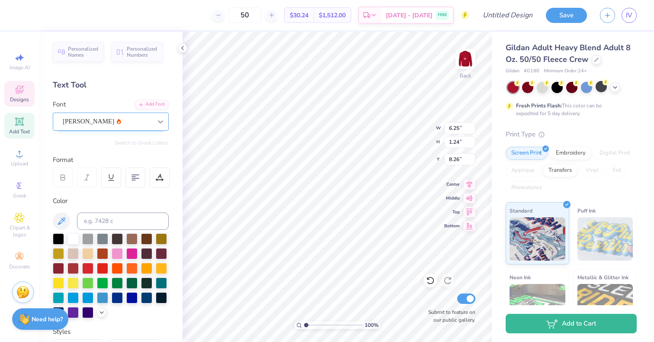
click at [156, 120] on icon at bounding box center [160, 121] width 9 height 9
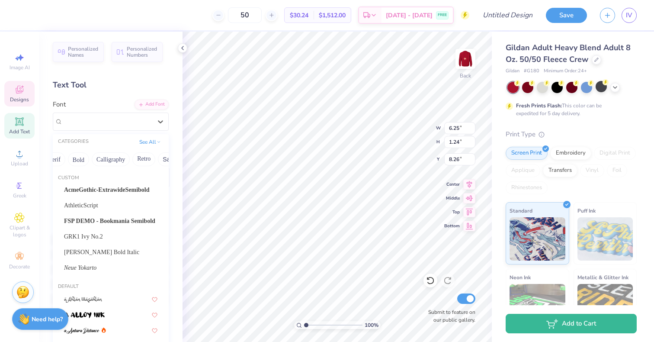
scroll to position [0, 116]
click at [98, 156] on button "Calligraphy" at bounding box center [99, 159] width 38 height 14
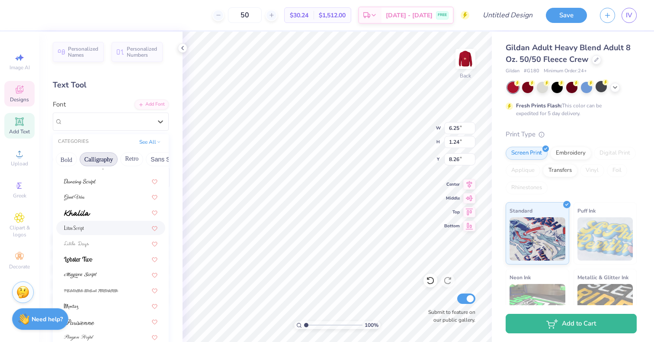
scroll to position [211, 0]
click at [100, 225] on div at bounding box center [110, 227] width 93 height 9
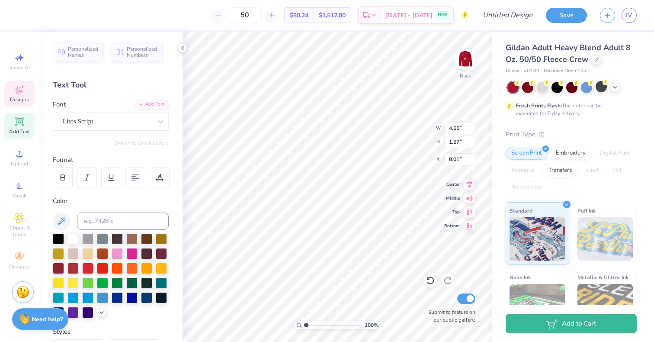
click at [108, 131] on div "Personalized Names Personalized Numbers Text Tool Add Font Font Litos Script Sw…" at bounding box center [111, 187] width 144 height 310
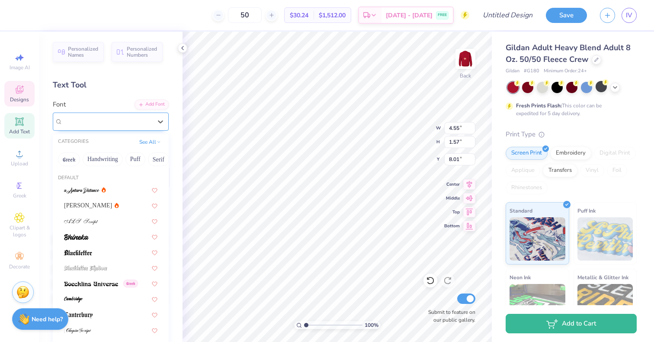
click at [106, 122] on div "Litos Script" at bounding box center [107, 121] width 91 height 13
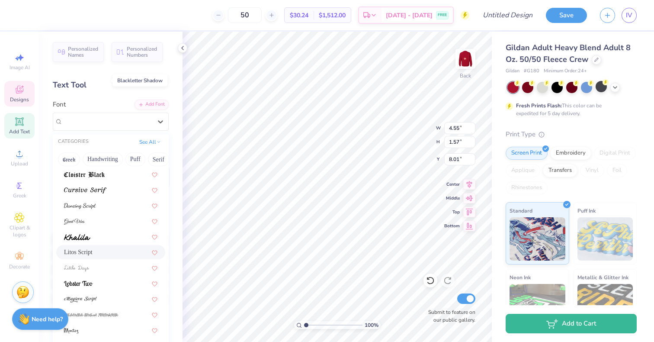
scroll to position [187, 0]
click at [116, 303] on div at bounding box center [110, 298] width 109 height 14
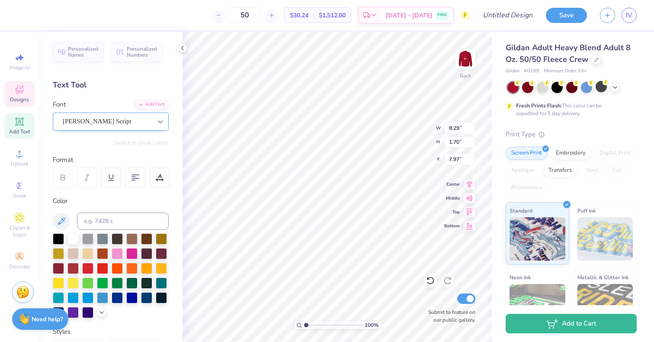
click at [156, 122] on icon at bounding box center [160, 121] width 9 height 9
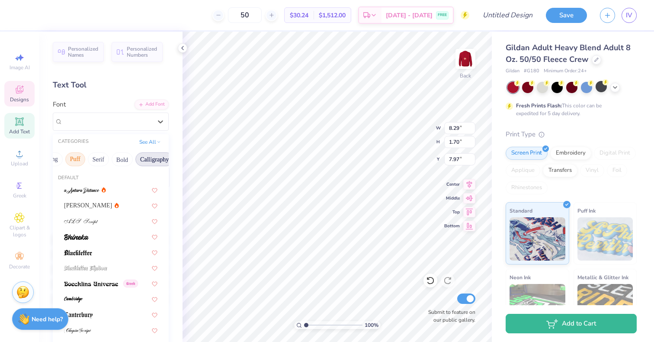
scroll to position [0, 61]
click at [98, 159] on button "Serif" at bounding box center [97, 159] width 21 height 14
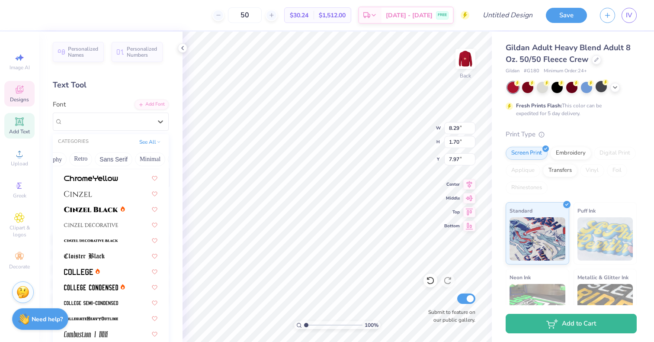
scroll to position [0, 167]
click at [111, 156] on button "Sans Serif" at bounding box center [113, 159] width 38 height 14
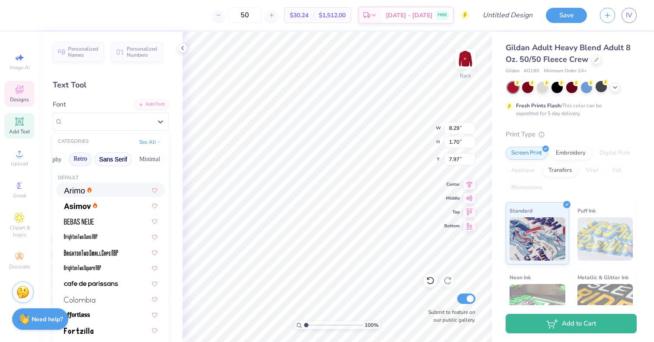
click at [78, 156] on button "Retro" at bounding box center [80, 159] width 23 height 14
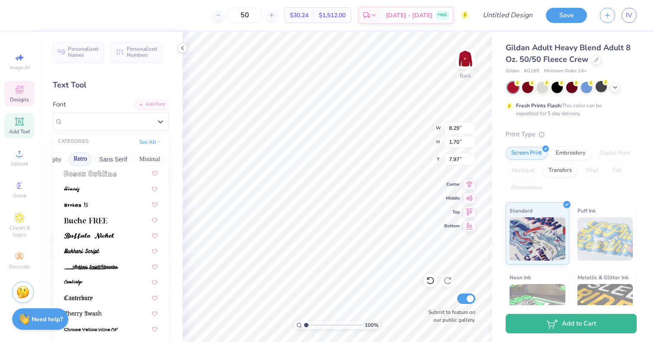
scroll to position [126, 0]
click at [107, 215] on span at bounding box center [85, 218] width 43 height 9
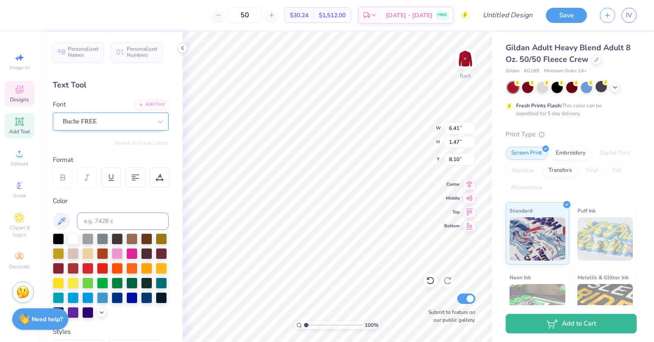
click at [106, 121] on div "Buche FREE" at bounding box center [107, 121] width 91 height 13
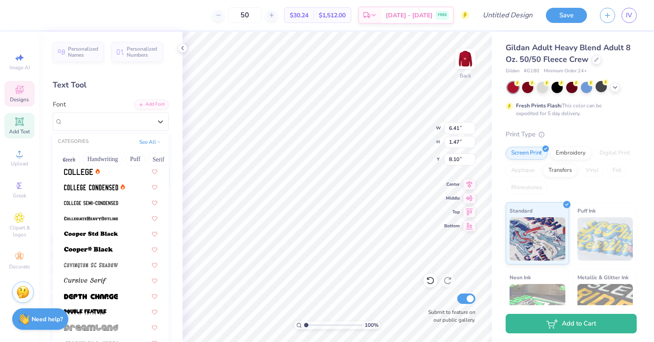
scroll to position [361, 0]
click at [105, 237] on span at bounding box center [91, 233] width 54 height 9
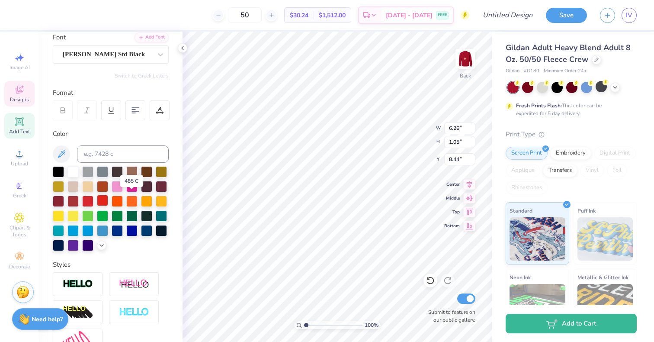
scroll to position [69, 0]
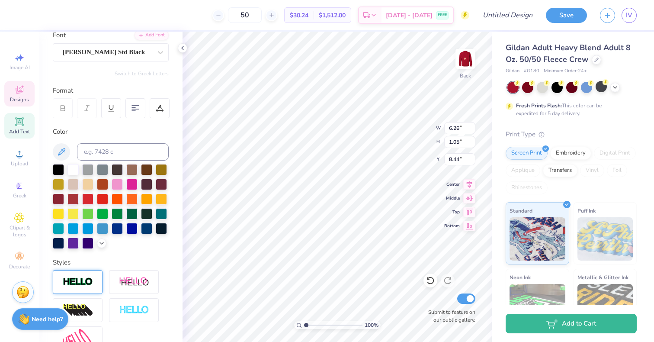
click at [77, 287] on img at bounding box center [78, 282] width 30 height 10
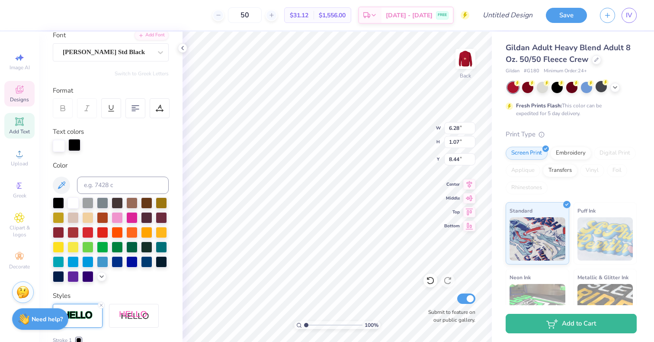
click at [75, 141] on div at bounding box center [74, 145] width 12 height 12
click at [64, 276] on div at bounding box center [58, 275] width 11 height 11
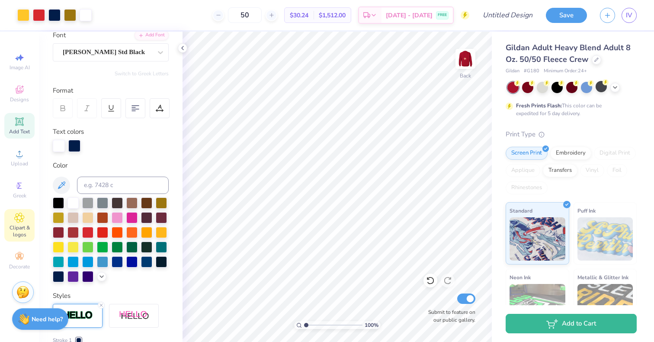
click at [19, 225] on span "Clipart & logos" at bounding box center [19, 231] width 30 height 14
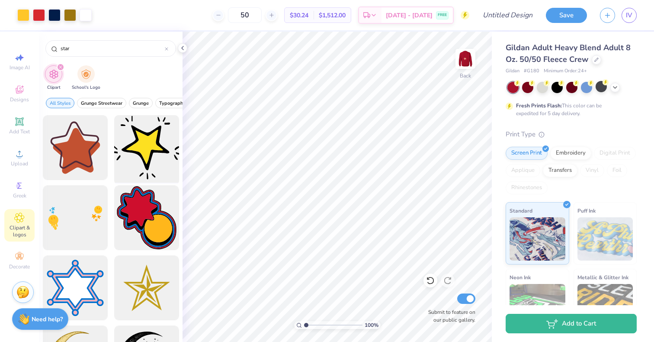
click at [155, 154] on div at bounding box center [146, 147] width 71 height 71
click at [616, 90] on icon at bounding box center [614, 86] width 7 height 7
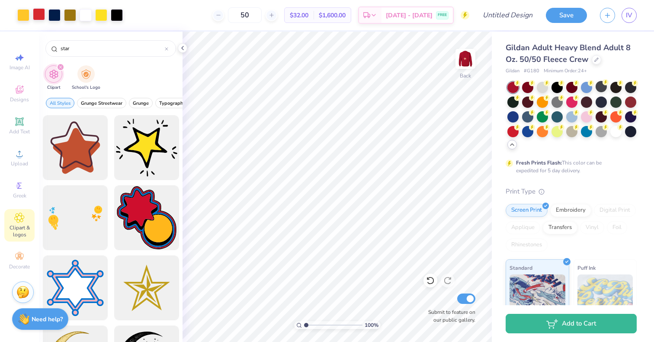
click at [45, 16] on div at bounding box center [39, 14] width 12 height 12
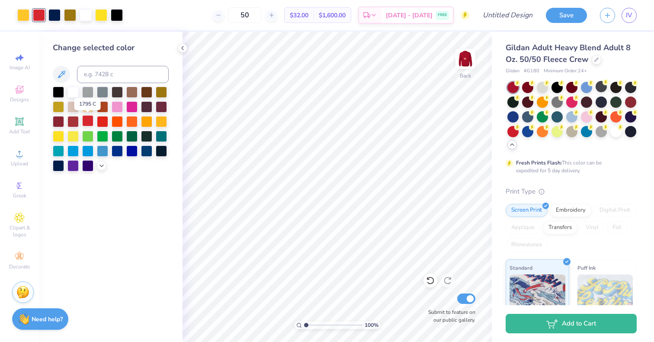
click at [91, 121] on div at bounding box center [87, 120] width 11 height 11
click at [102, 122] on div at bounding box center [102, 120] width 11 height 11
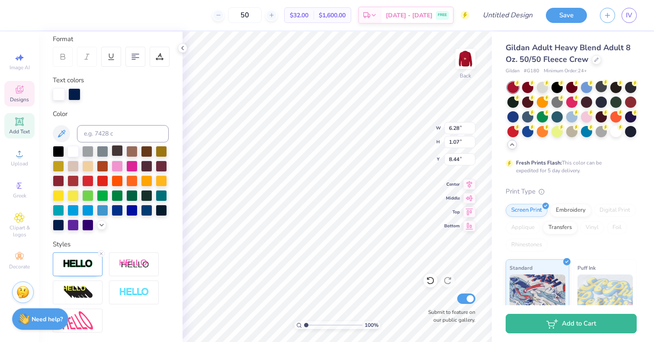
scroll to position [121, 0]
click at [100, 256] on icon at bounding box center [101, 252] width 5 height 5
click at [103, 256] on icon at bounding box center [101, 252] width 5 height 5
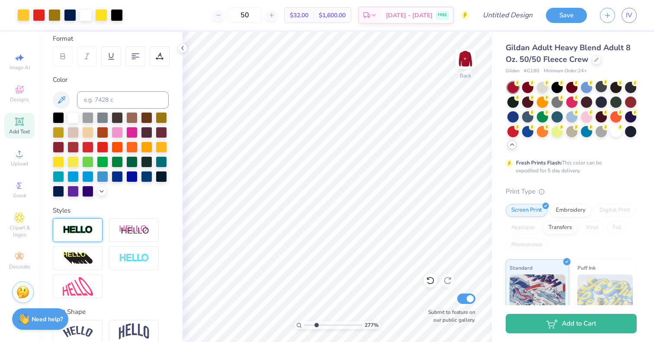
click at [316, 325] on input "range" at bounding box center [333, 325] width 58 height 8
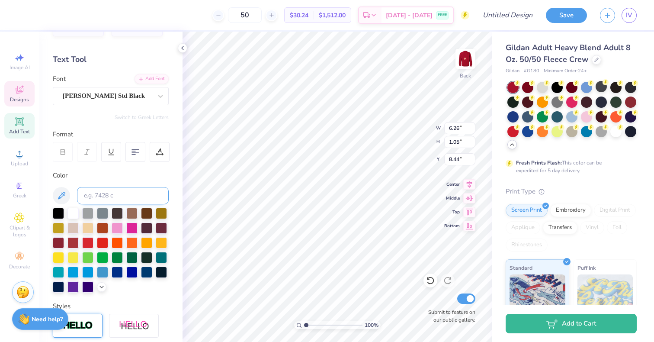
scroll to position [20, 0]
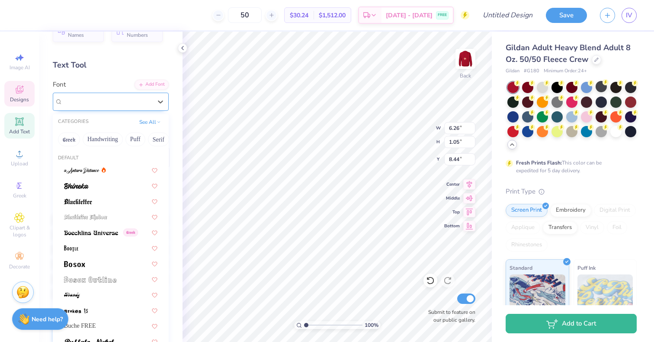
click at [99, 101] on div "[PERSON_NAME] Std Black" at bounding box center [107, 101] width 91 height 13
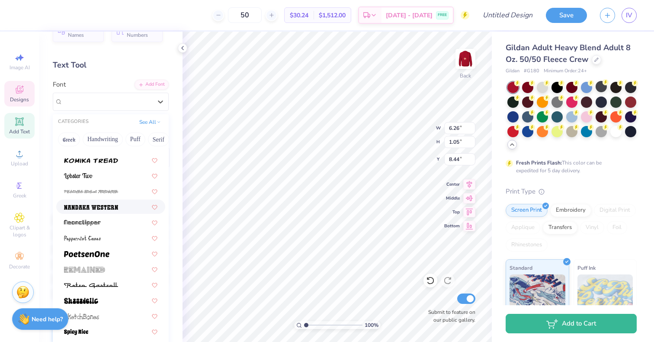
scroll to position [1053, 0]
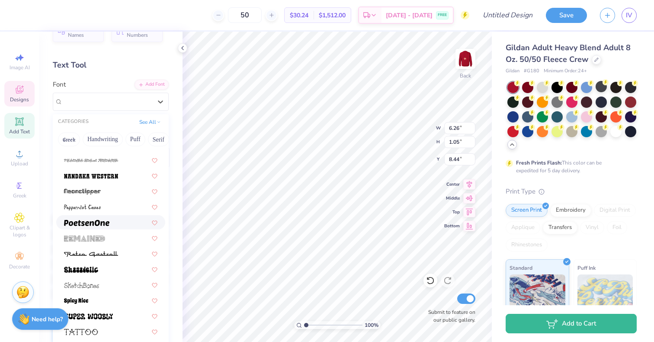
click at [96, 225] on img at bounding box center [86, 223] width 45 height 6
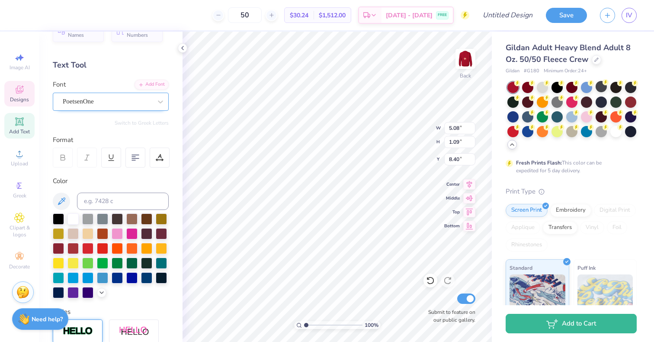
click at [104, 98] on div "PoetsenOne" at bounding box center [107, 101] width 91 height 13
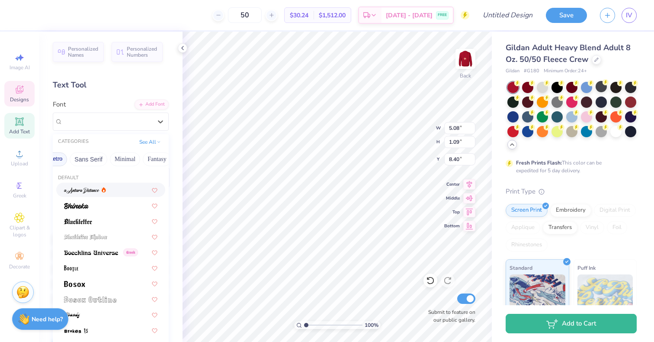
scroll to position [0, 190]
click at [87, 160] on button "Sans Serif" at bounding box center [90, 159] width 38 height 14
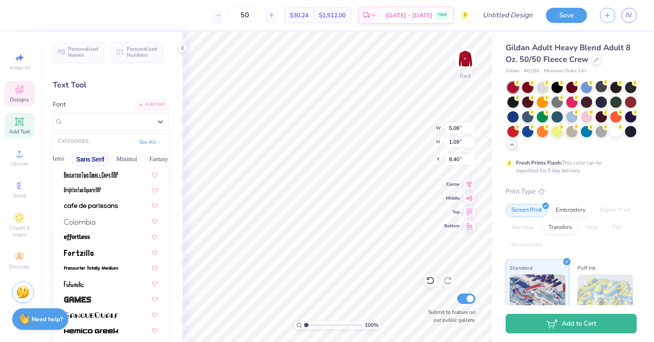
scroll to position [79, 0]
click at [111, 224] on div at bounding box center [110, 219] width 93 height 9
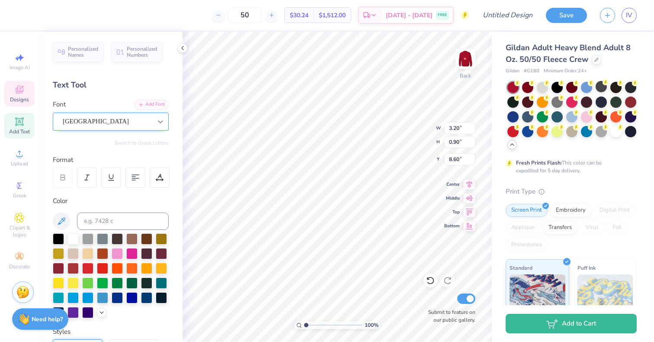
click at [156, 120] on icon at bounding box center [160, 121] width 9 height 9
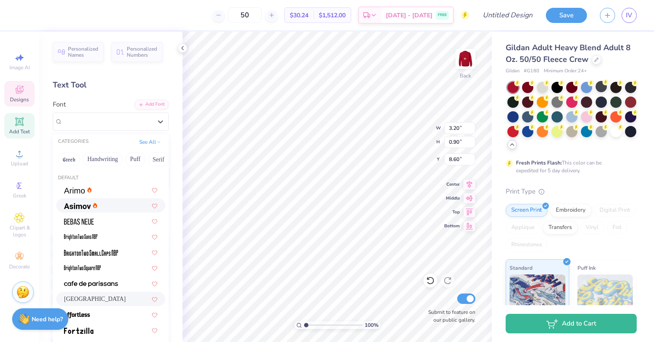
click at [103, 201] on div at bounding box center [110, 205] width 93 height 9
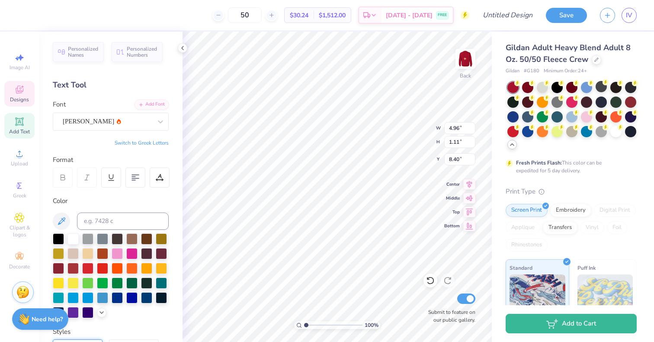
scroll to position [7, 3]
click at [108, 250] on div at bounding box center [102, 252] width 11 height 11
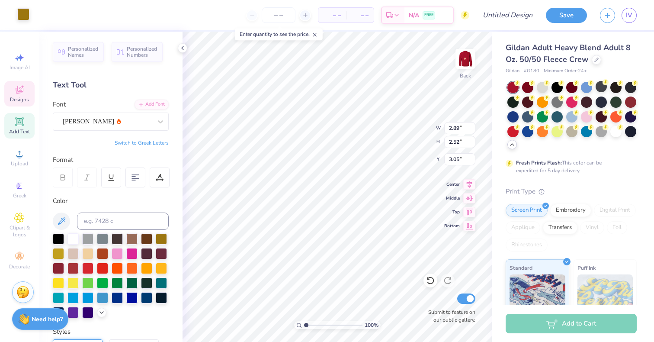
click at [18, 13] on div at bounding box center [23, 14] width 12 height 12
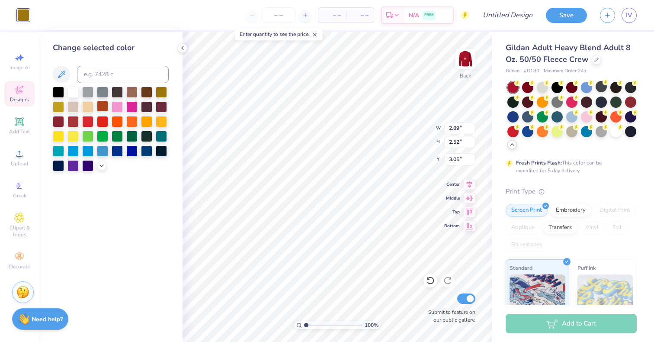
click at [104, 106] on div at bounding box center [102, 105] width 11 height 11
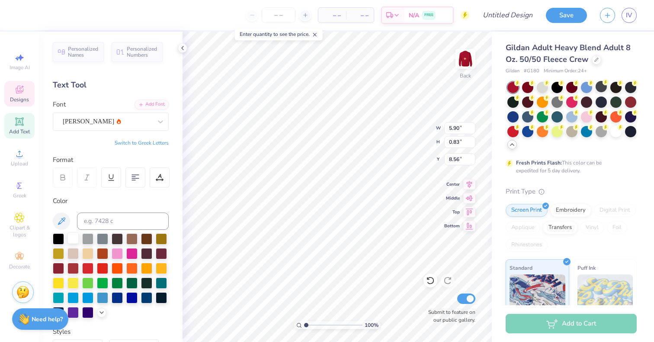
click at [71, 238] on div at bounding box center [72, 237] width 11 height 11
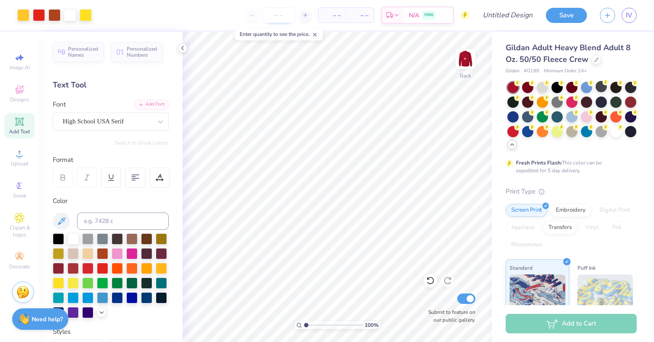
click at [273, 18] on input "number" at bounding box center [279, 15] width 34 height 16
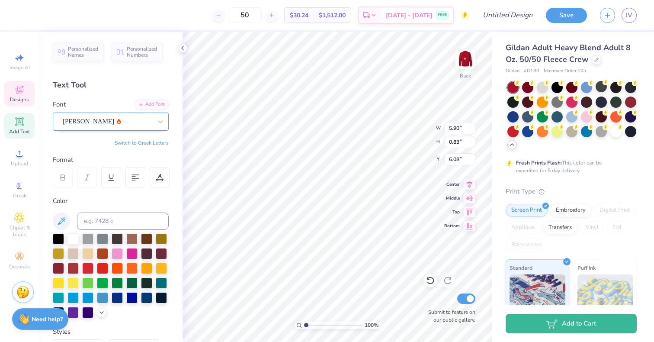
click at [142, 121] on div "[PERSON_NAME]" at bounding box center [107, 121] width 91 height 13
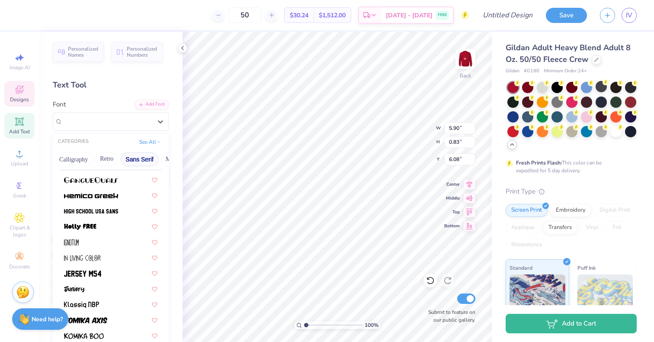
scroll to position [0, 140]
click at [70, 159] on button "Calligraphy" at bounding box center [74, 159] width 38 height 14
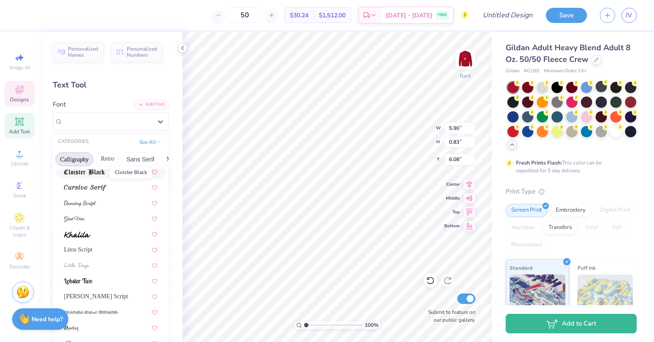
scroll to position [190, 0]
click at [103, 232] on div at bounding box center [110, 233] width 93 height 9
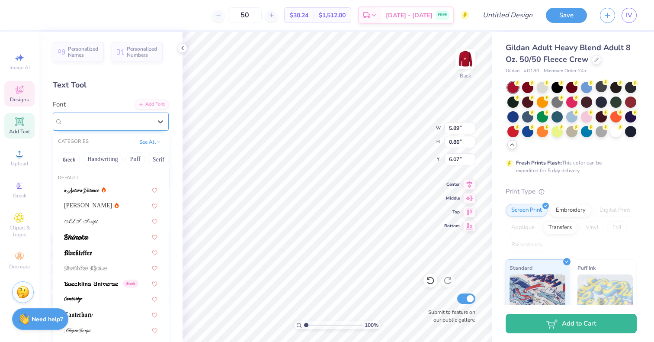
click at [124, 118] on div "Khalila" at bounding box center [107, 121] width 91 height 13
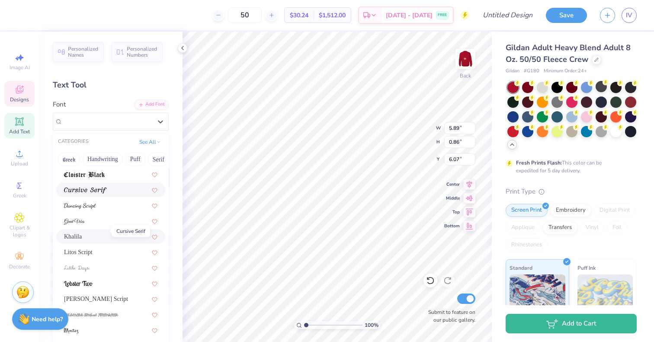
scroll to position [192, 0]
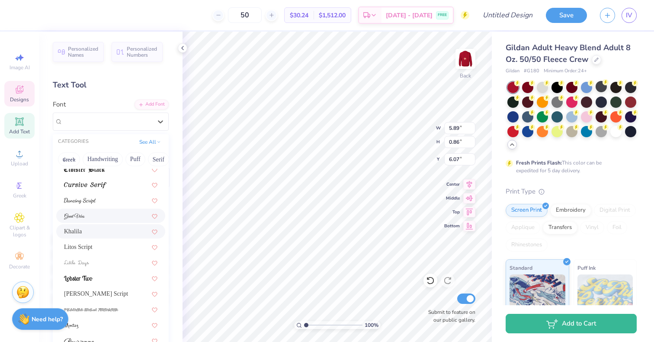
click at [86, 211] on div at bounding box center [110, 215] width 93 height 9
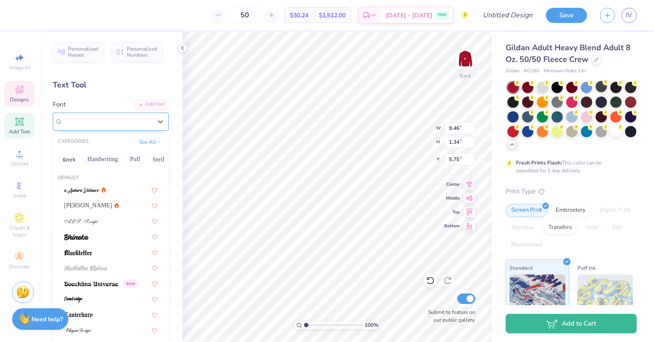
click at [90, 122] on div "Great Vibes" at bounding box center [107, 121] width 91 height 13
drag, startPoint x: 109, startPoint y: 205, endPoint x: 104, endPoint y: 193, distance: 13.6
click at [104, 193] on div at bounding box center [85, 189] width 42 height 9
click at [153, 116] on div at bounding box center [161, 122] width 16 height 16
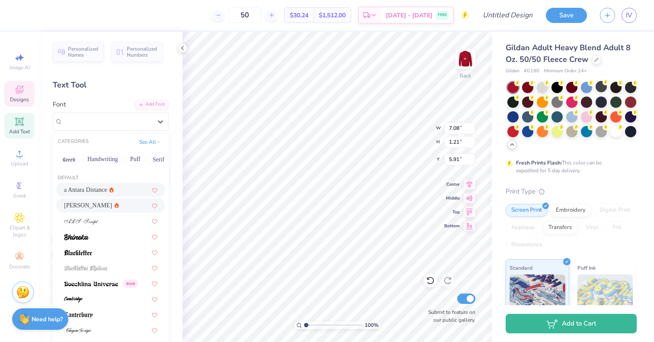
click at [122, 210] on div "[PERSON_NAME]" at bounding box center [110, 205] width 109 height 14
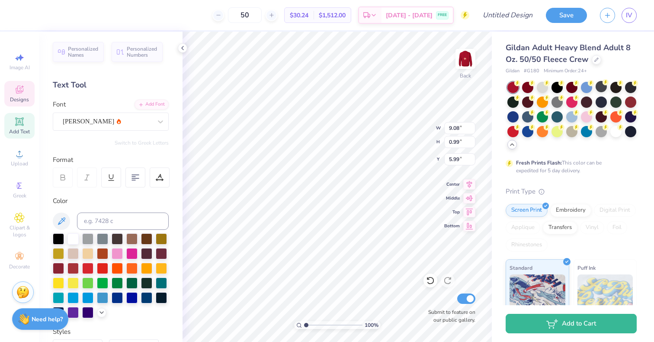
scroll to position [7, 2]
